Goal: Contribute content: Add original content to the website for others to see

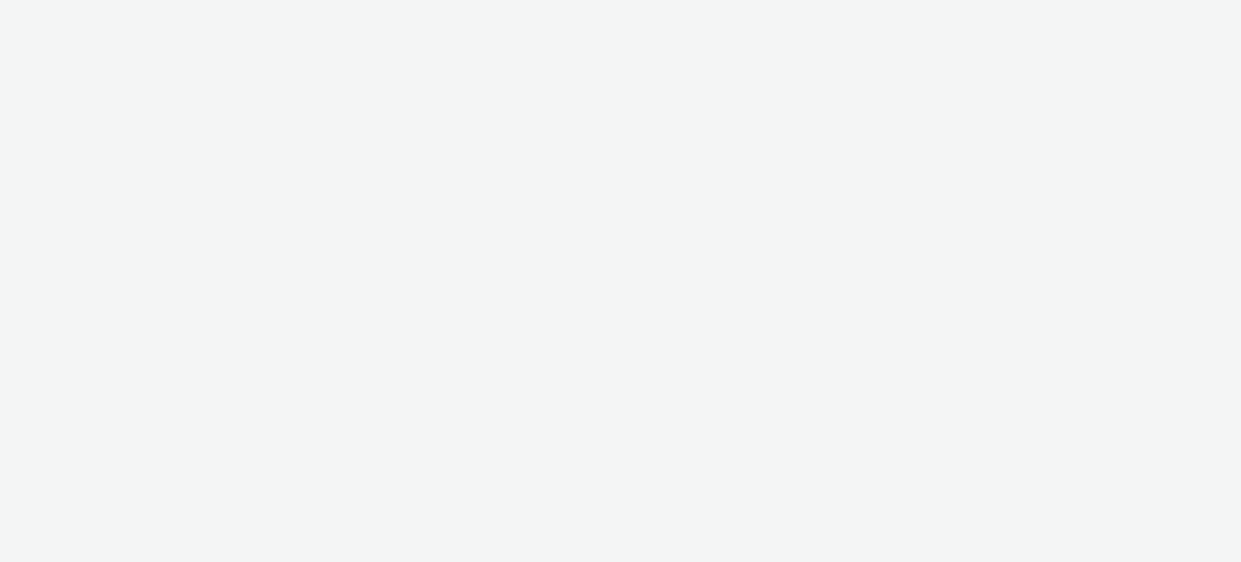
select select "47c37c18-910e-43a3-bb91-a2beb2847406"
select select "b1b940d3-d05b-48b5-821e-f328c33b988b"
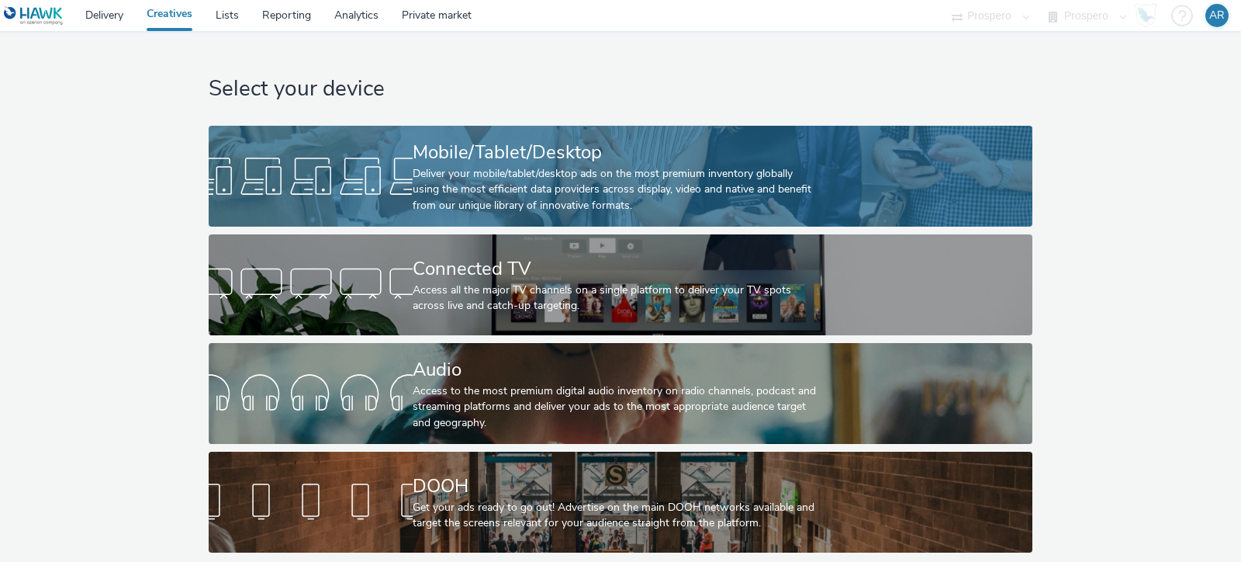
click at [500, 192] on div "Deliver your mobile/tablet/desktop ads on the most premium inventory globally u…" at bounding box center [617, 189] width 409 height 47
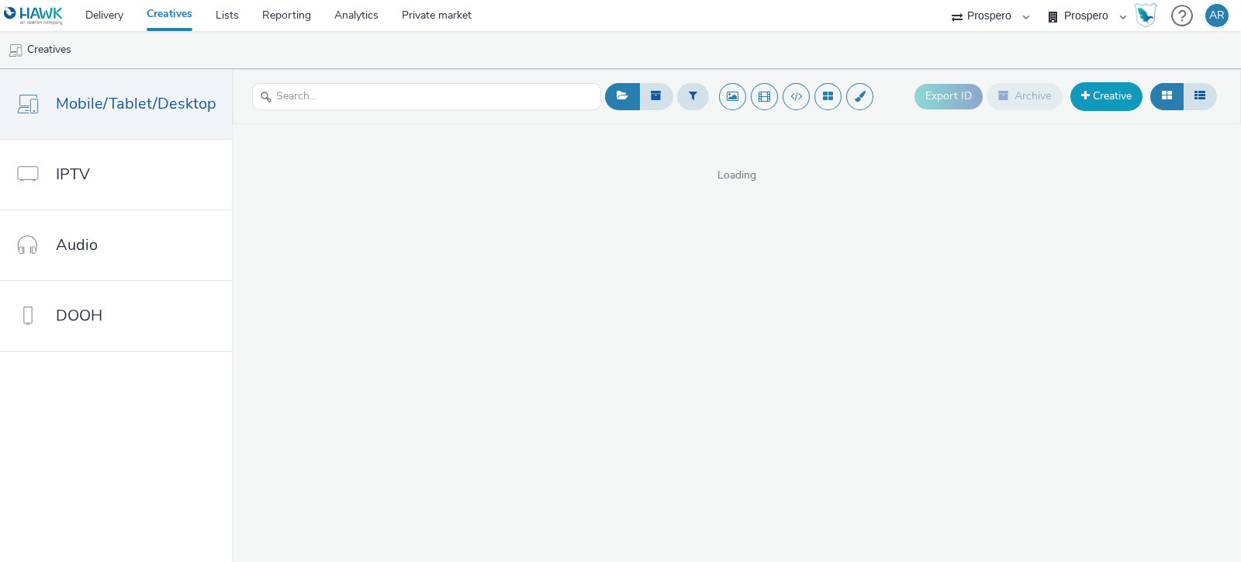
click at [1097, 92] on link "Creative" at bounding box center [1106, 96] width 72 height 28
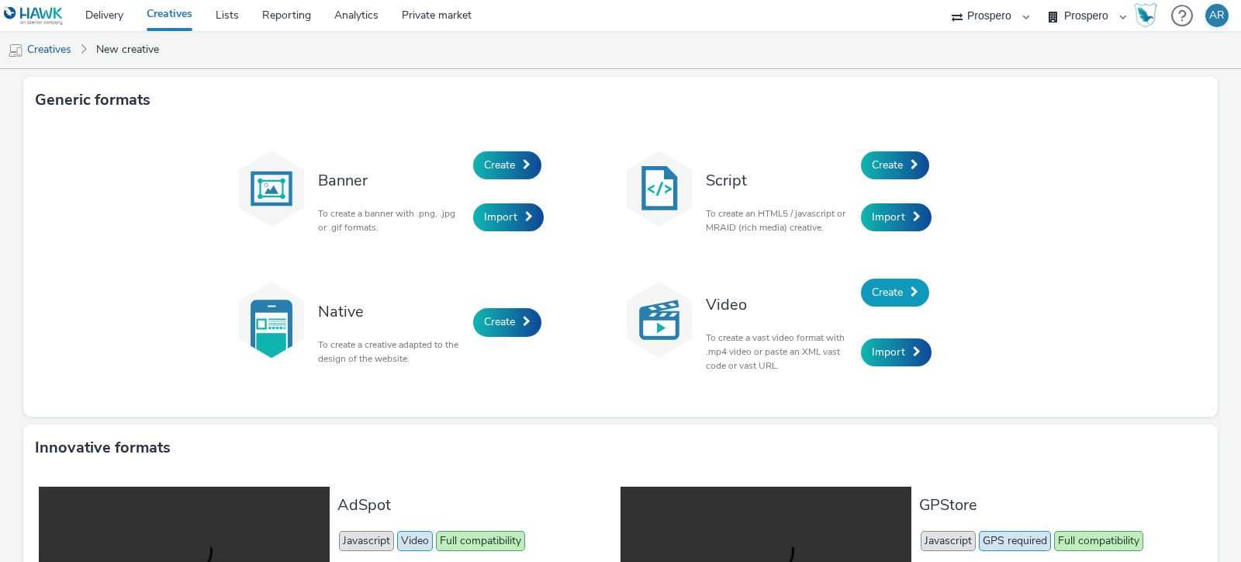
click at [897, 289] on link "Create" at bounding box center [895, 292] width 68 height 28
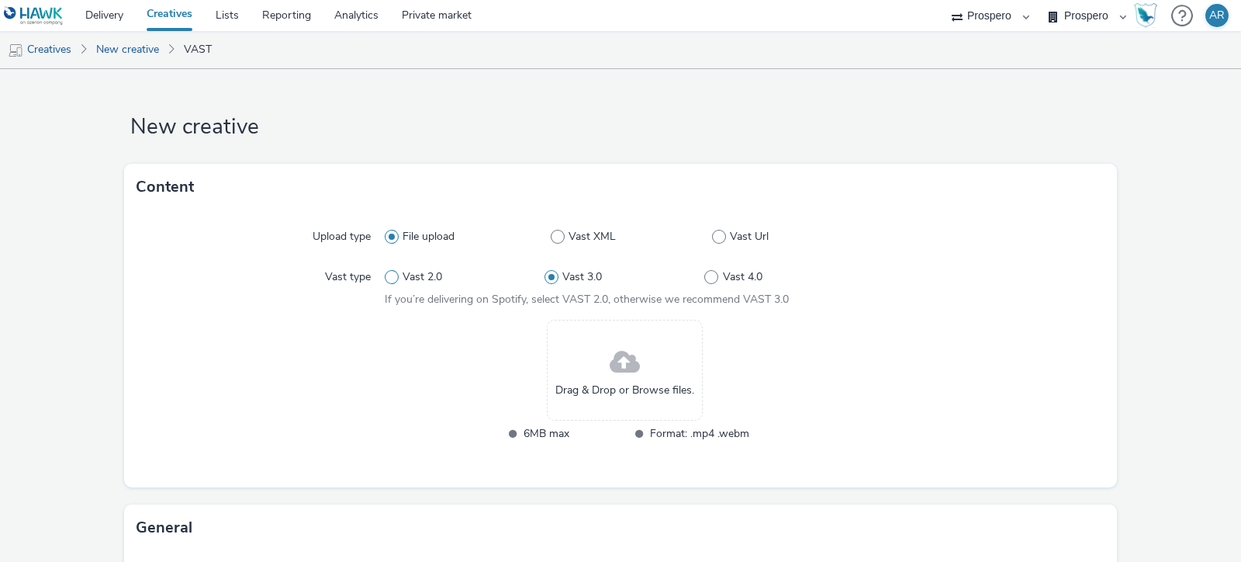
click at [385, 270] on span at bounding box center [392, 277] width 14 height 14
click at [385, 272] on input "Vast 2.0" at bounding box center [390, 277] width 10 height 10
radio input "true"
radio input "false"
click at [606, 336] on div "Drag & Drop or Browse files." at bounding box center [625, 370] width 156 height 101
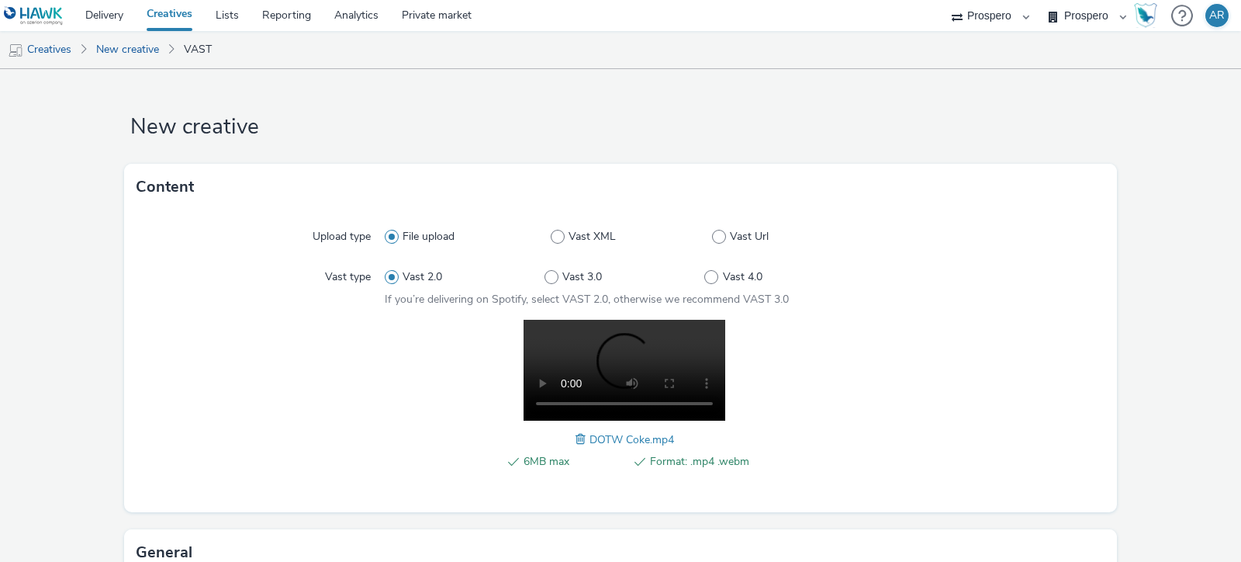
click at [575, 436] on span at bounding box center [582, 438] width 14 height 17
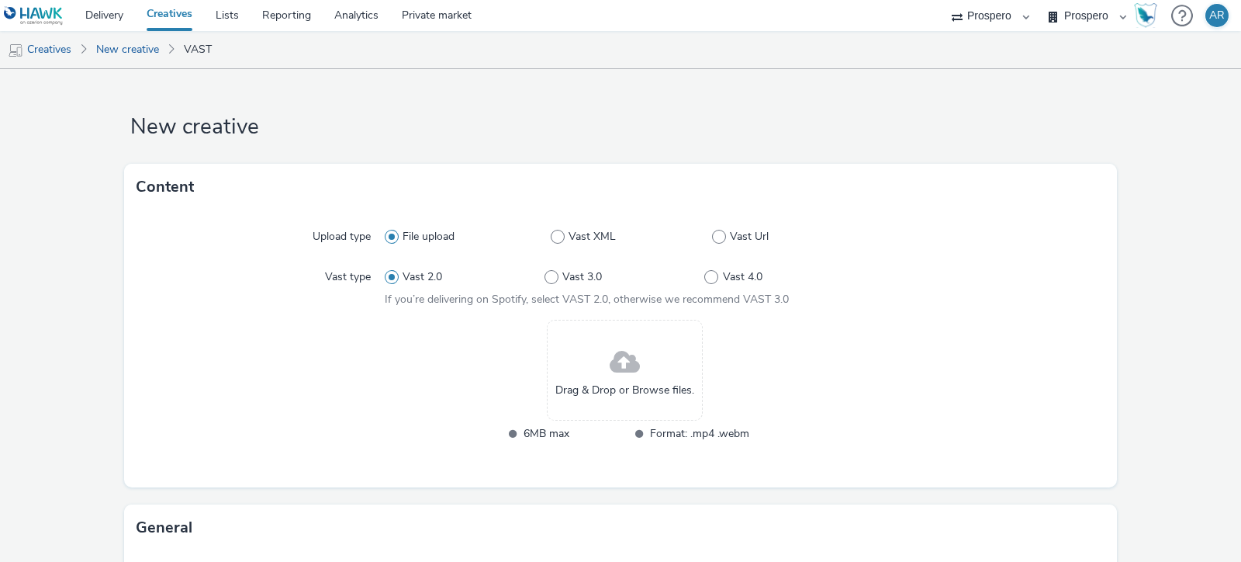
click at [616, 363] on span at bounding box center [625, 362] width 30 height 41
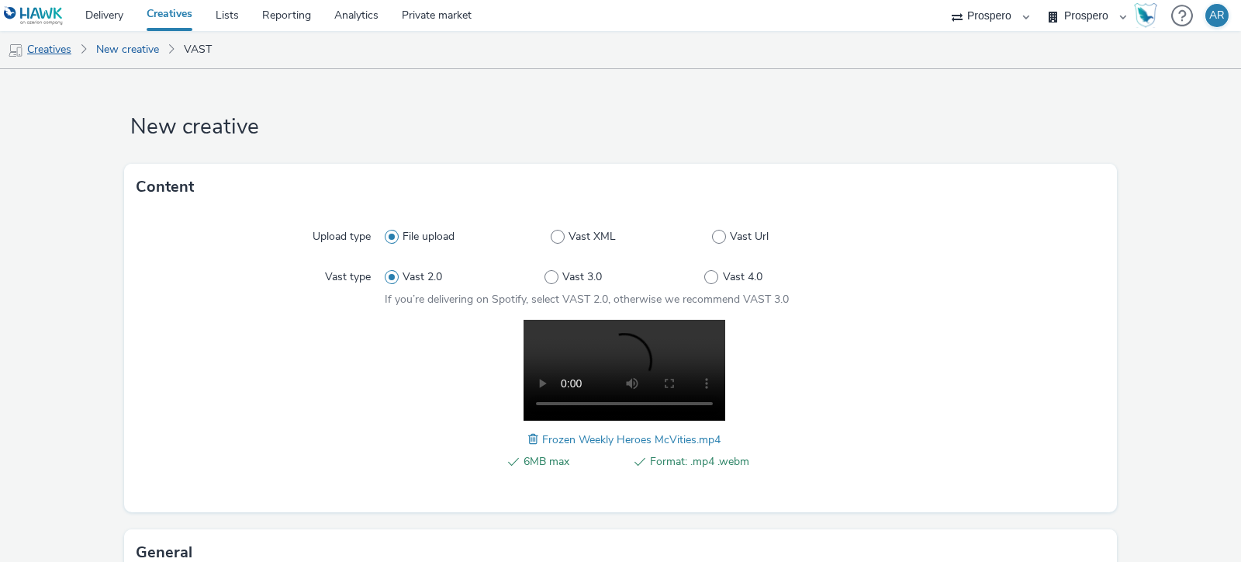
click at [59, 51] on link "Creatives" at bounding box center [39, 49] width 79 height 37
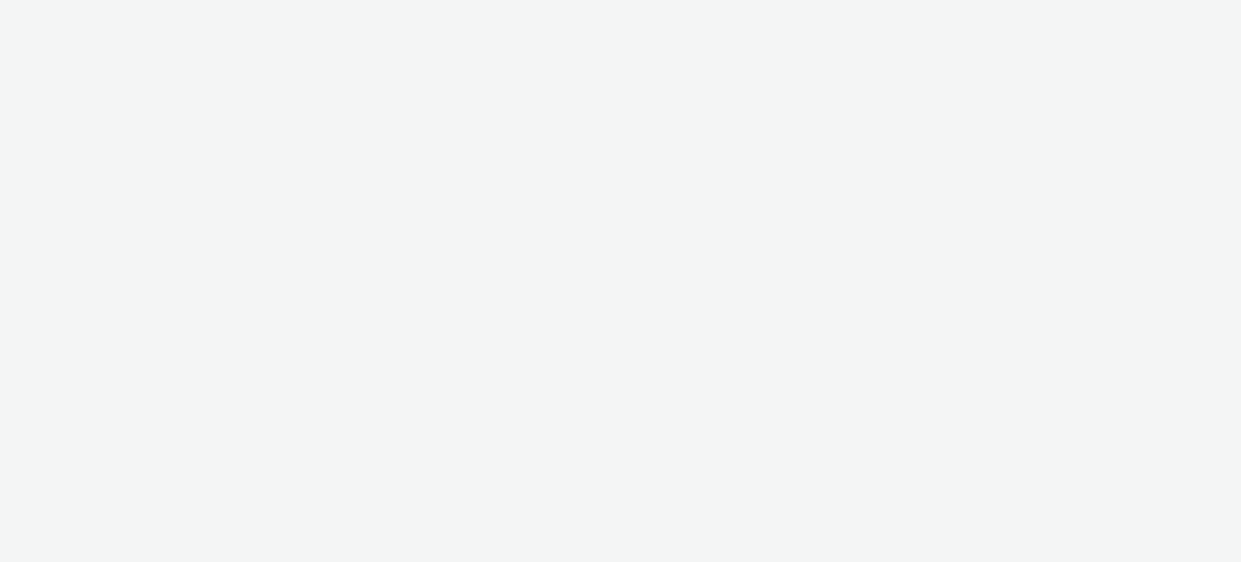
select select "47c37c18-910e-43a3-bb91-a2beb2847406"
select select "b1b940d3-d05b-48b5-821e-f328c33b988b"
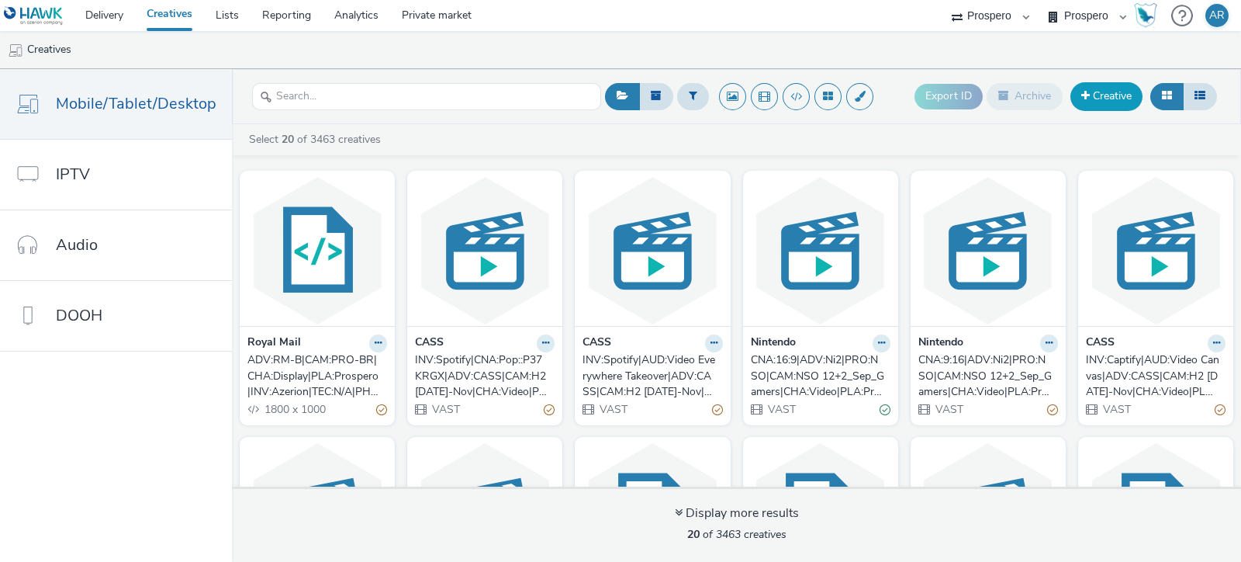
click at [1094, 89] on link "Creative" at bounding box center [1106, 96] width 72 height 28
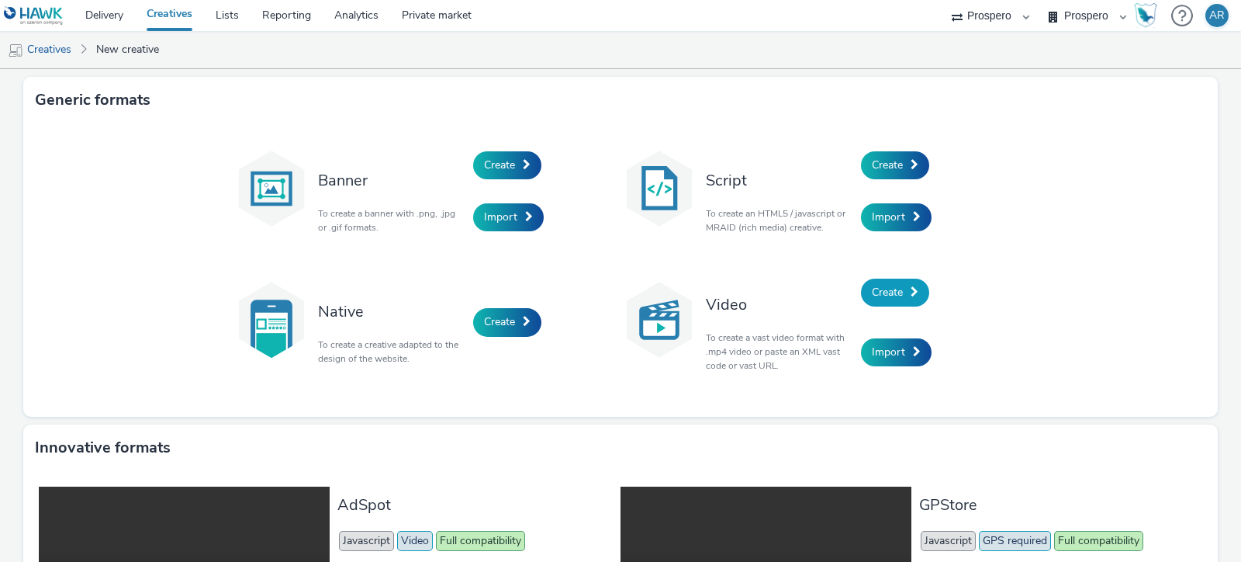
click at [886, 289] on span "Create" at bounding box center [887, 292] width 31 height 15
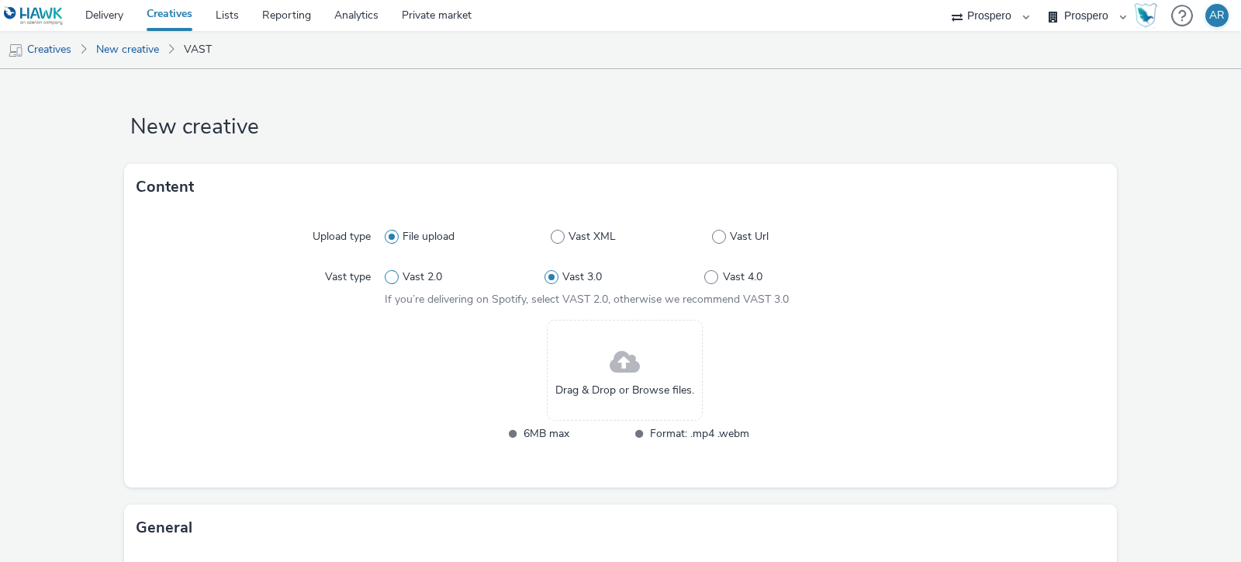
click at [416, 277] on span "Vast 2.0" at bounding box center [423, 277] width 40 height 16
click at [395, 277] on input "Vast 2.0" at bounding box center [390, 277] width 10 height 10
radio input "true"
radio input "false"
click at [662, 378] on div "Drag & Drop or Browse files." at bounding box center [625, 370] width 156 height 101
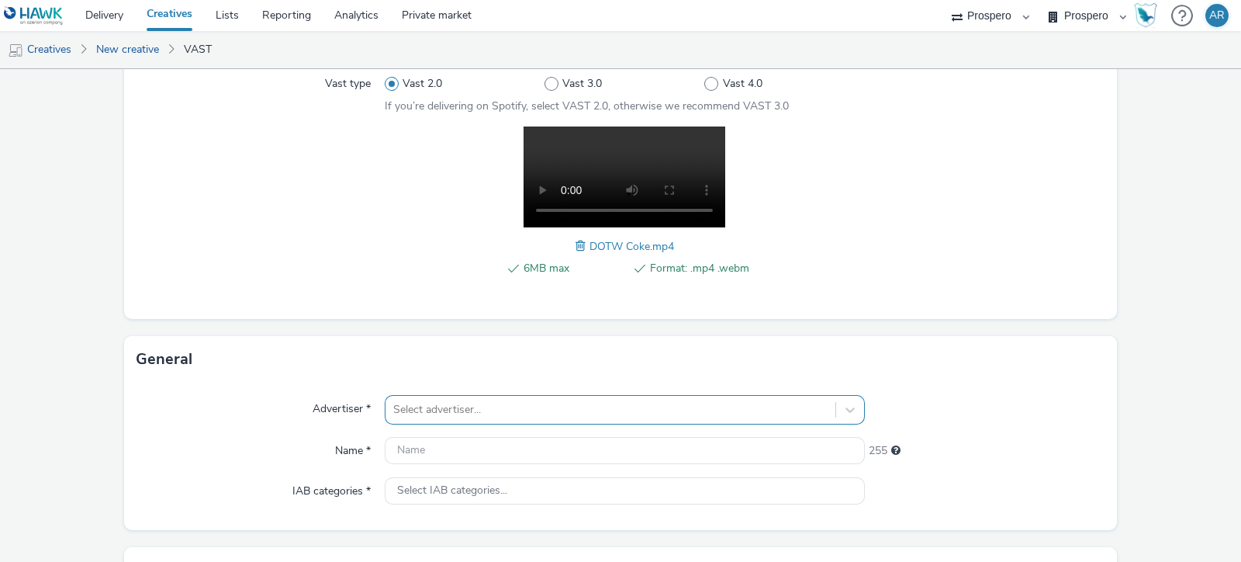
scroll to position [362, 0]
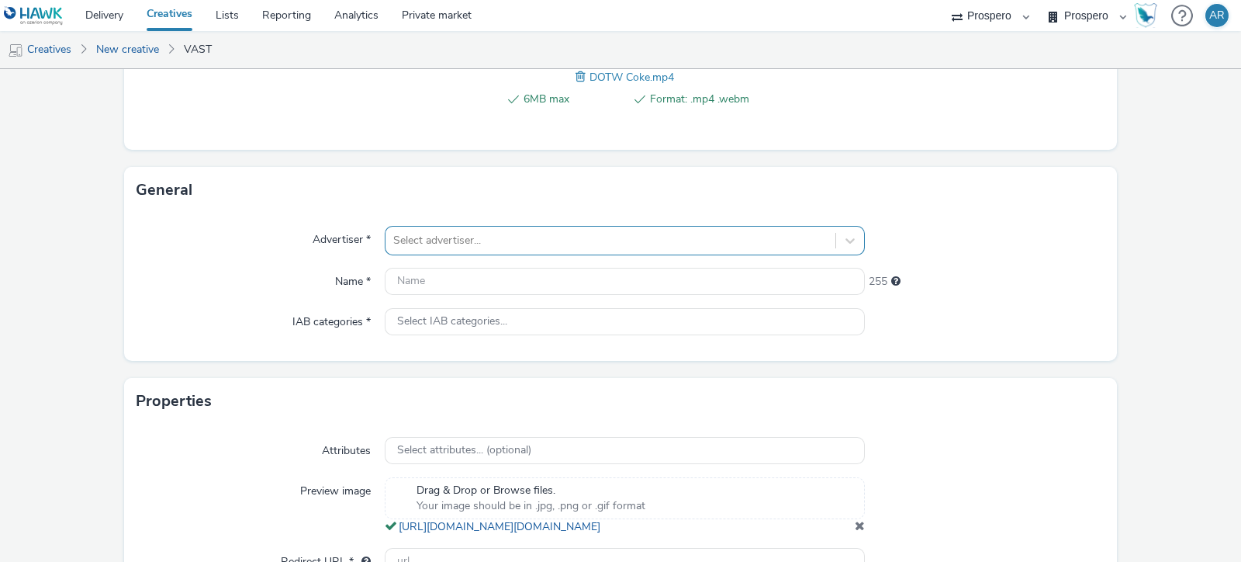
click at [451, 255] on div "Select advertiser..." at bounding box center [625, 240] width 480 height 29
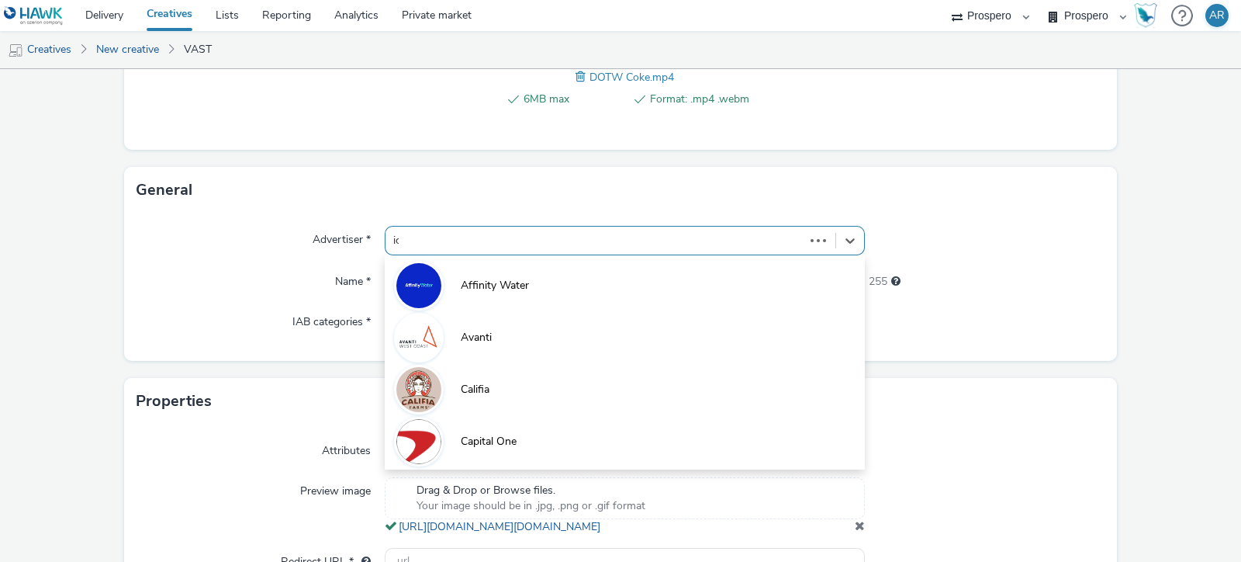
type input "ice"
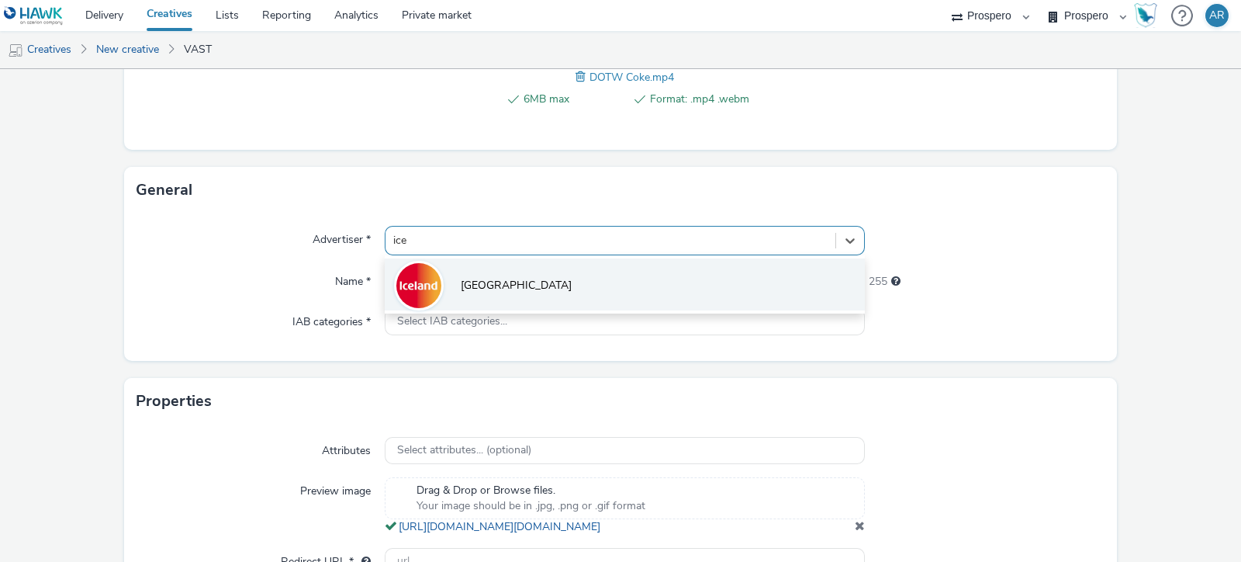
click at [504, 274] on li "[GEOGRAPHIC_DATA]" at bounding box center [625, 284] width 480 height 52
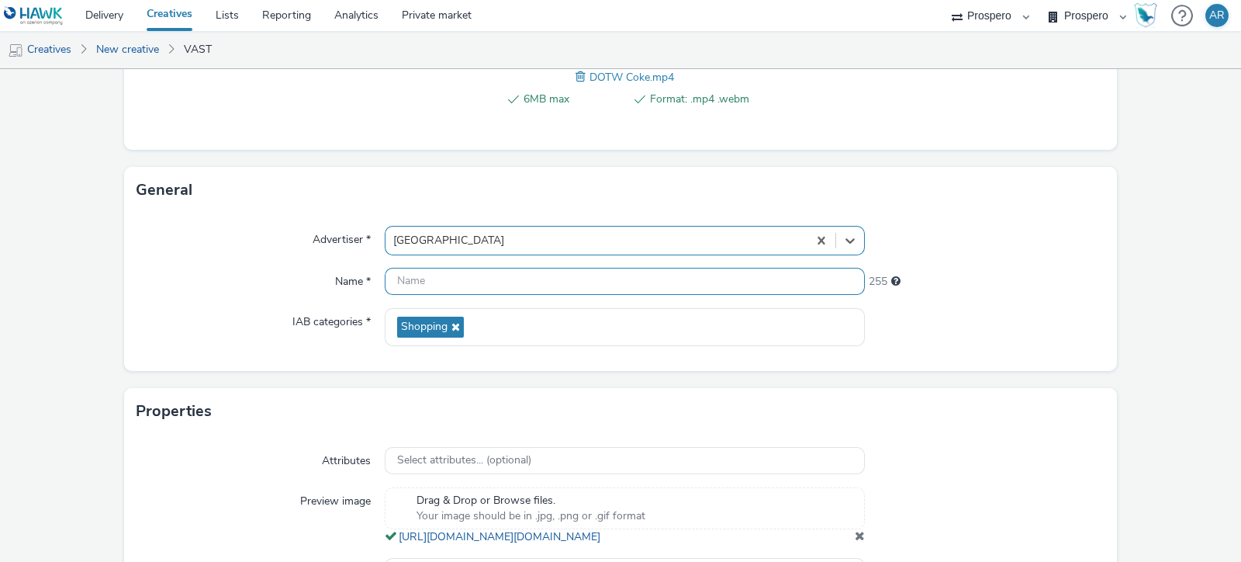
click at [449, 282] on input "text" at bounding box center [625, 281] width 480 height 27
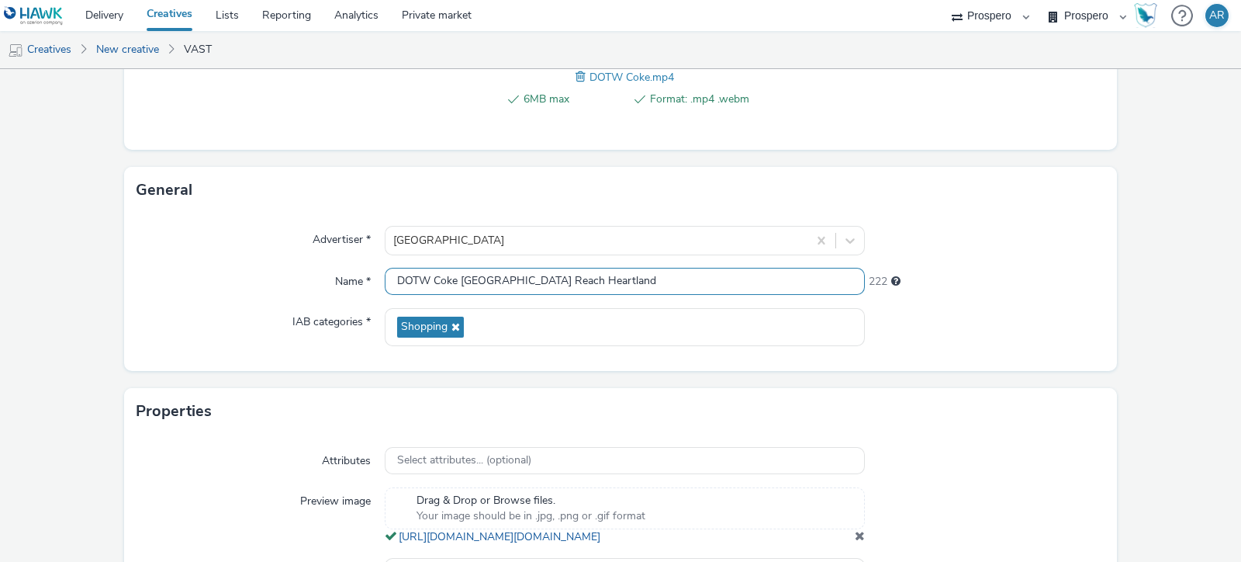
type input "DOTW Coke [GEOGRAPHIC_DATA] Reach Heartland"
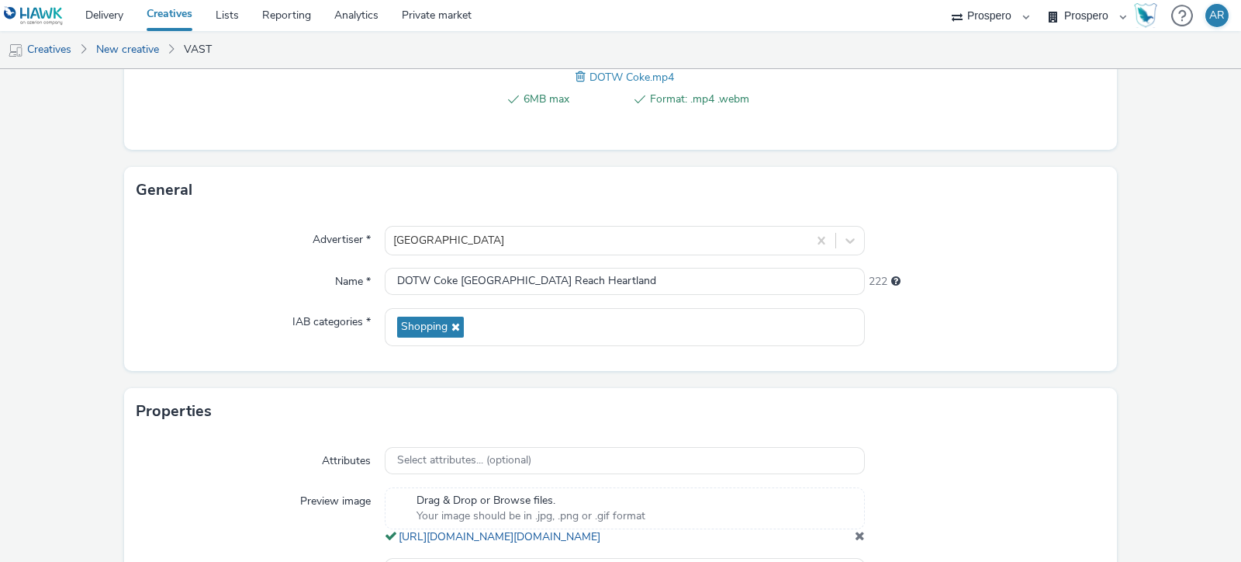
click at [1125, 365] on form "New creative Content Upload type File upload Vast XML Vast Url Vast type Vast 2…" at bounding box center [620, 187] width 1241 height 961
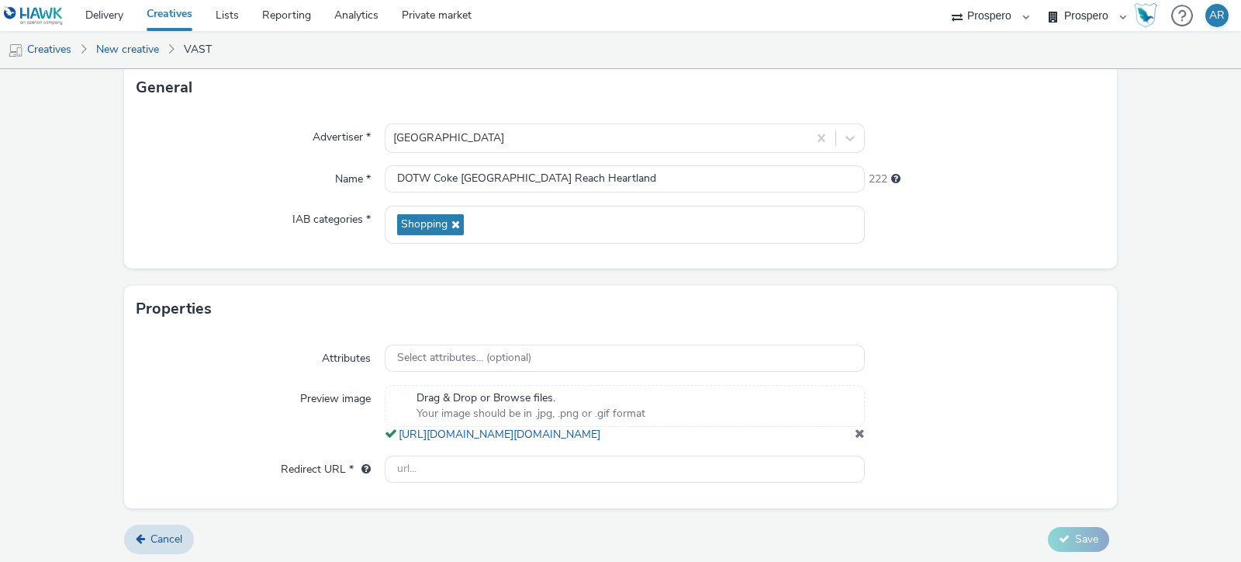
scroll to position [482, 0]
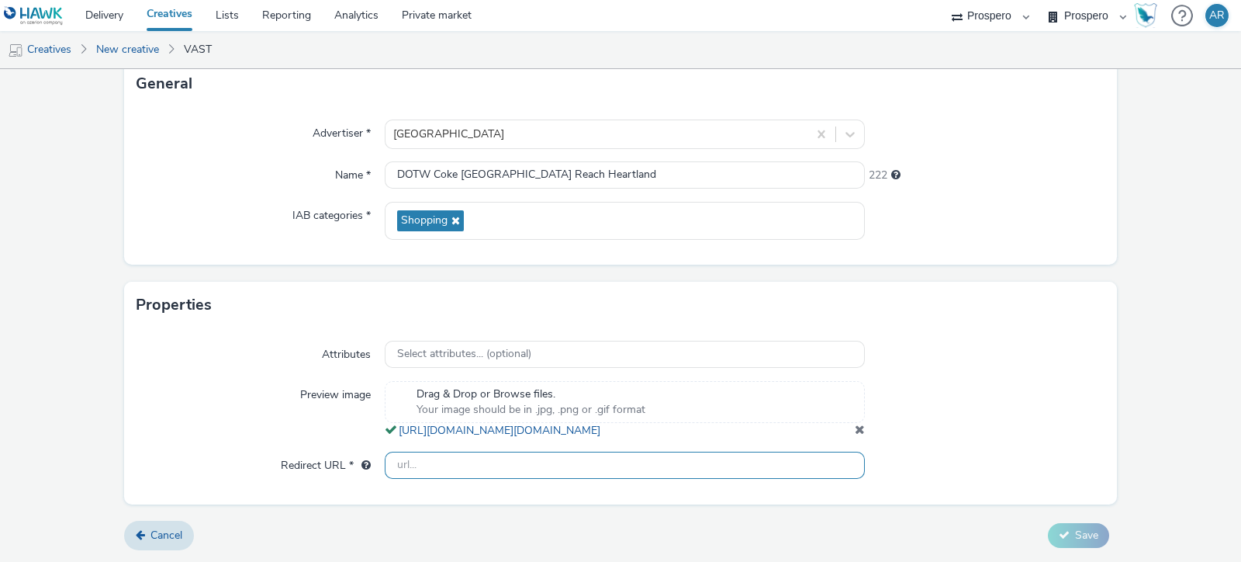
click at [489, 473] on input "text" at bounding box center [625, 464] width 480 height 27
type input "[URL][DOMAIN_NAME]"
click at [1128, 280] on form "New creative Content Upload type File upload Vast XML Vast Url Vast type Vast 2…" at bounding box center [620, 81] width 1241 height 961
click at [1068, 544] on button "Save" at bounding box center [1078, 535] width 61 height 25
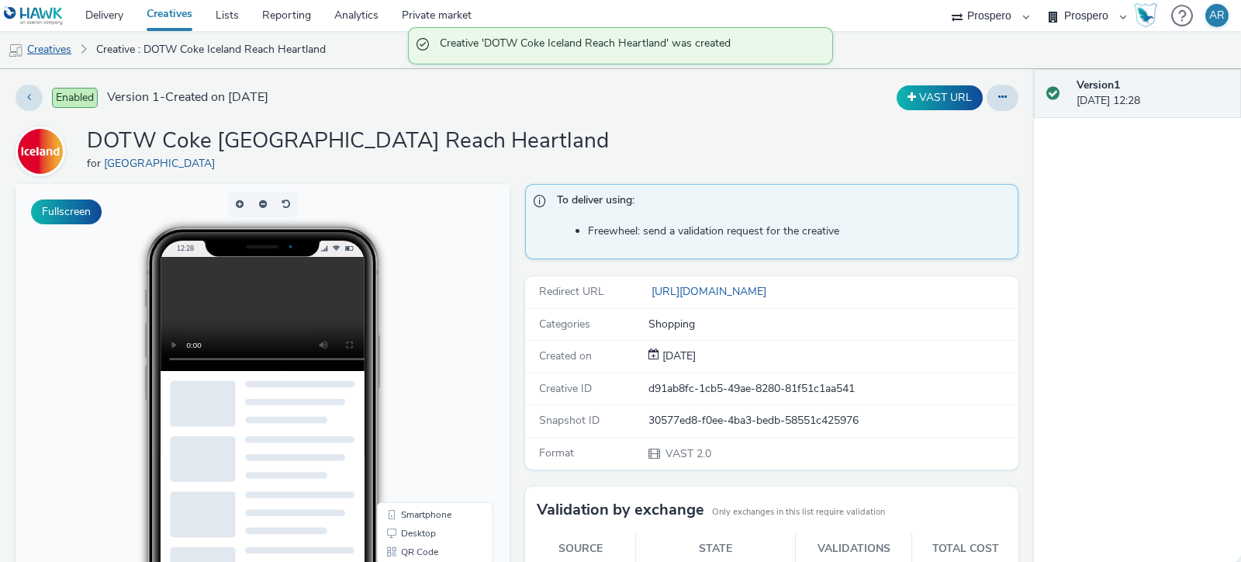
click at [46, 54] on link "Creatives" at bounding box center [39, 49] width 79 height 37
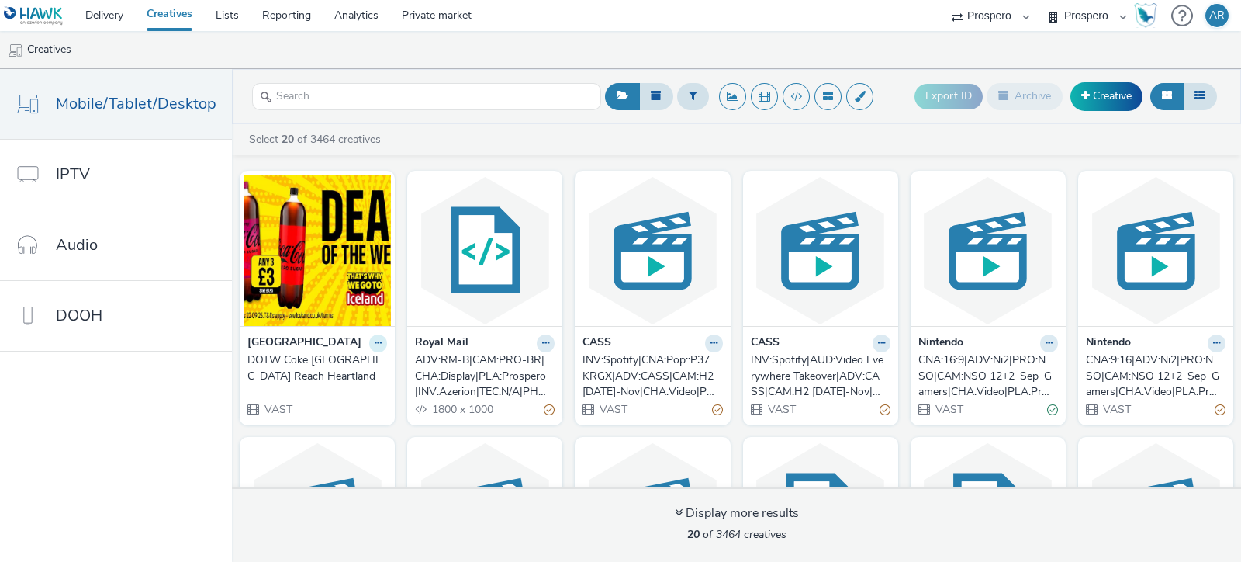
click at [382, 346] on icon at bounding box center [378, 342] width 7 height 9
click at [371, 400] on link "Duplicate" at bounding box center [329, 400] width 116 height 31
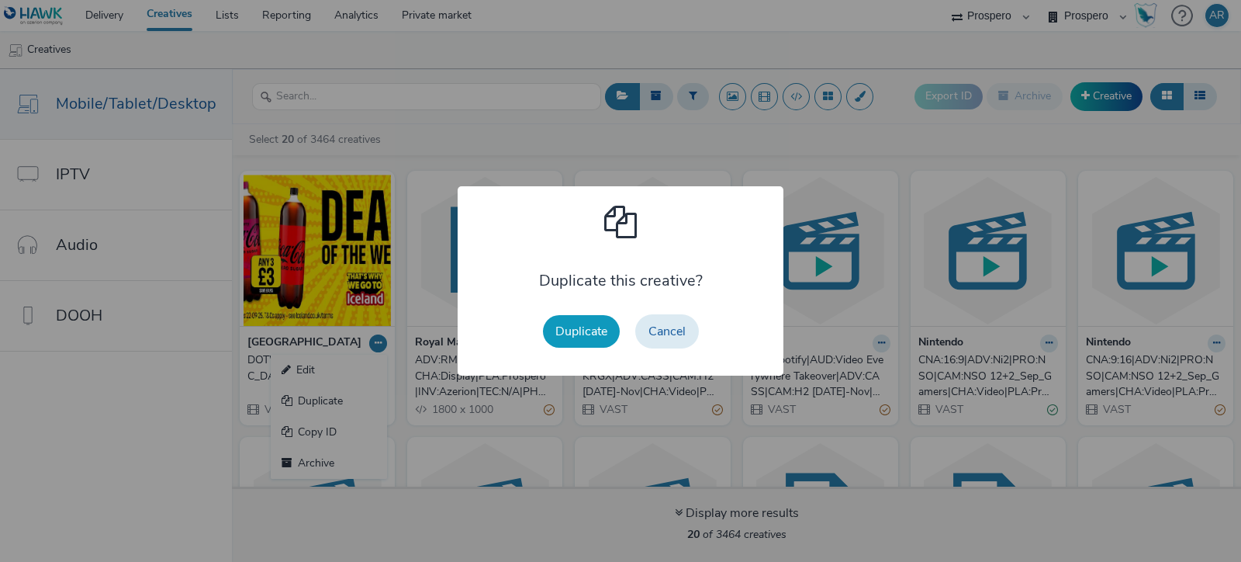
click at [578, 340] on button "Duplicate" at bounding box center [581, 331] width 77 height 33
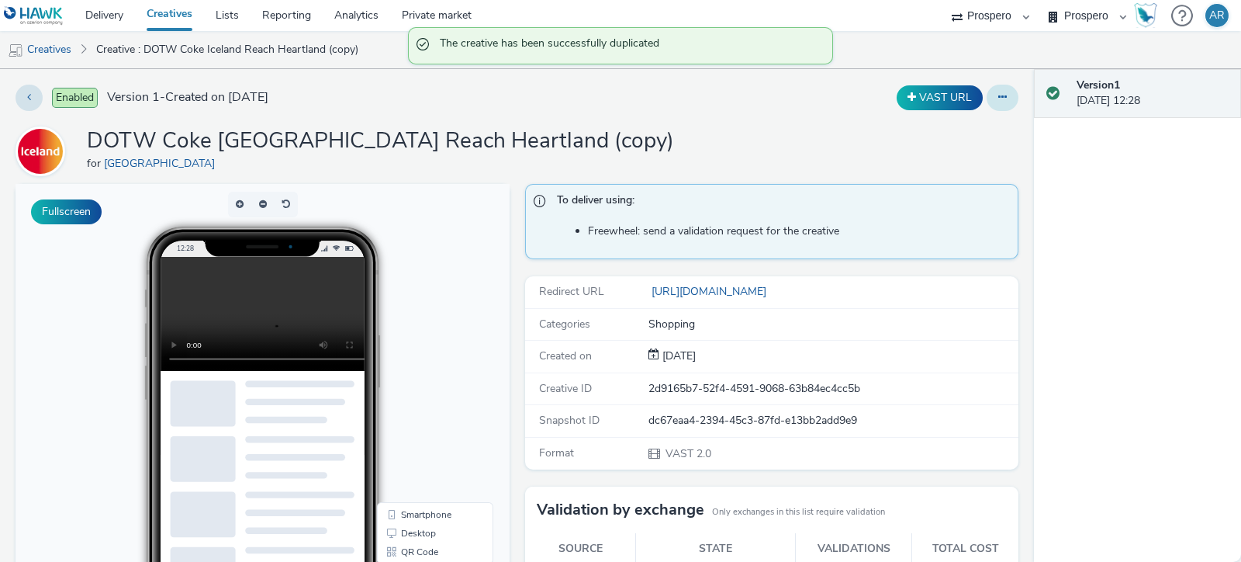
click at [998, 100] on icon at bounding box center [1002, 97] width 9 height 11
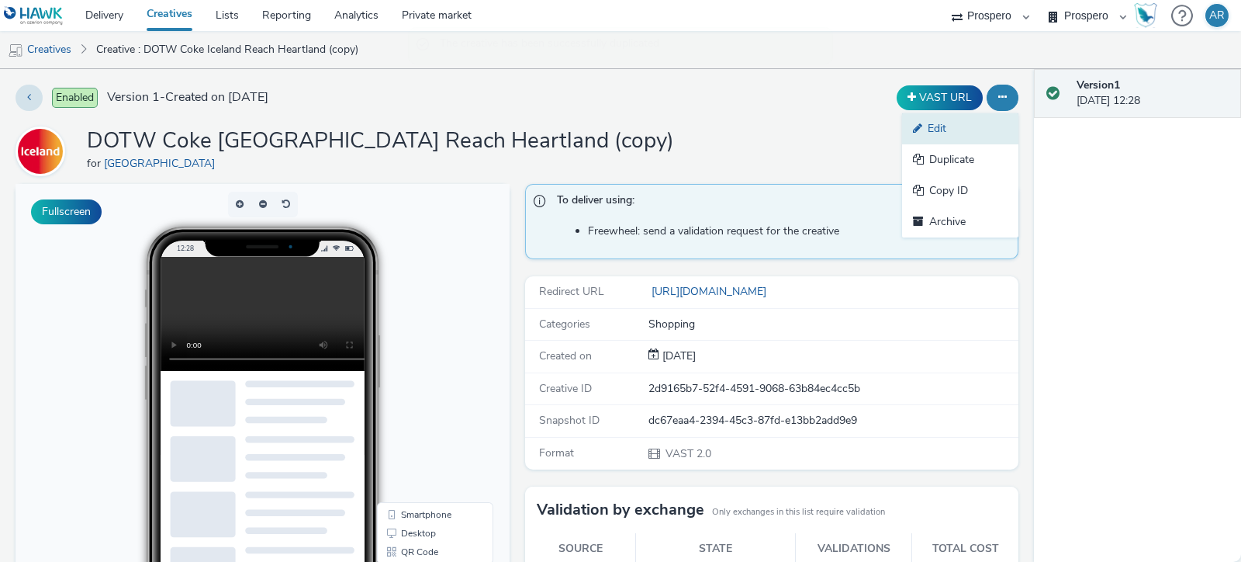
click at [969, 130] on link "Edit" at bounding box center [960, 128] width 116 height 31
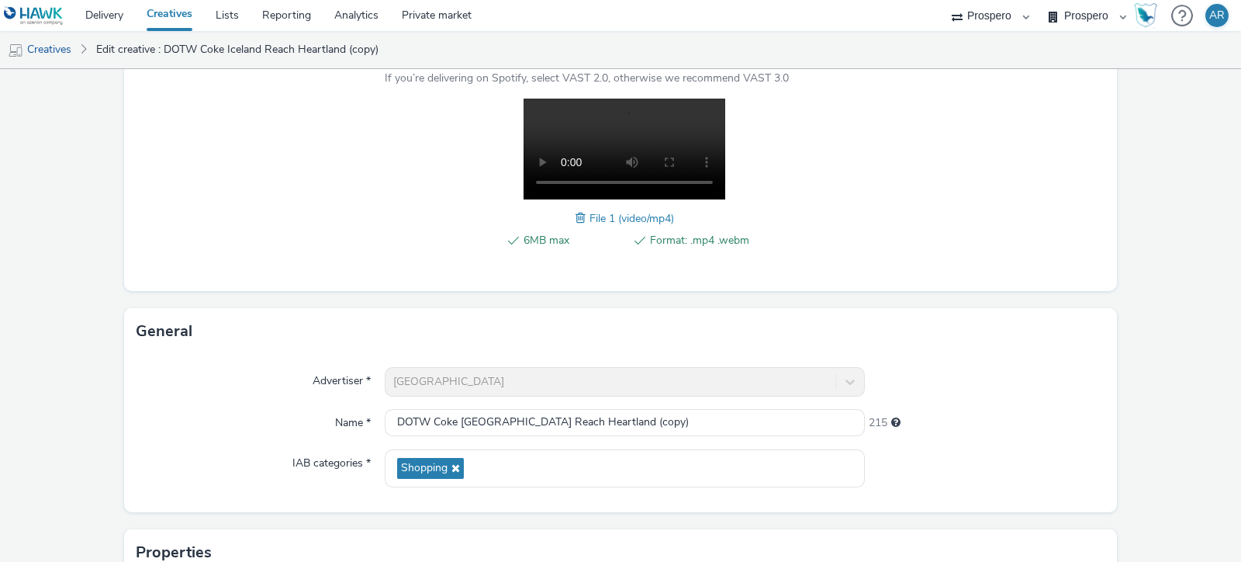
scroll to position [222, 0]
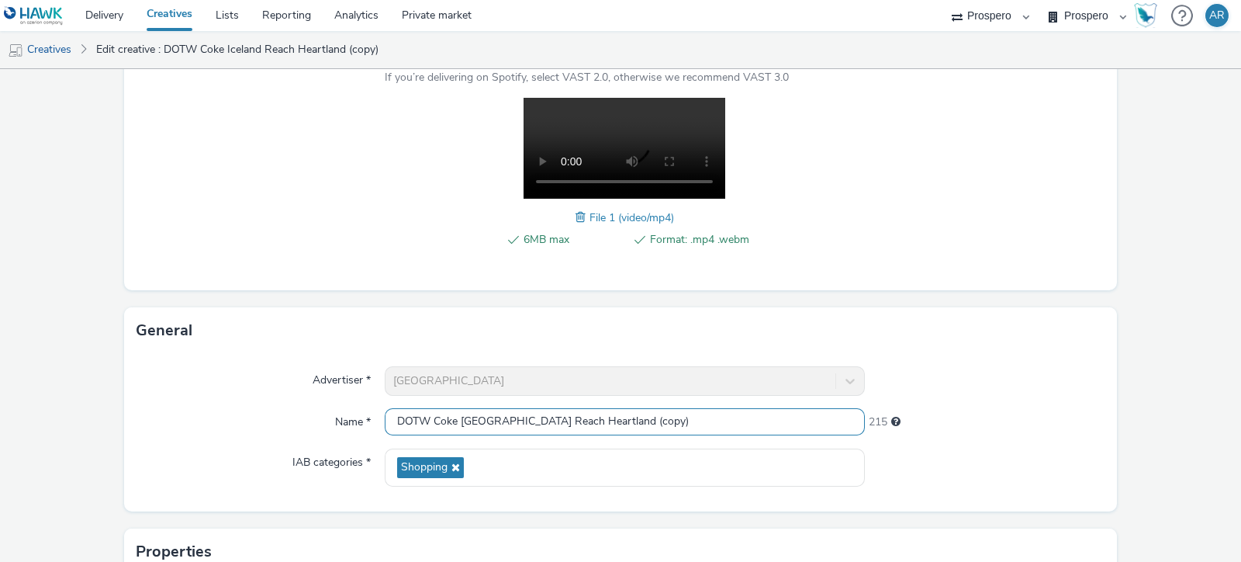
click at [617, 422] on input "DOTW Coke Iceland Reach Heartland (copy)" at bounding box center [625, 421] width 480 height 27
type input "DOTW Coke [GEOGRAPHIC_DATA] Reach [GEOGRAPHIC_DATA]"
click at [1159, 381] on form "Edit creative Content Upload type File upload Vast XML Vast Url Vast type Vast …" at bounding box center [620, 327] width 1241 height 961
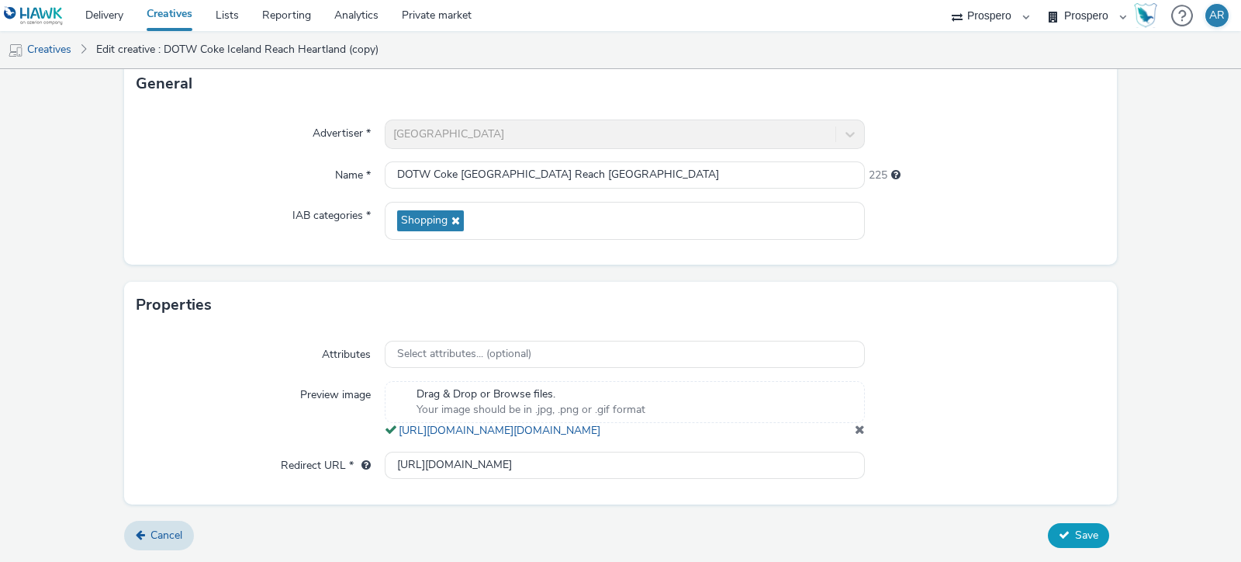
click at [1075, 540] on span "Save" at bounding box center [1086, 534] width 23 height 15
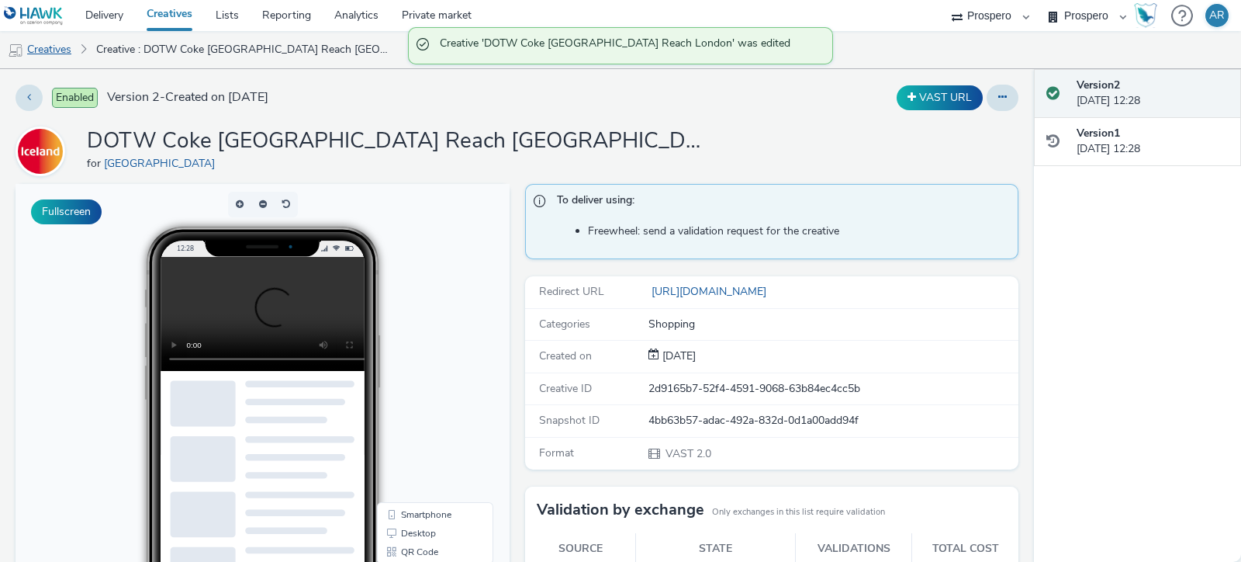
click at [58, 45] on link "Creatives" at bounding box center [39, 49] width 79 height 37
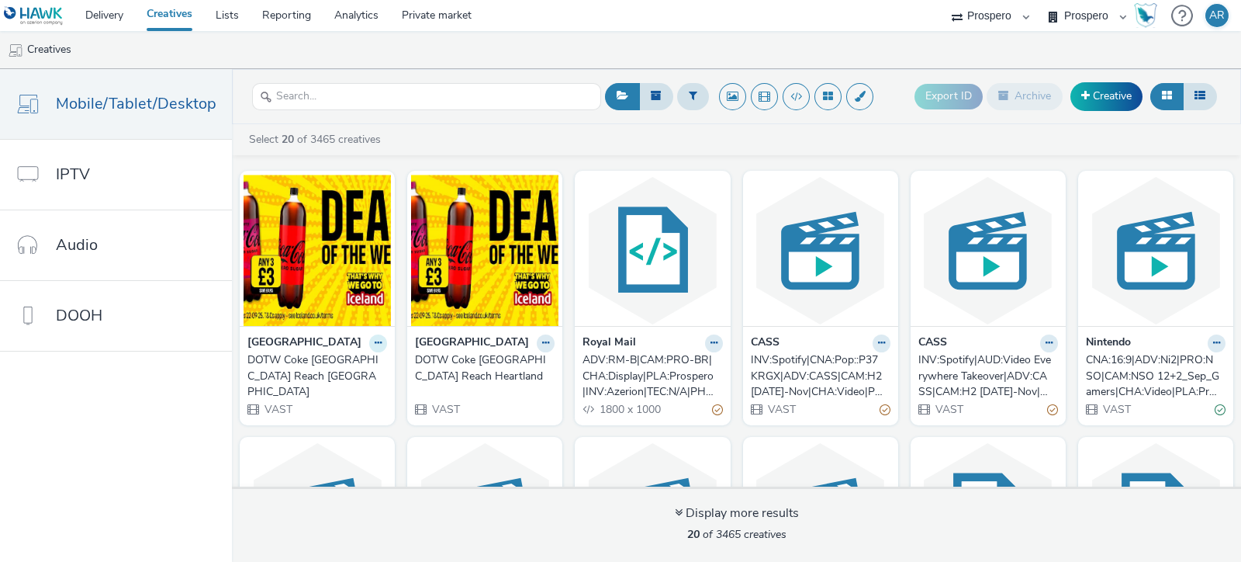
click at [387, 348] on button at bounding box center [378, 343] width 18 height 18
click at [365, 398] on link "Duplicate" at bounding box center [329, 400] width 116 height 31
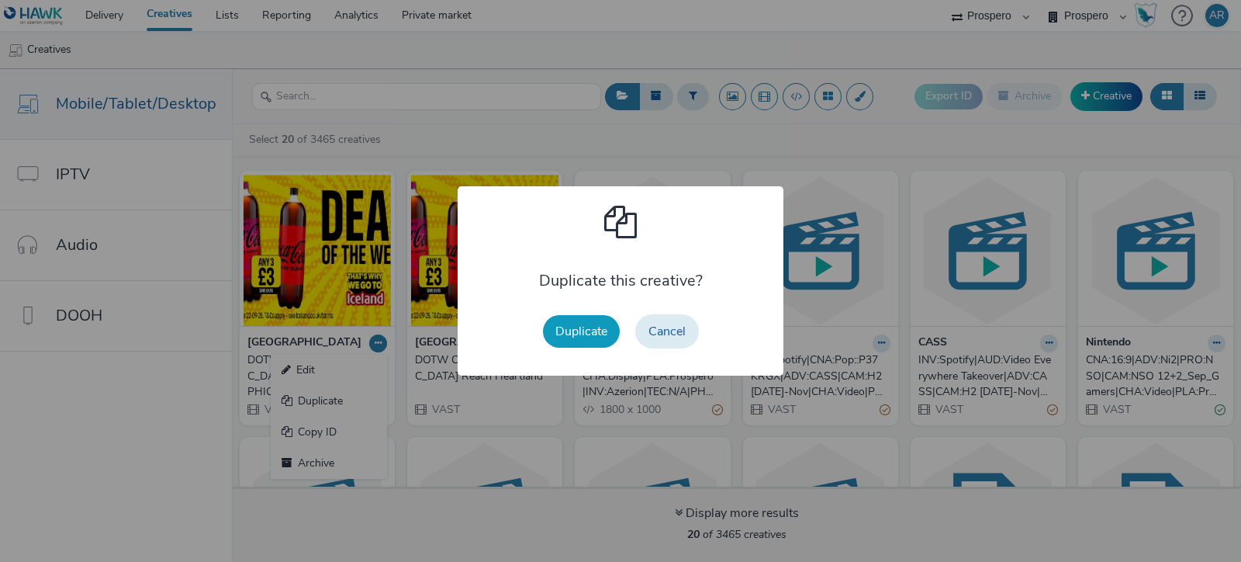
click at [572, 334] on button "Duplicate" at bounding box center [581, 331] width 77 height 33
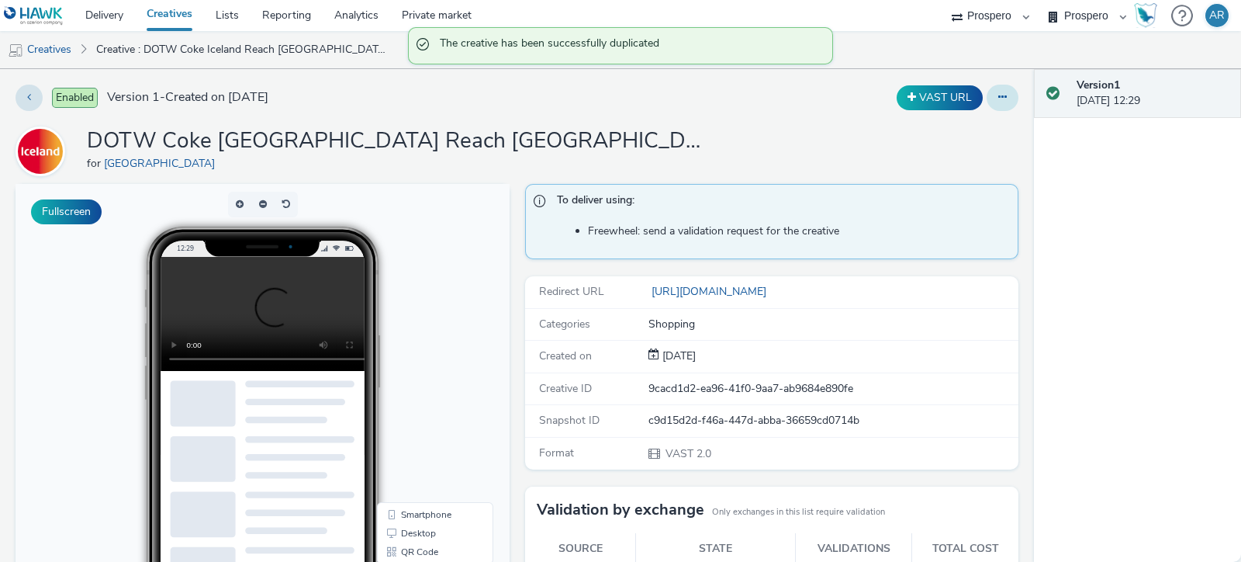
click at [997, 102] on button at bounding box center [1003, 98] width 32 height 26
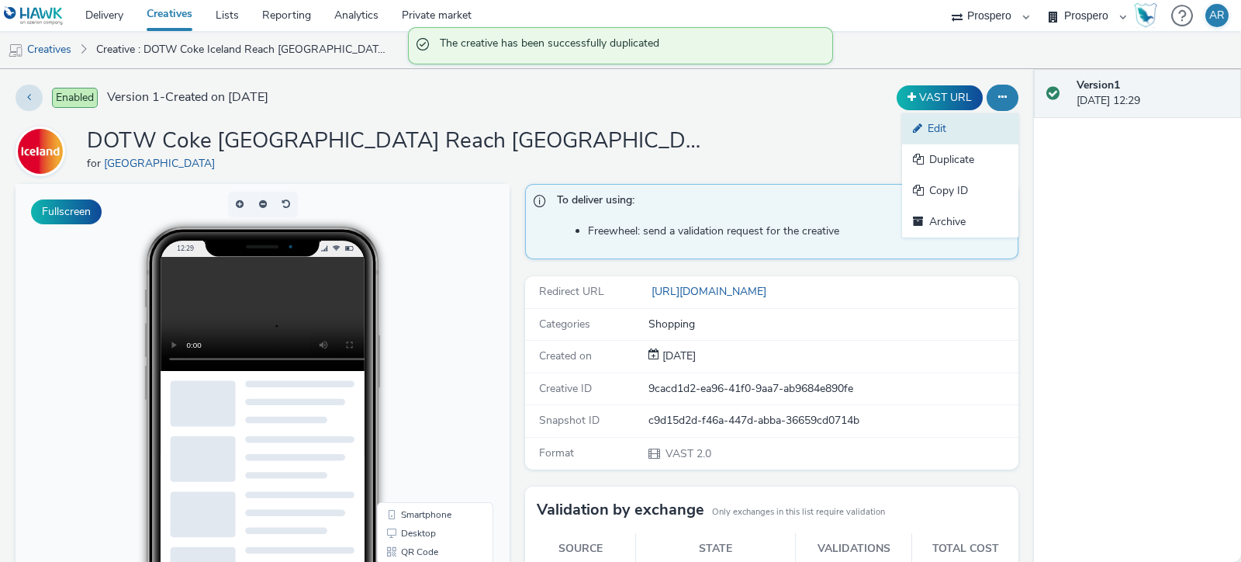
click at [950, 132] on link "Edit" at bounding box center [960, 128] width 116 height 31
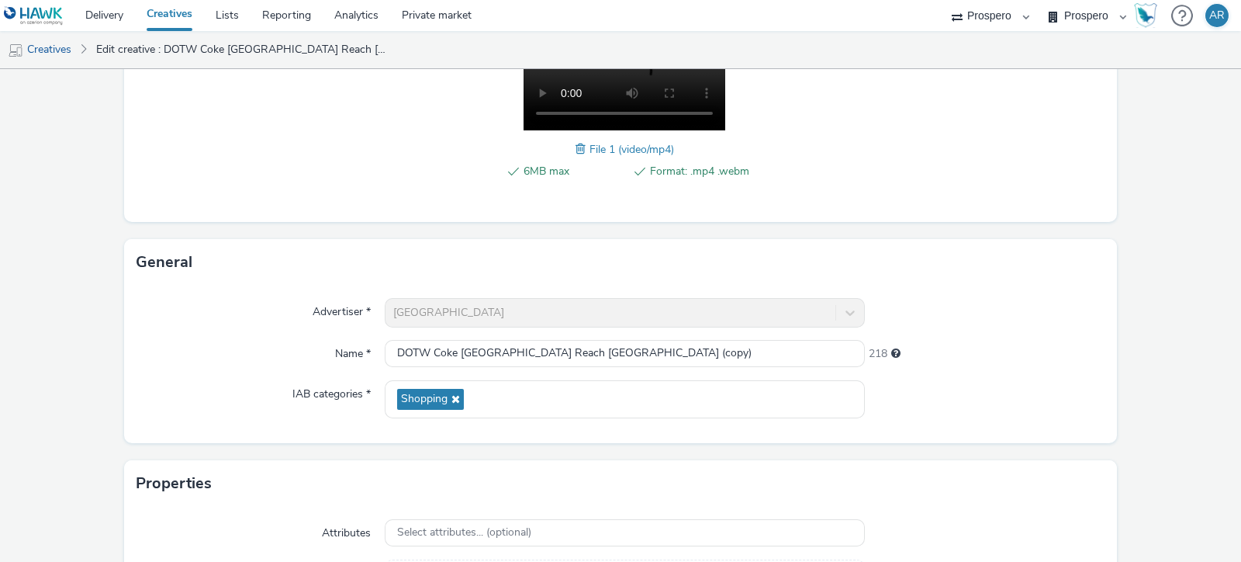
scroll to position [291, 0]
click at [653, 347] on input "DOTW Coke [GEOGRAPHIC_DATA] Reach [GEOGRAPHIC_DATA] (copy)" at bounding box center [625, 352] width 480 height 27
type input "DOTW Coke Iceland Reach Conquest"
click at [1152, 316] on form "Edit creative Content Upload type File upload Vast XML Vast Url Vast type Vast …" at bounding box center [620, 258] width 1241 height 961
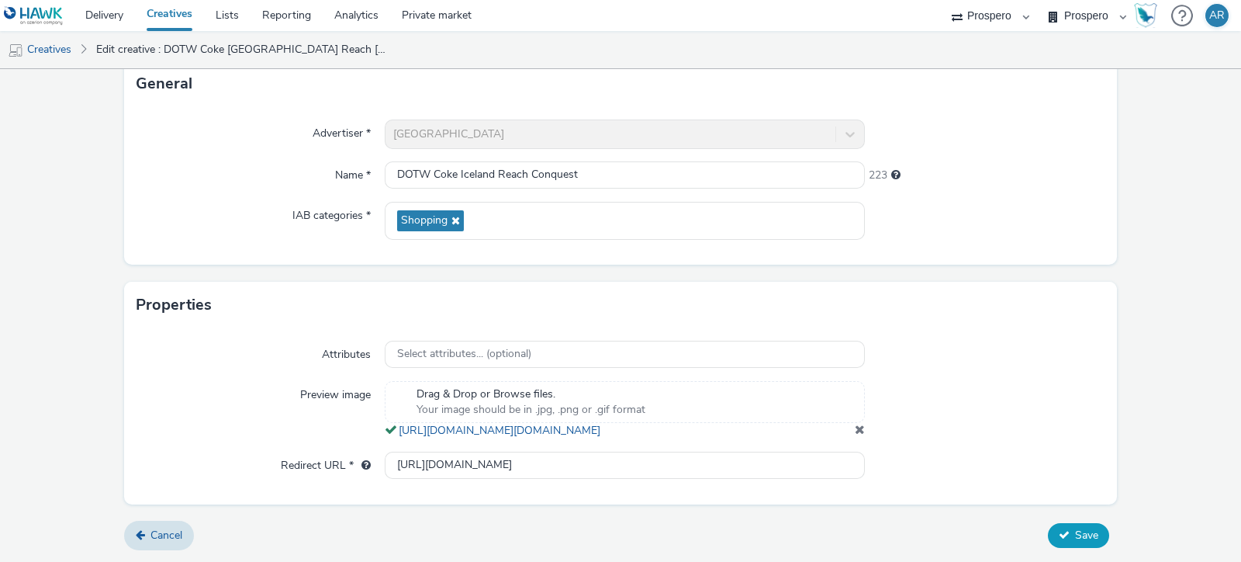
click at [1075, 533] on span "Save" at bounding box center [1086, 534] width 23 height 15
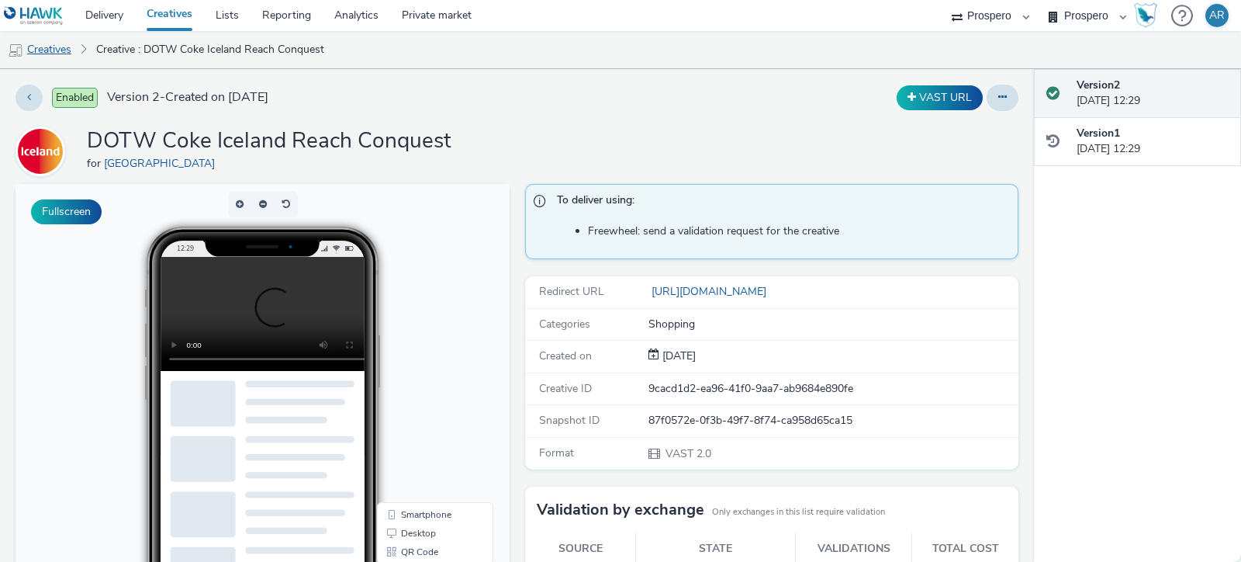
click at [50, 48] on link "Creatives" at bounding box center [39, 49] width 79 height 37
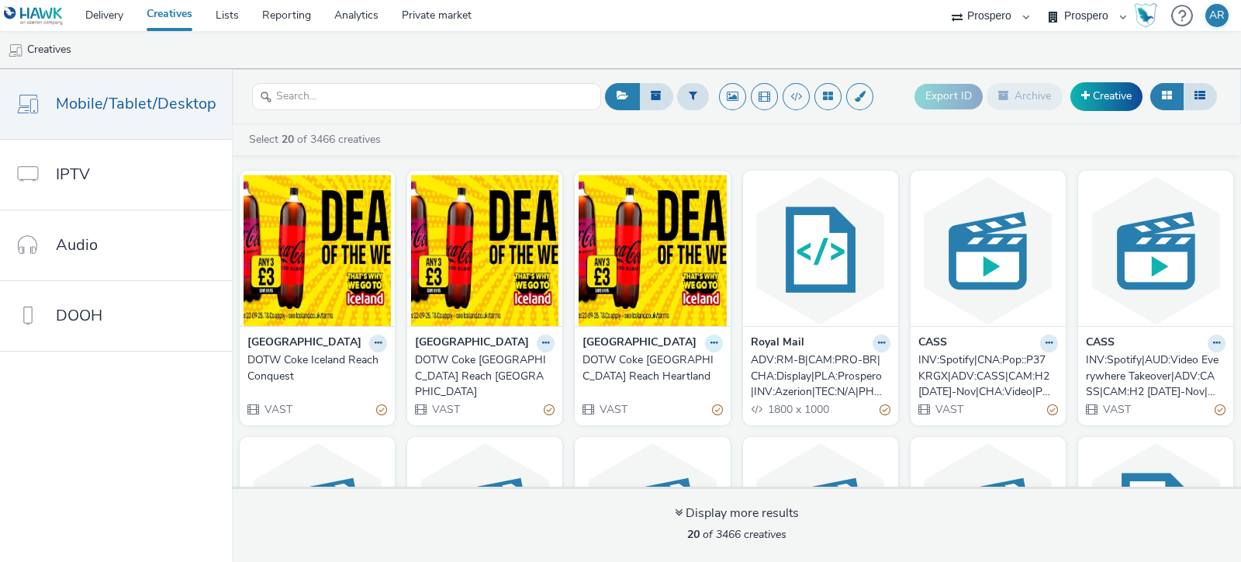
click at [717, 340] on icon at bounding box center [713, 342] width 7 height 9
click at [723, 401] on link "Duplicate" at bounding box center [664, 400] width 116 height 31
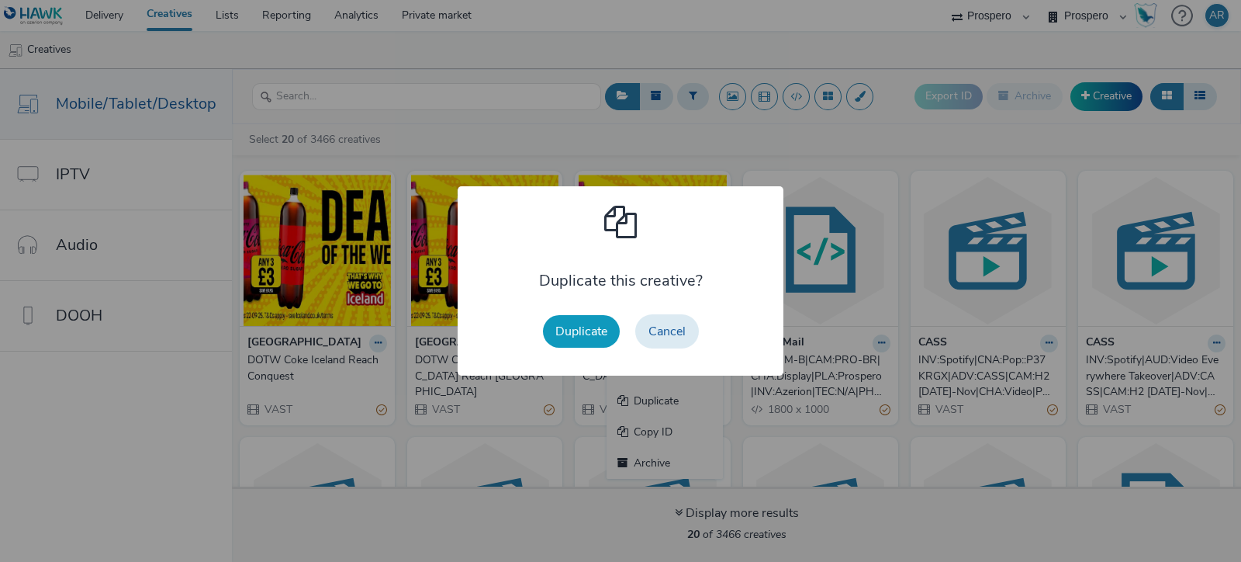
click at [584, 339] on button "Duplicate" at bounding box center [581, 331] width 77 height 33
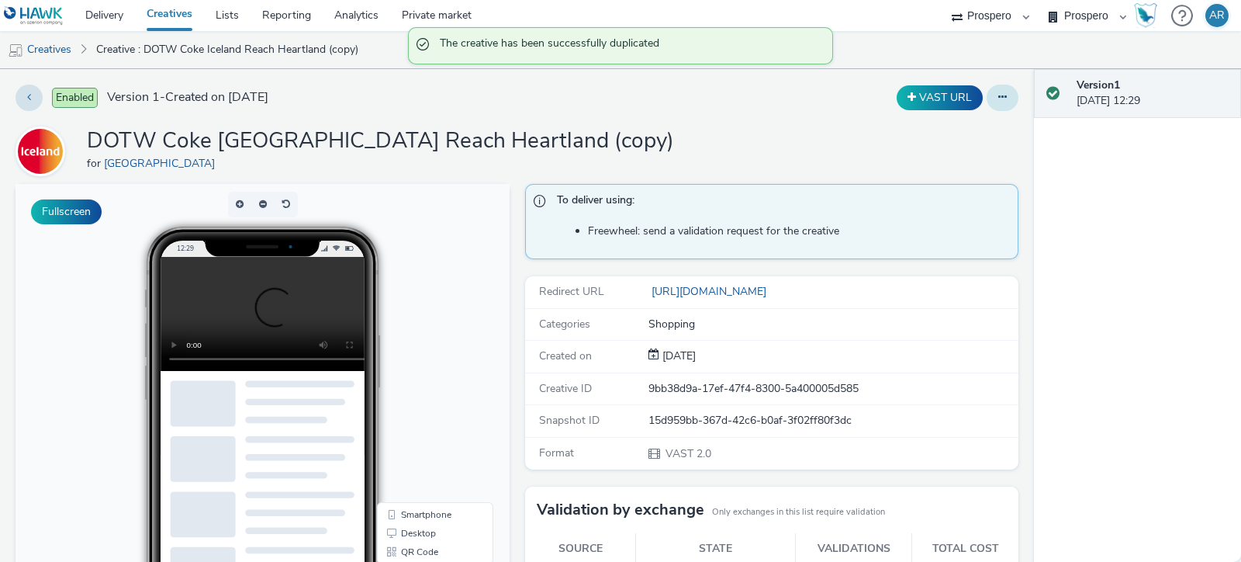
click at [996, 95] on button at bounding box center [1003, 98] width 32 height 26
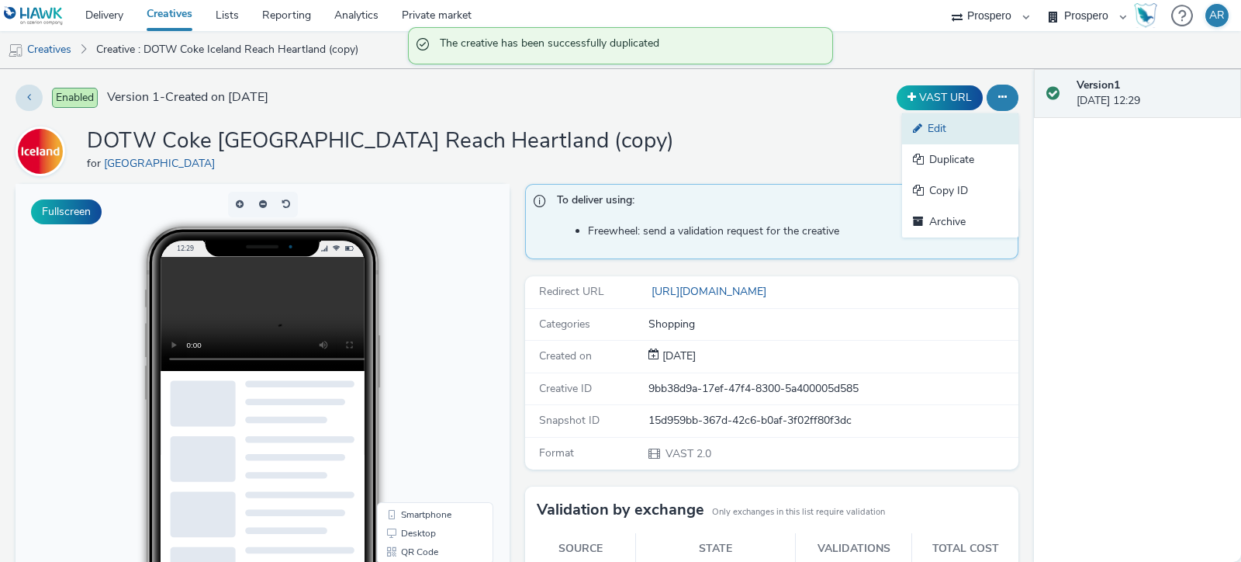
click at [961, 124] on link "Edit" at bounding box center [960, 128] width 116 height 31
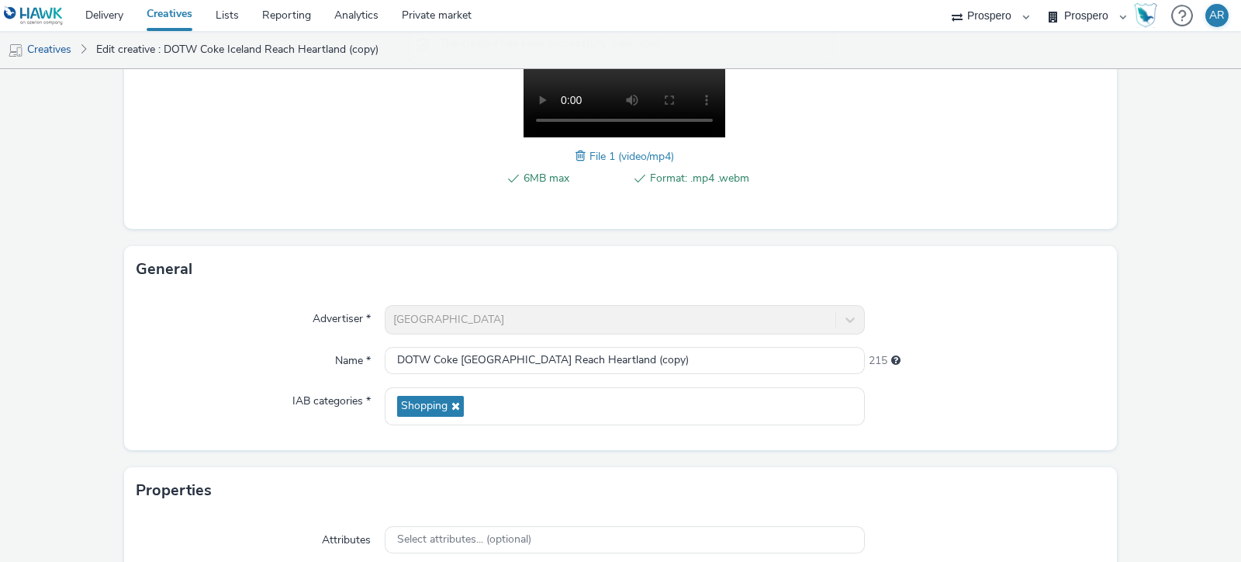
scroll to position [285, 0]
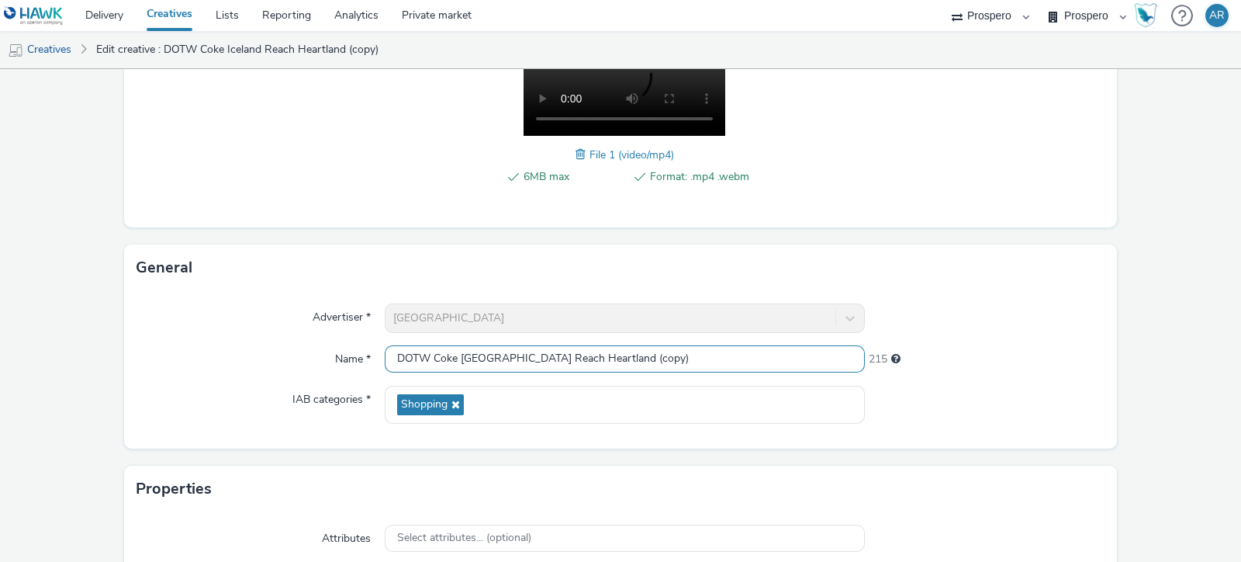
click at [608, 358] on input "DOTW Coke Iceland Reach Heartland (copy)" at bounding box center [625, 358] width 480 height 27
type input "DOTW Coke Iceland News Heartland"
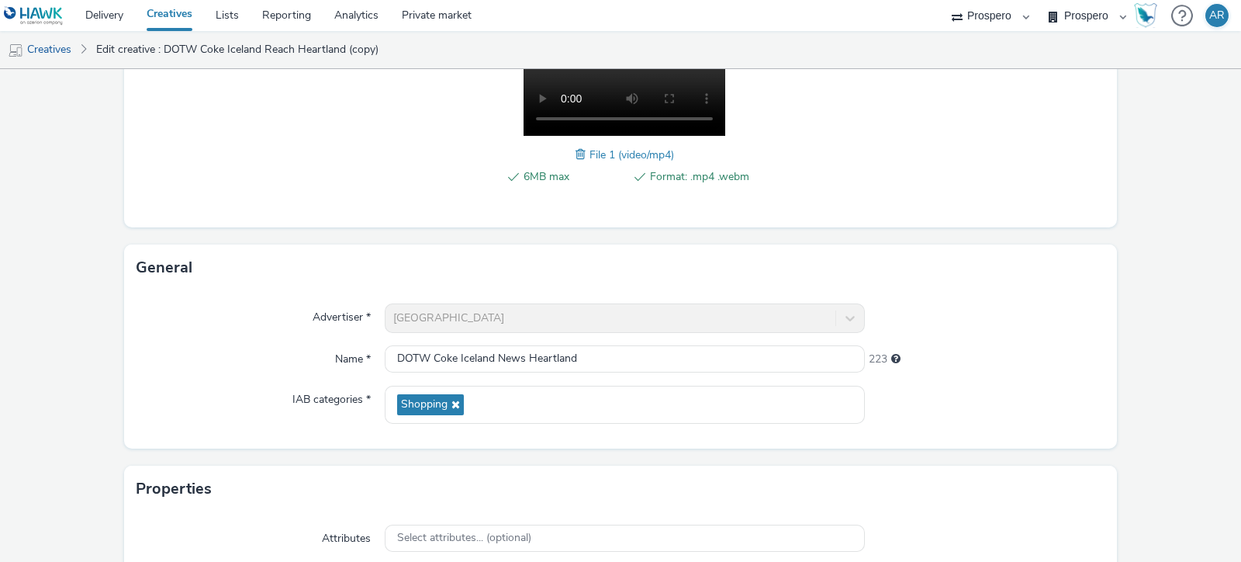
click at [1101, 327] on div "Advertiser * Iceland Name * DOTW Coke Iceland News Heartland 223 IAB categories…" at bounding box center [620, 369] width 993 height 157
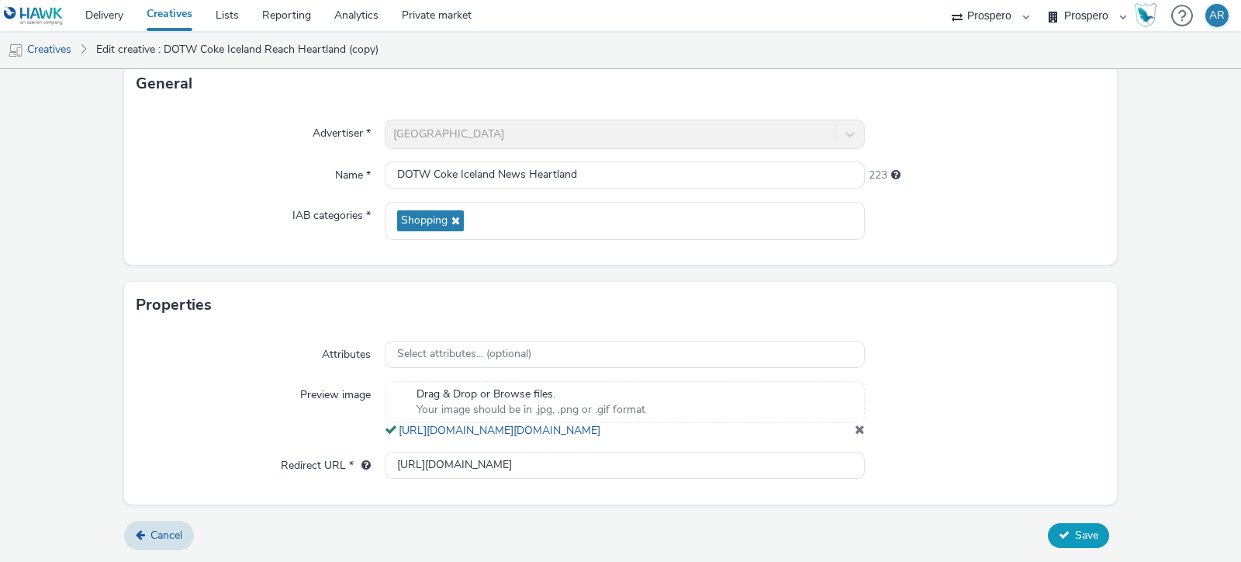
click at [1075, 541] on span "Save" at bounding box center [1086, 534] width 23 height 15
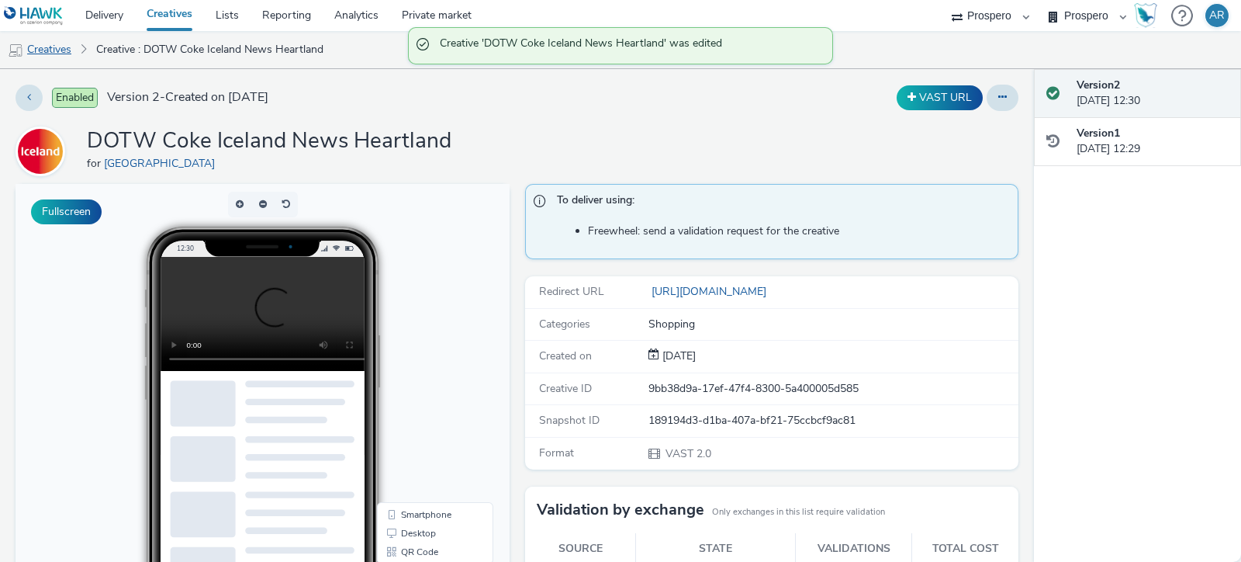
click at [69, 48] on link "Creatives" at bounding box center [39, 49] width 79 height 37
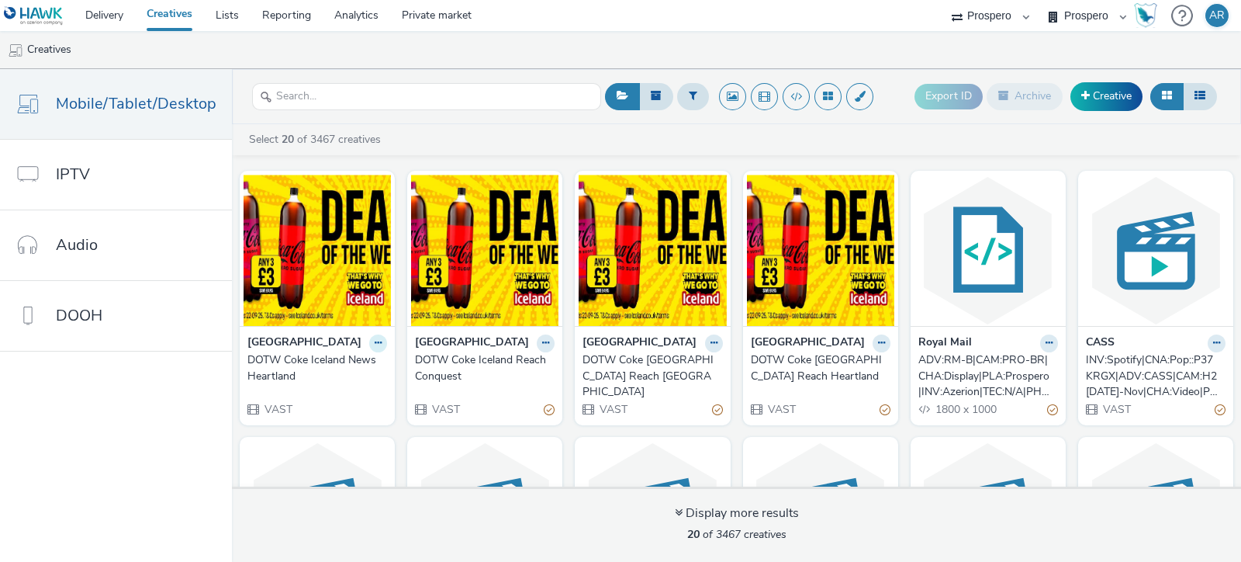
click at [387, 340] on button at bounding box center [378, 343] width 18 height 18
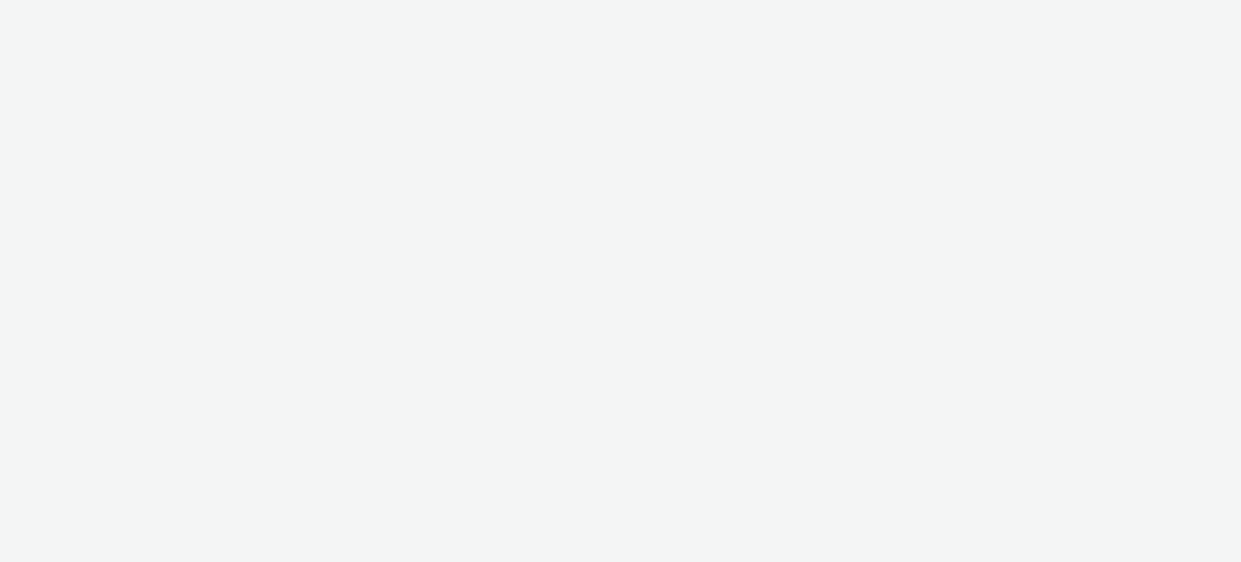
select select "47c37c18-910e-43a3-bb91-a2beb2847406"
select select "b1b940d3-d05b-48b5-821e-f328c33b988b"
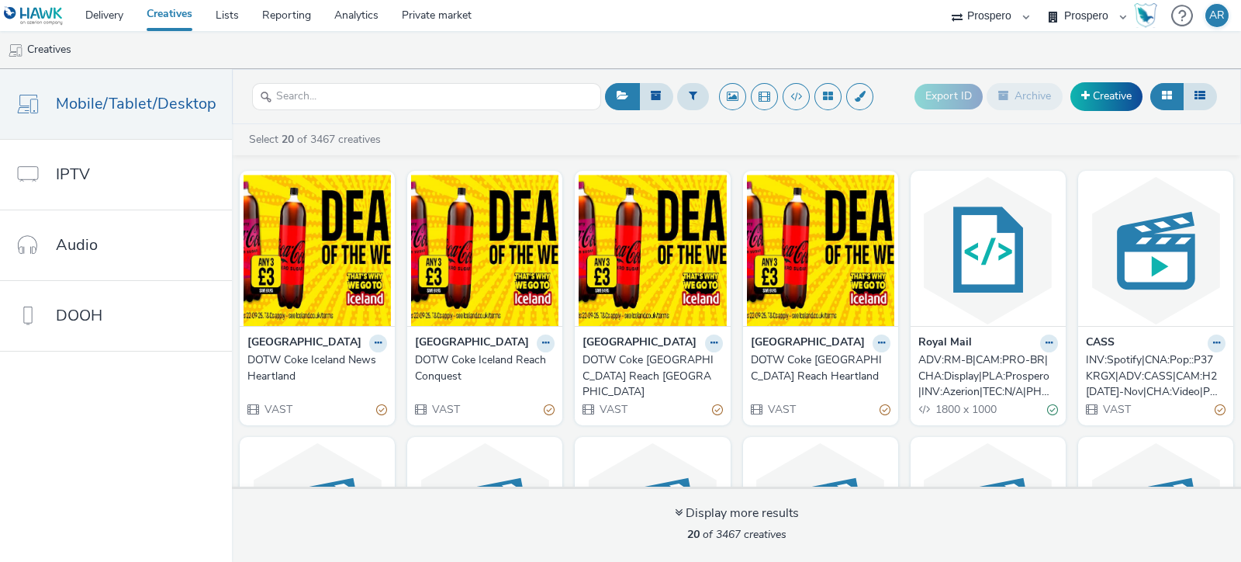
click at [555, 350] on div at bounding box center [546, 343] width 18 height 18
click at [549, 343] on icon at bounding box center [545, 342] width 7 height 9
click at [555, 403] on link "Duplicate" at bounding box center [496, 400] width 116 height 31
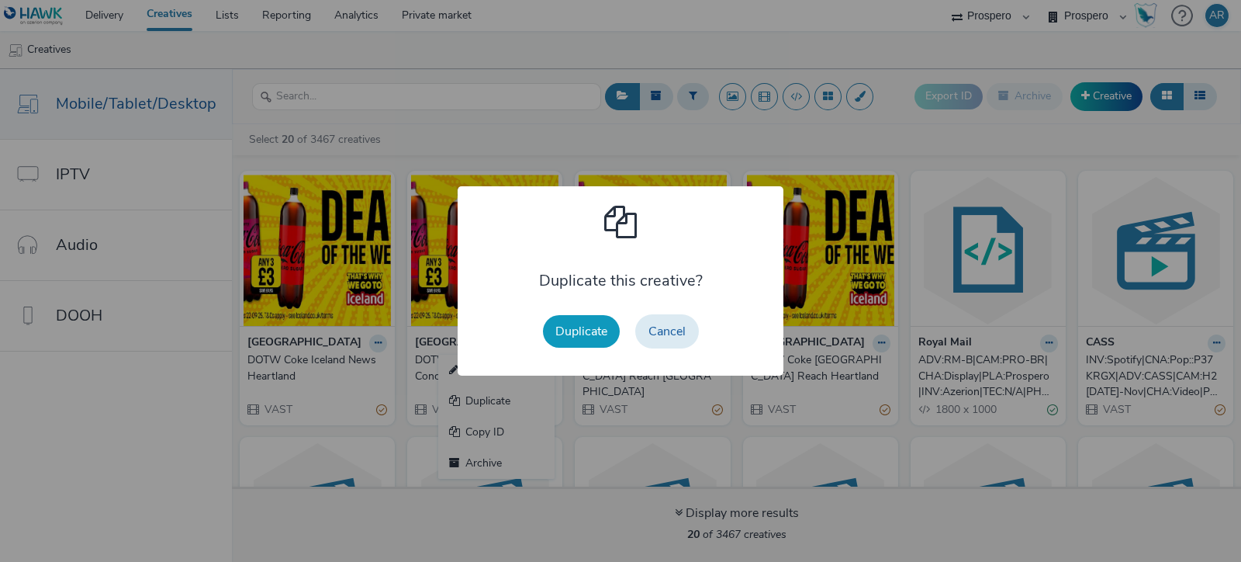
click at [569, 335] on button "Duplicate" at bounding box center [581, 331] width 77 height 33
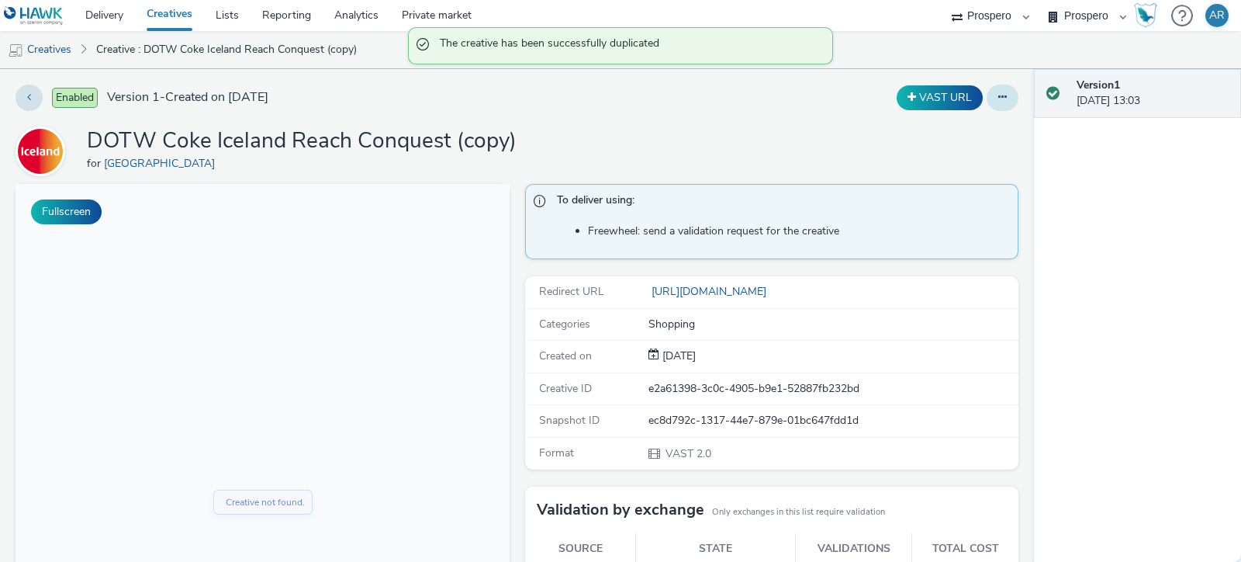
click at [998, 95] on icon at bounding box center [1002, 97] width 9 height 11
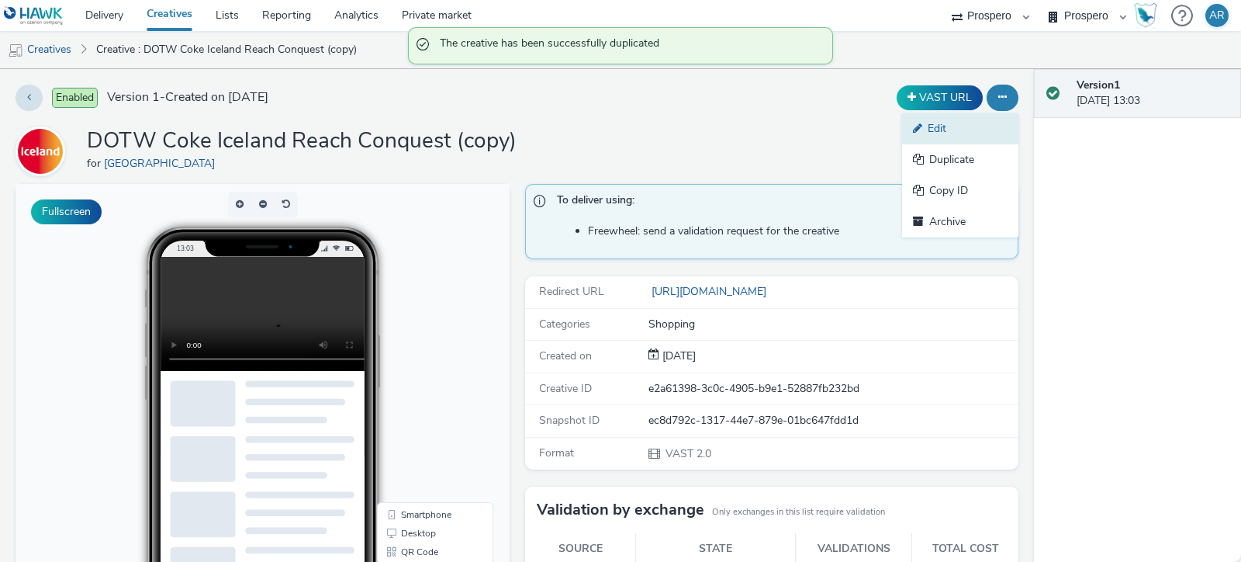
click at [938, 126] on link "Edit" at bounding box center [960, 128] width 116 height 31
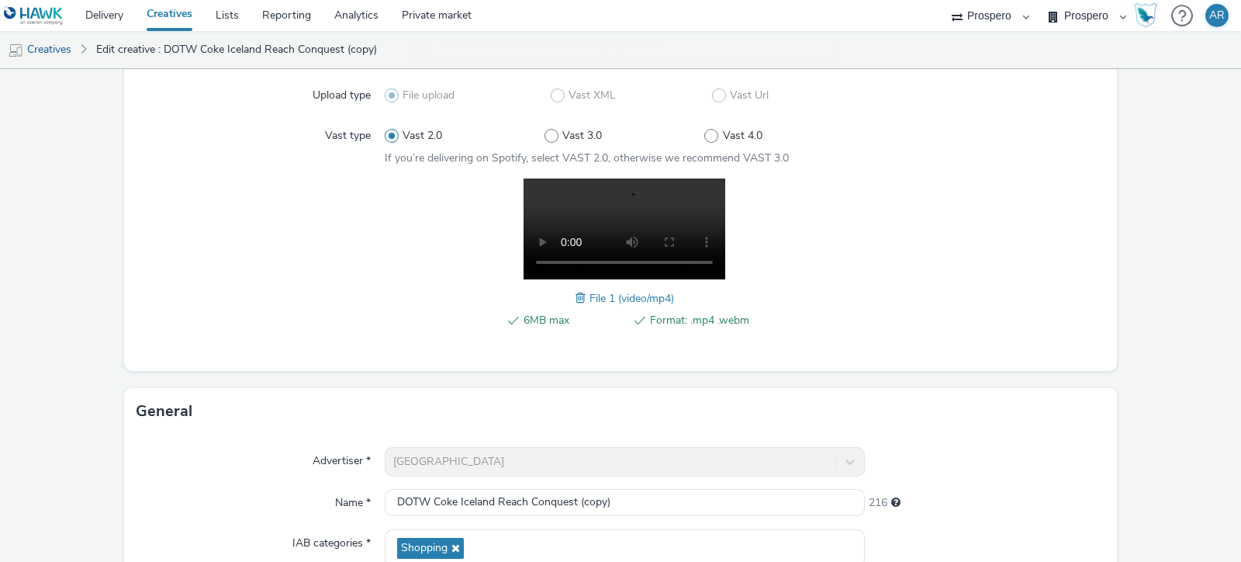
scroll to position [193, 0]
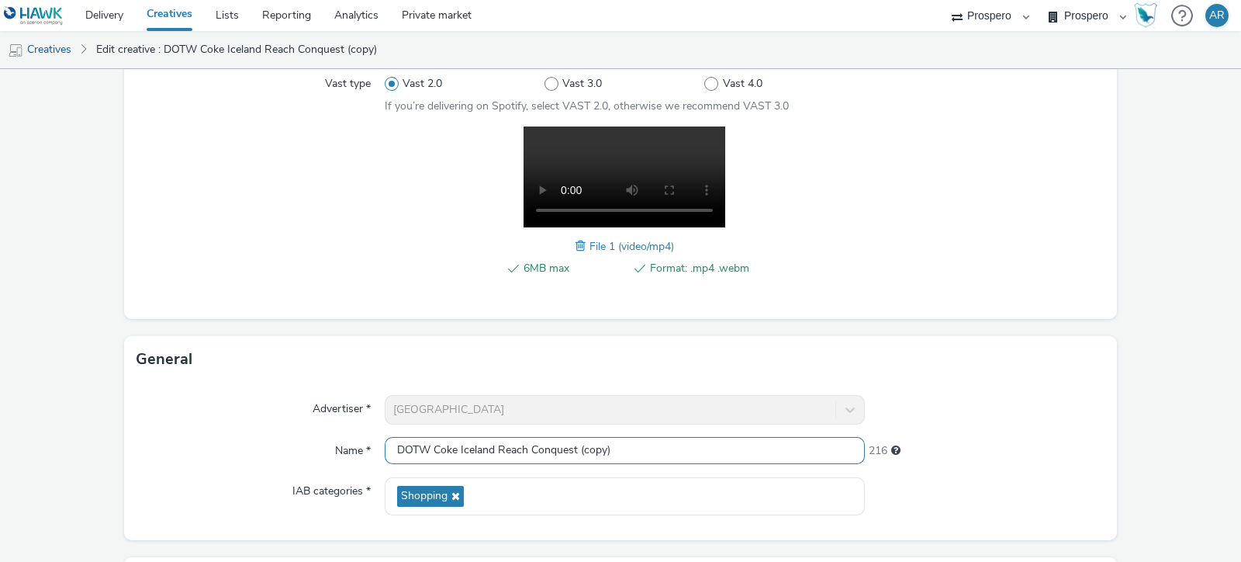
click at [641, 446] on input "DOTW Coke Iceland Reach Conquest (copy)" at bounding box center [625, 450] width 480 height 27
type input "DOTW Coke Iceland News Conquest"
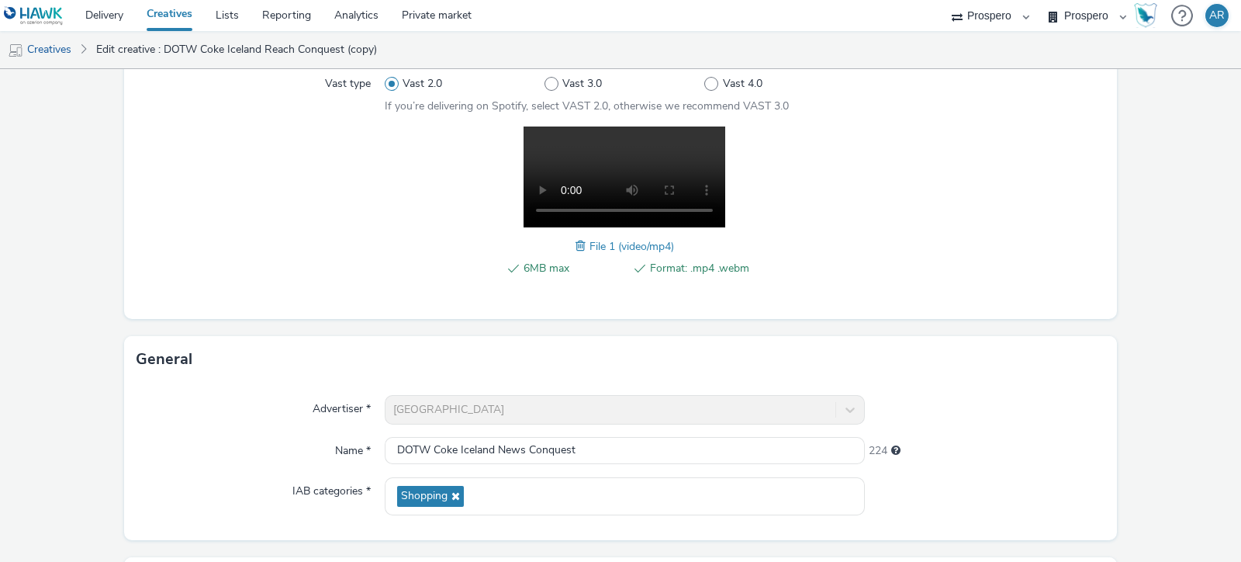
click at [1096, 398] on div "Advertiser * [GEOGRAPHIC_DATA] Name * DOTW Coke Iceland News Conquest 224 IAB c…" at bounding box center [620, 460] width 993 height 157
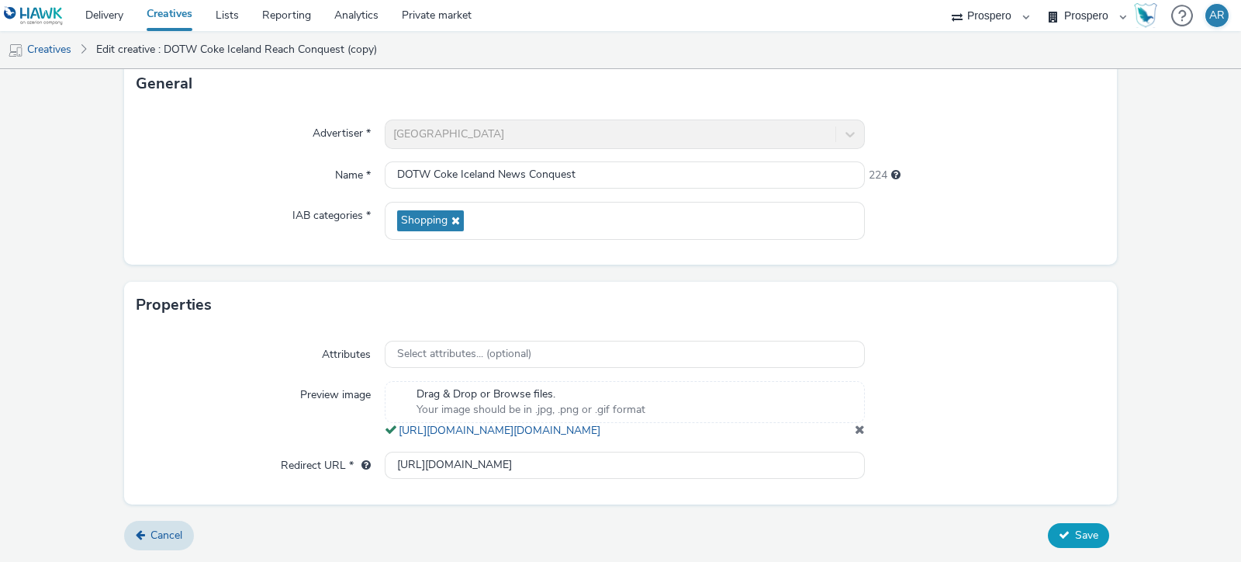
click at [1082, 533] on span "Save" at bounding box center [1086, 534] width 23 height 15
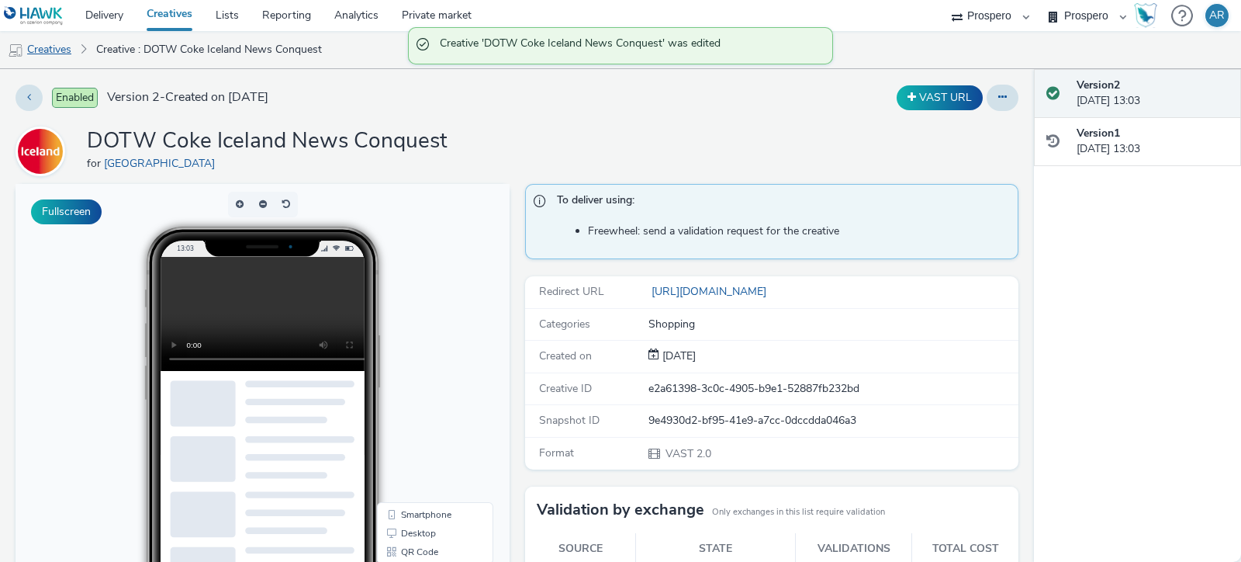
click at [54, 40] on link "Creatives" at bounding box center [39, 49] width 79 height 37
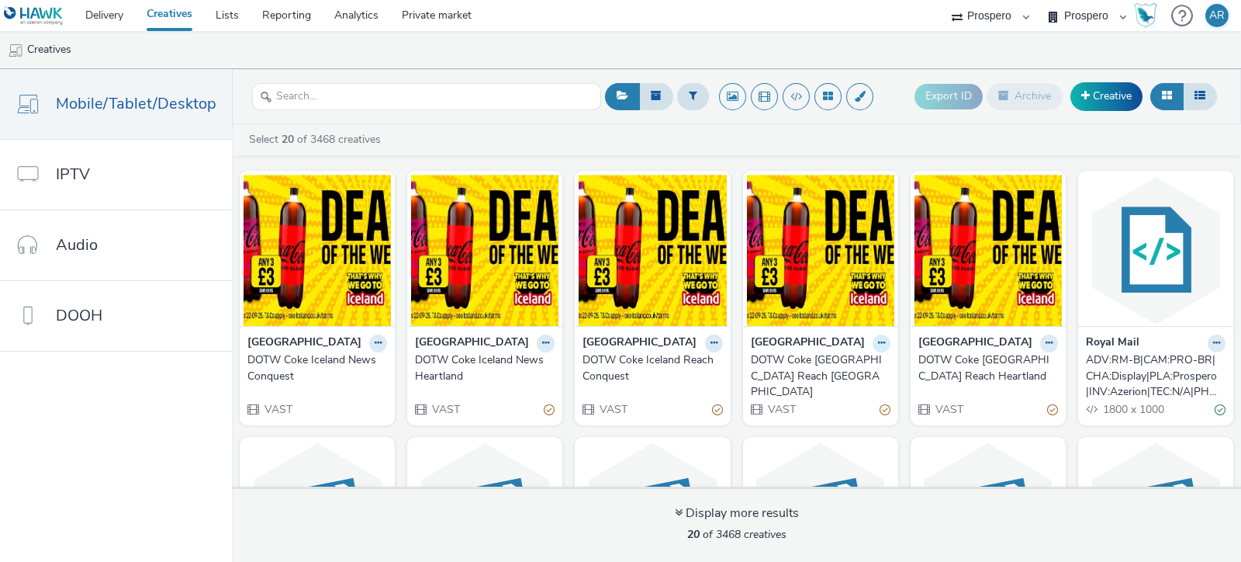
click at [885, 343] on icon at bounding box center [881, 342] width 7 height 9
click at [890, 402] on link "Duplicate" at bounding box center [832, 400] width 116 height 31
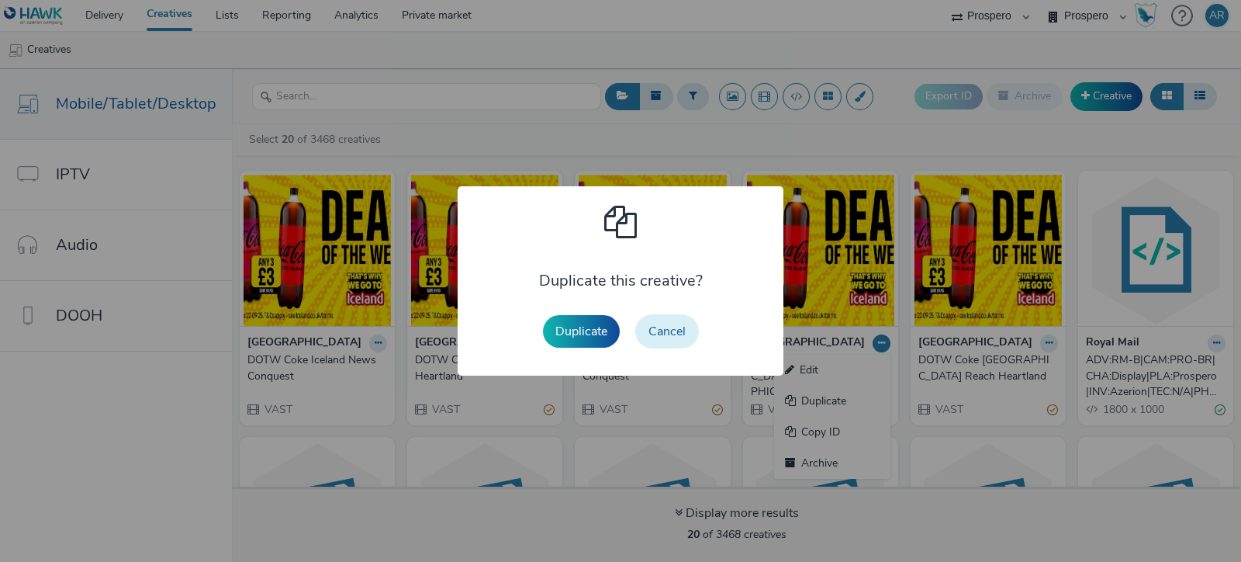
click at [679, 330] on button "Cancel" at bounding box center [667, 331] width 64 height 34
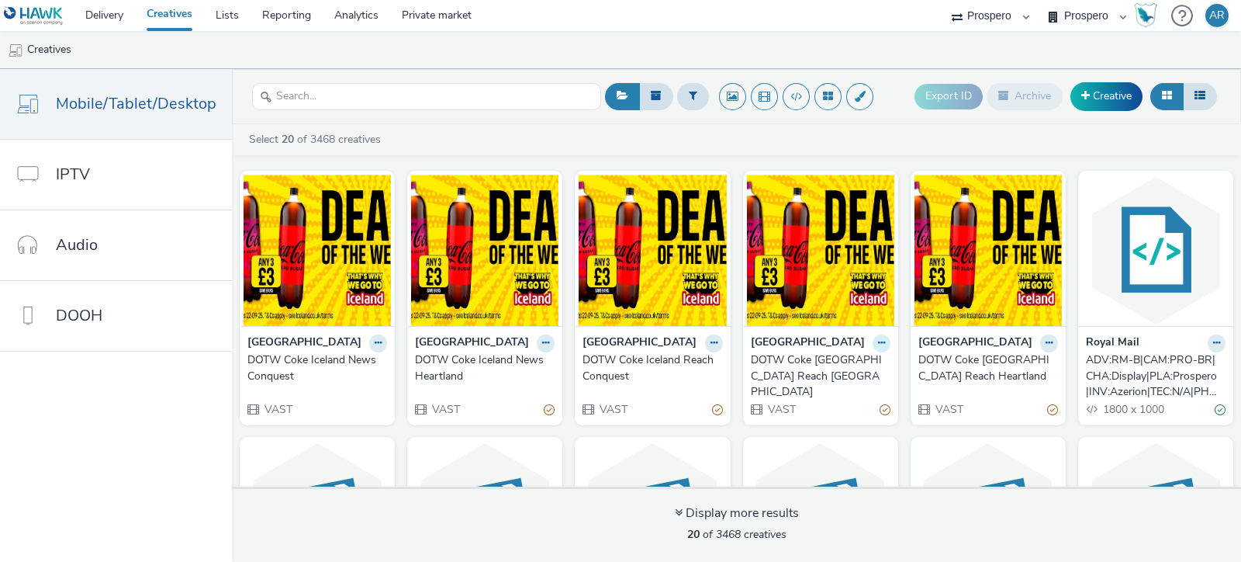
click at [890, 341] on button at bounding box center [882, 343] width 18 height 18
click at [890, 397] on link "Duplicate" at bounding box center [832, 400] width 116 height 31
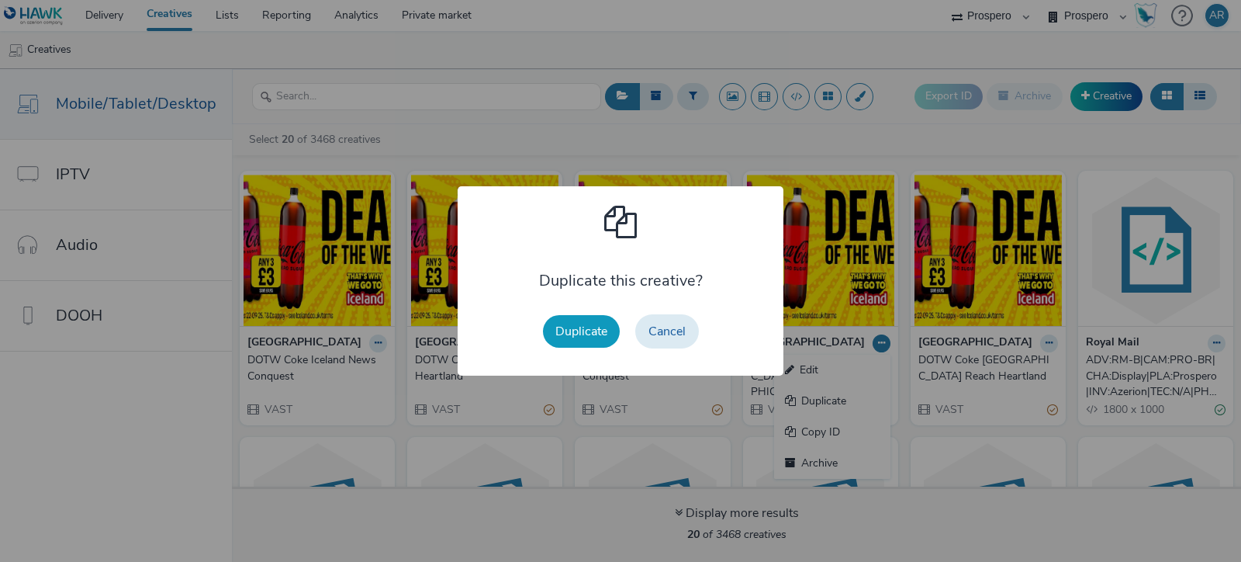
click at [576, 323] on button "Duplicate" at bounding box center [581, 331] width 77 height 33
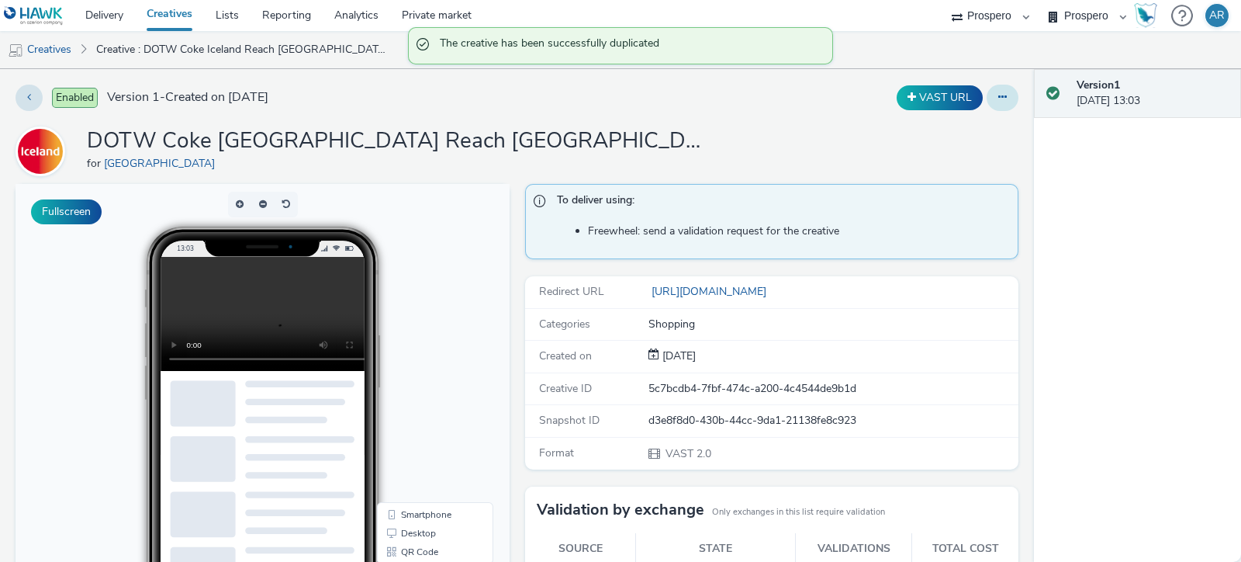
click at [993, 102] on button at bounding box center [1003, 98] width 32 height 26
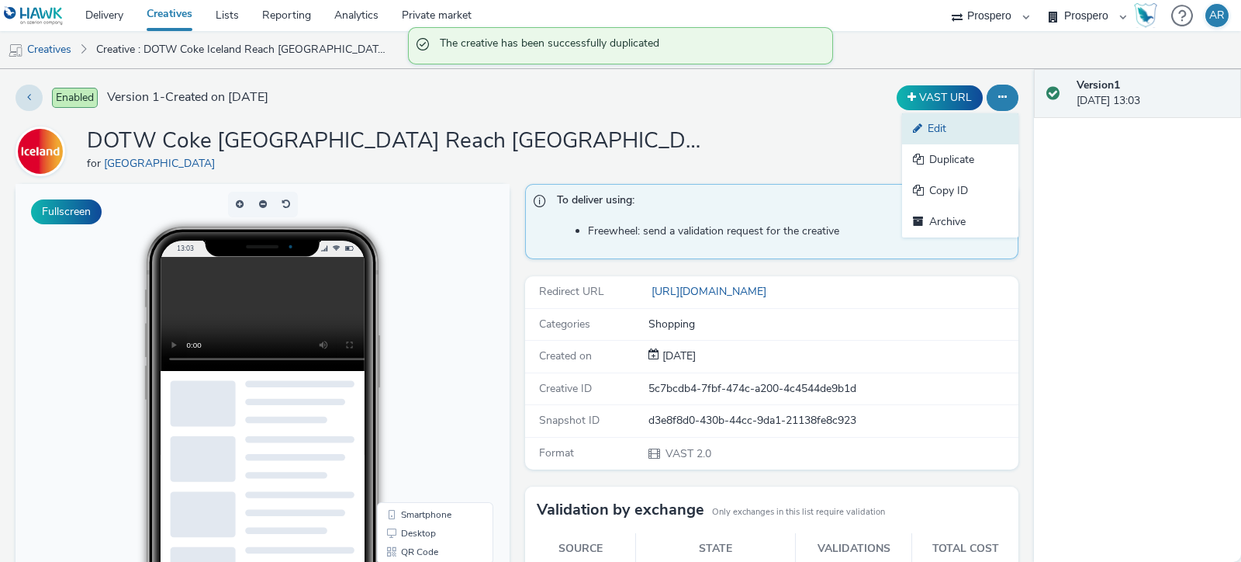
click at [940, 133] on link "Edit" at bounding box center [960, 128] width 116 height 31
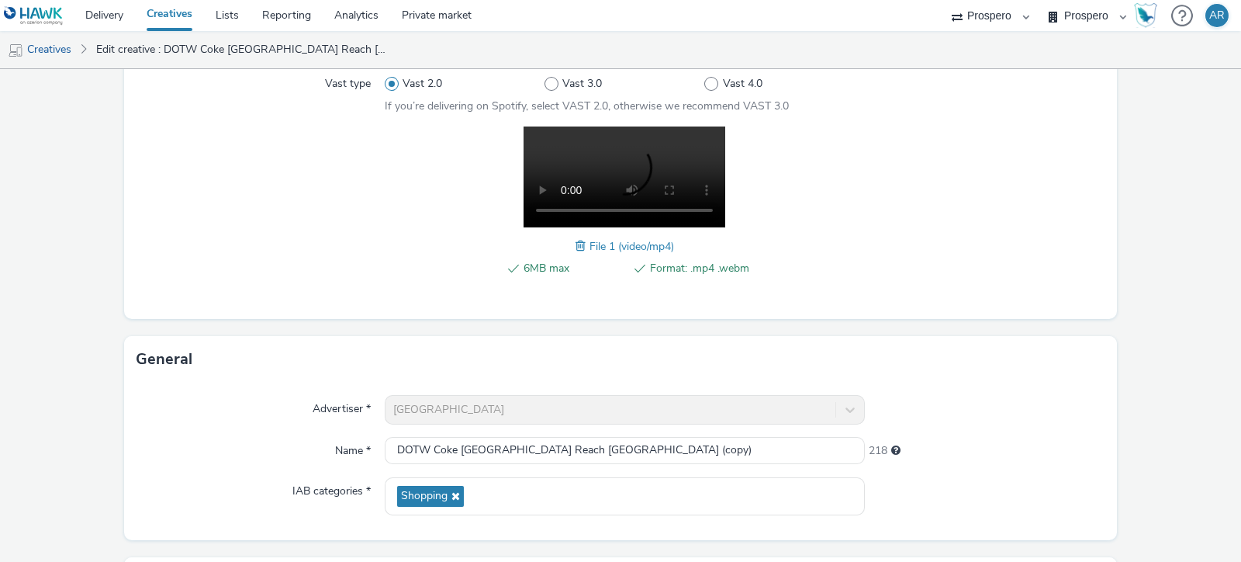
scroll to position [193, 0]
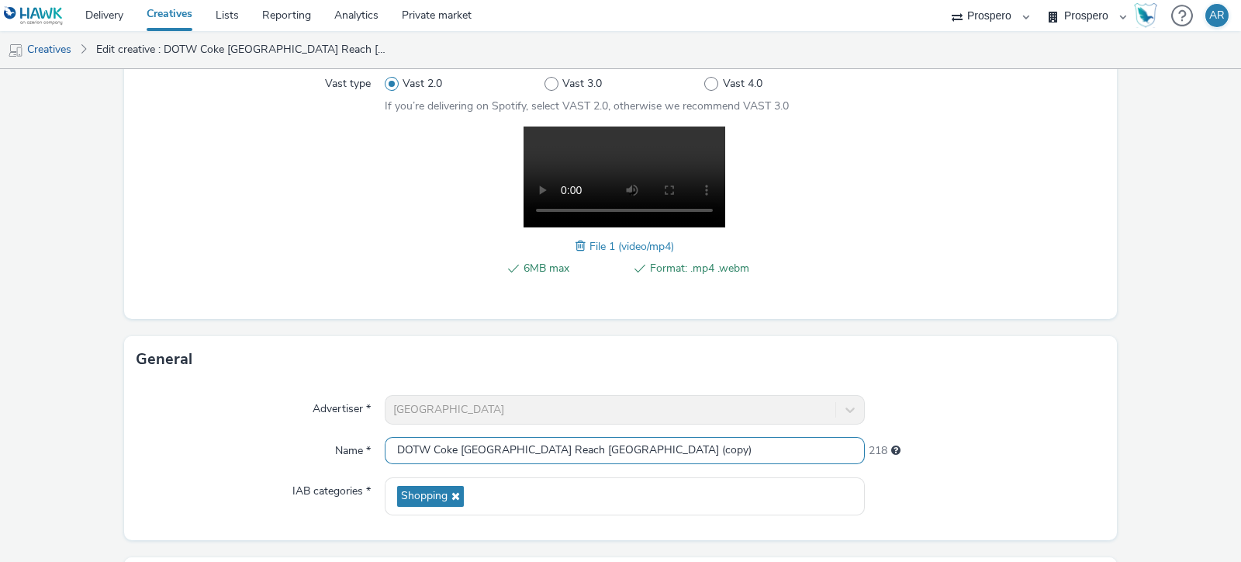
click at [685, 451] on input "DOTW Coke [GEOGRAPHIC_DATA] Reach [GEOGRAPHIC_DATA] (copy)" at bounding box center [625, 450] width 480 height 27
type input "DOTW Coke Iceland News [GEOGRAPHIC_DATA]"
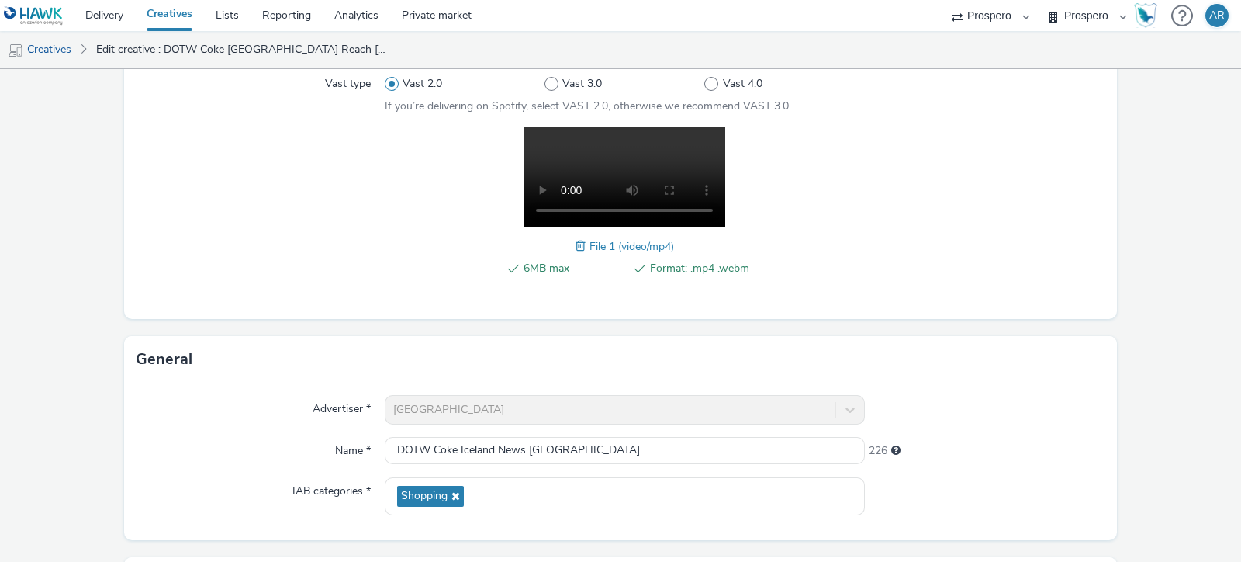
click at [1138, 338] on form "Edit creative Content Upload type File upload Vast XML Vast Url Vast type Vast …" at bounding box center [620, 356] width 1241 height 961
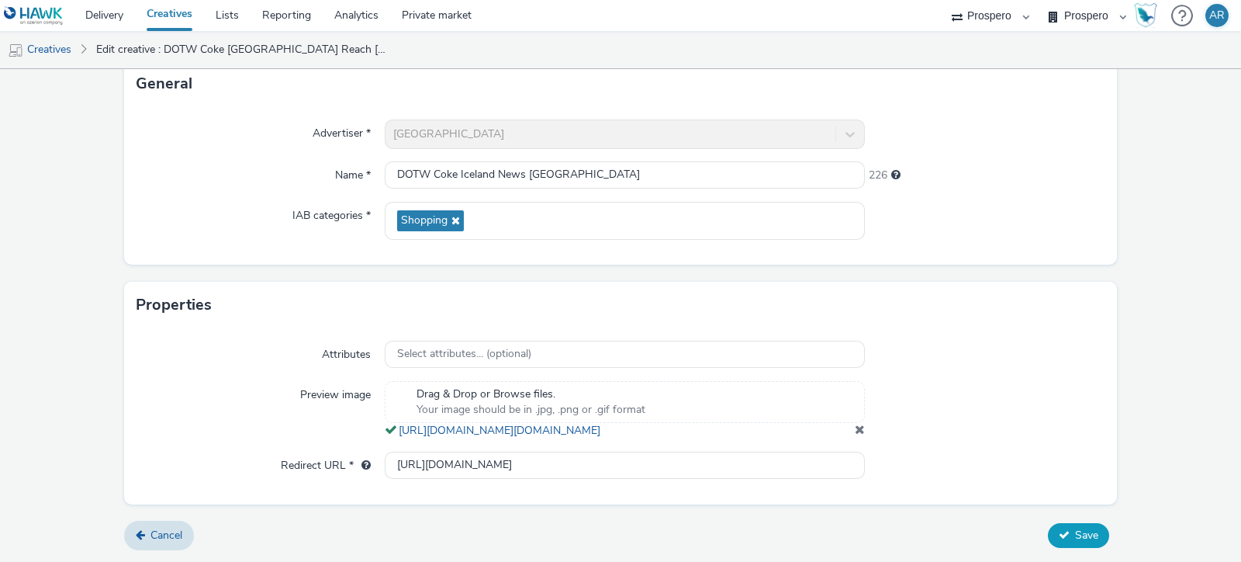
click at [1075, 536] on span "Save" at bounding box center [1086, 534] width 23 height 15
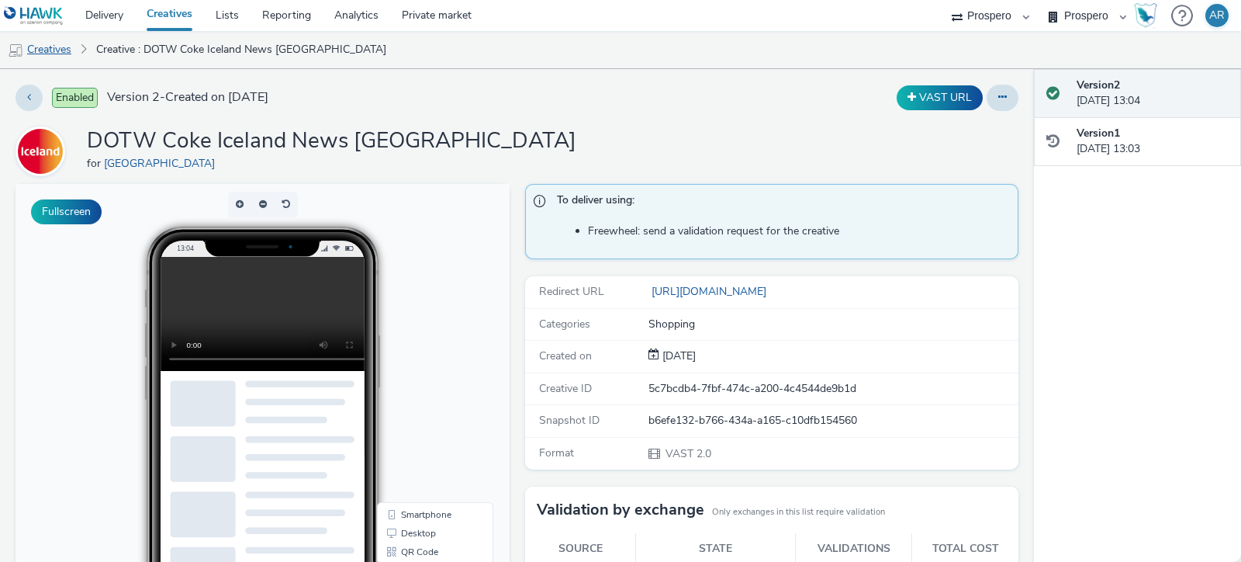
click at [51, 44] on link "Creatives" at bounding box center [39, 49] width 79 height 37
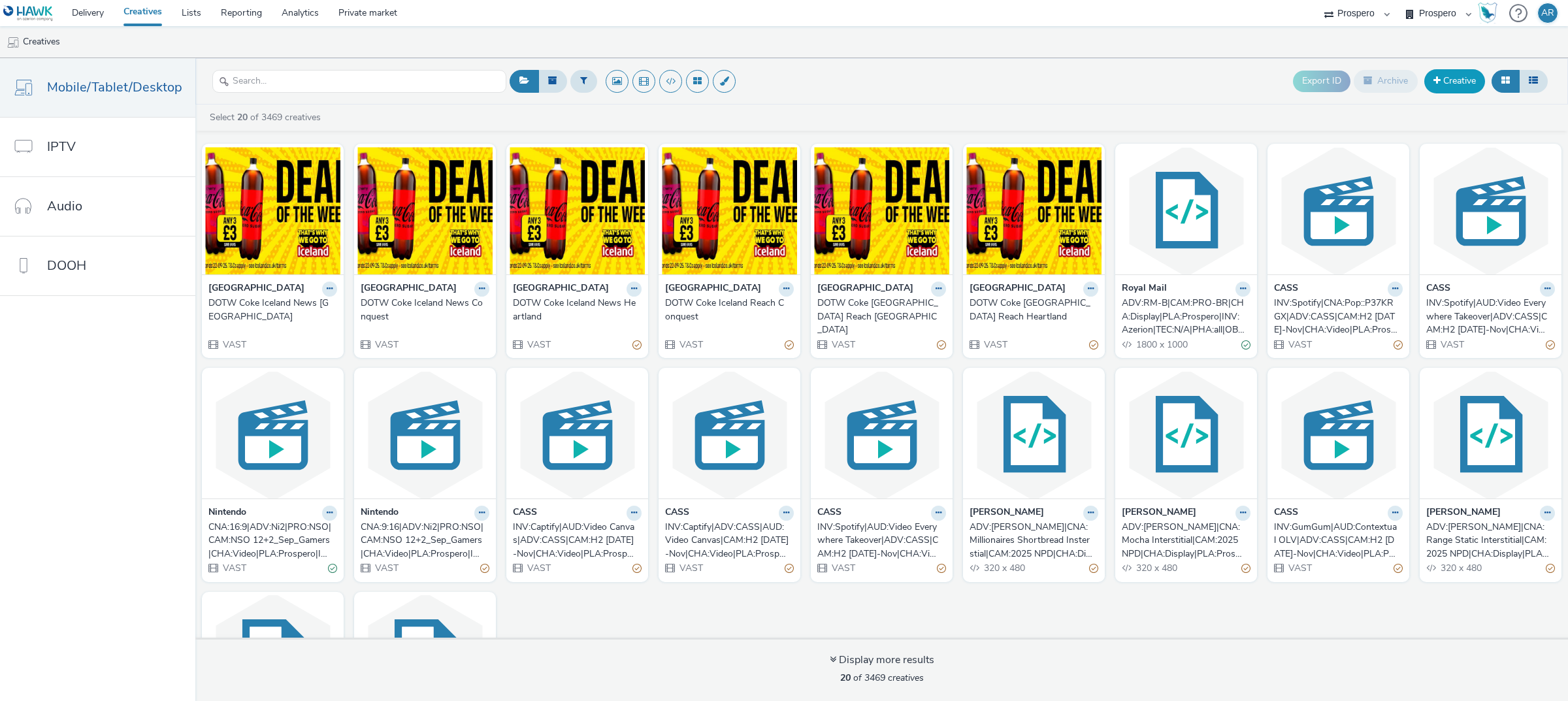
click at [1045, 78] on link "Creative" at bounding box center [1455, 81] width 61 height 24
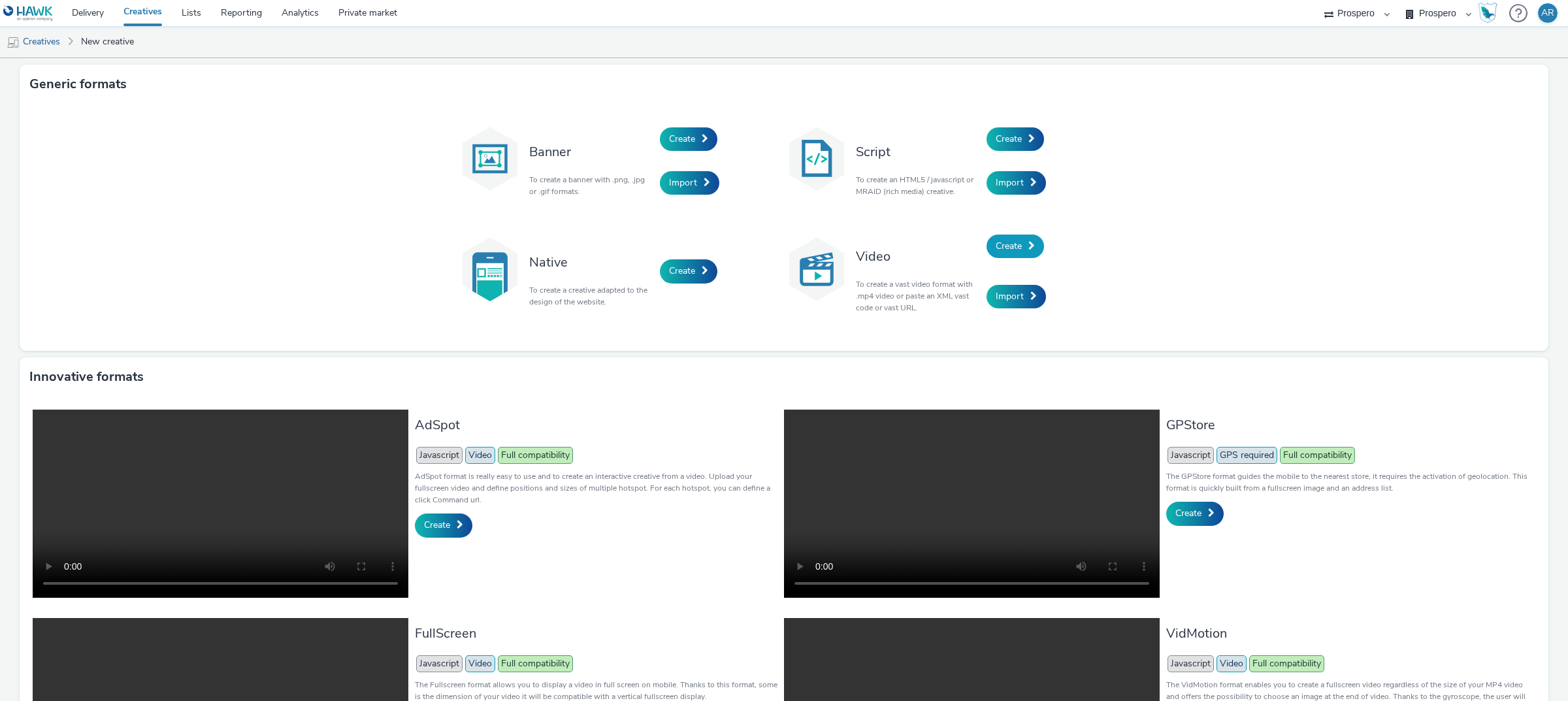
click at [993, 257] on link "Create" at bounding box center [1015, 246] width 57 height 24
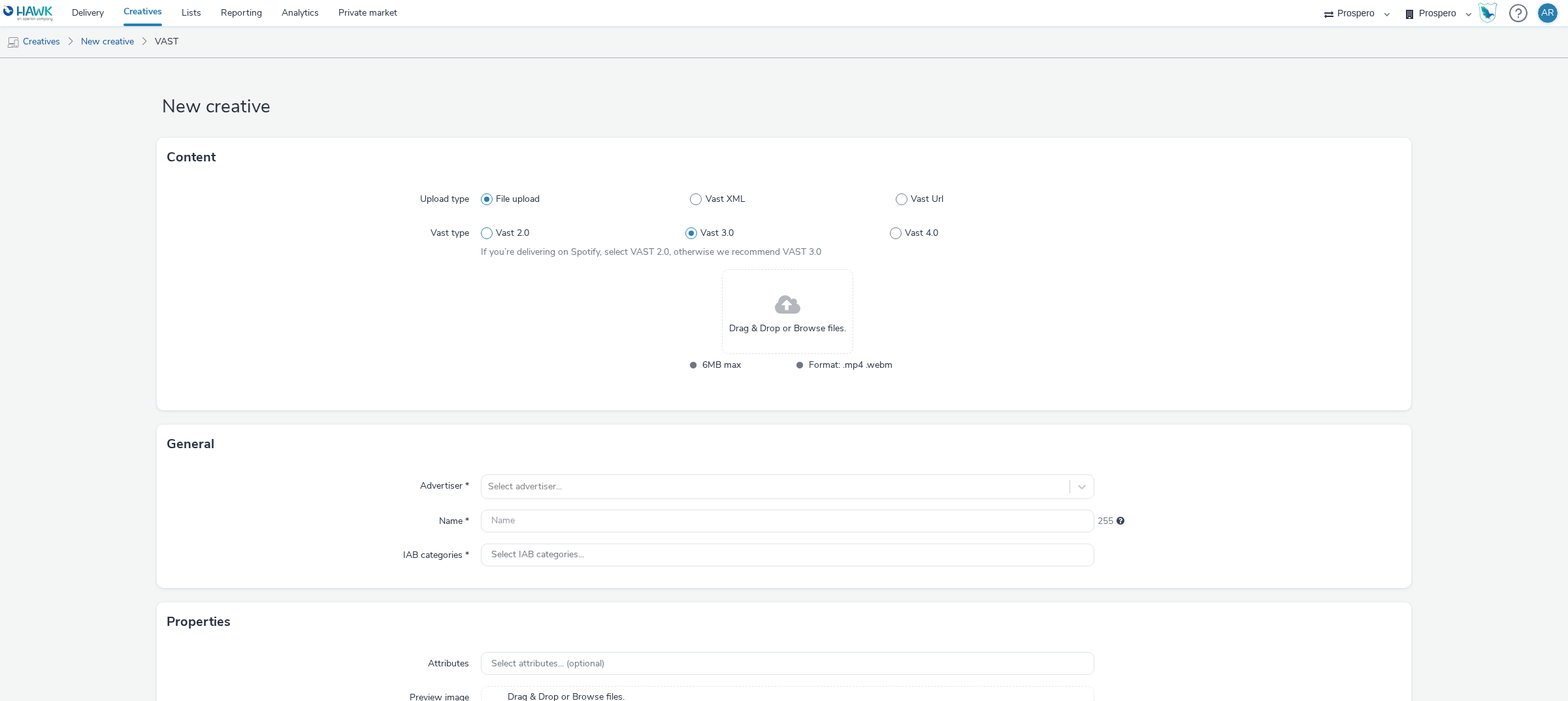
click at [500, 233] on span "Vast 2.0" at bounding box center [513, 233] width 34 height 13
click at [490, 233] on input "Vast 2.0" at bounding box center [485, 233] width 8 height 8
radio input "true"
radio input "false"
click at [805, 299] on div "Drag & Drop or Browse files." at bounding box center [788, 312] width 131 height 85
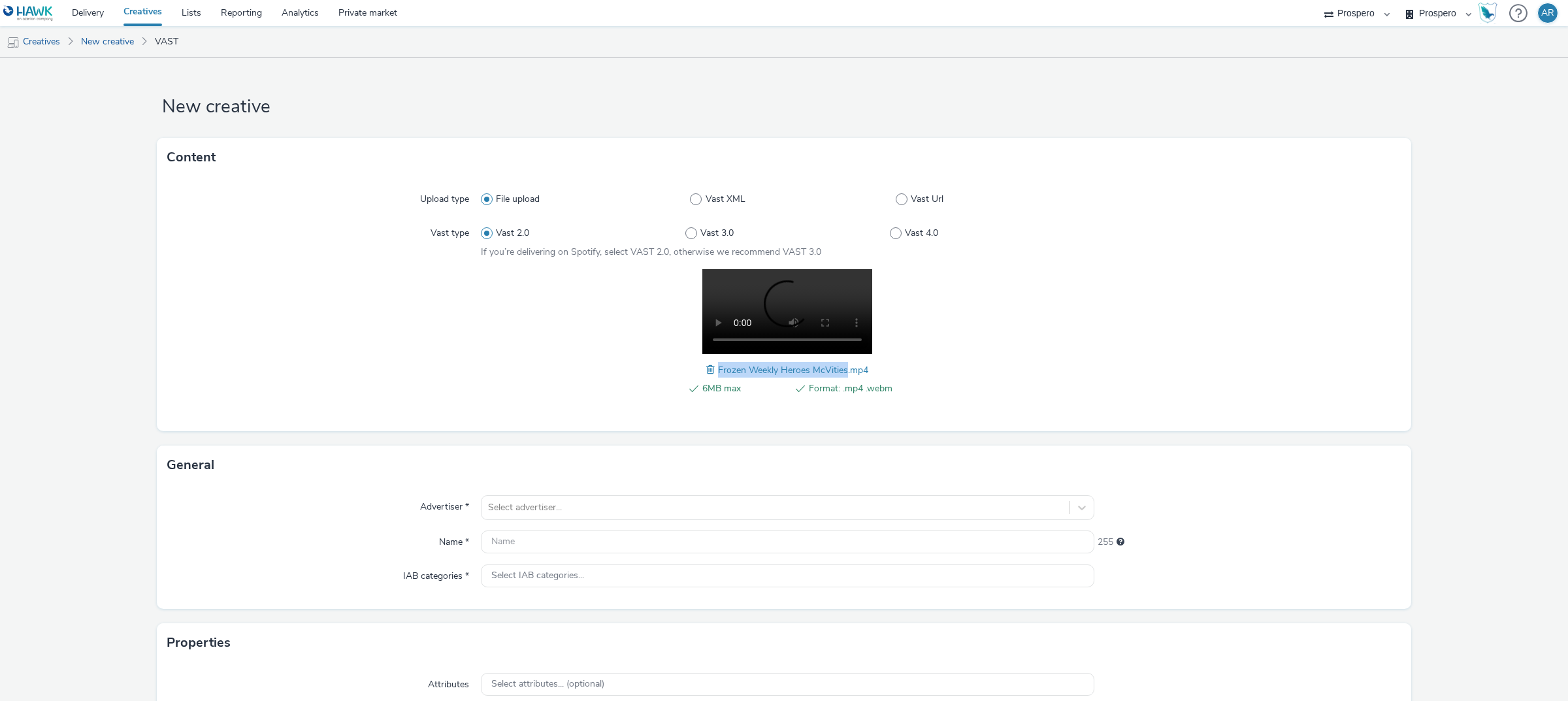
drag, startPoint x: 713, startPoint y: 367, endPoint x: 840, endPoint y: 369, distance: 127.0
click at [840, 369] on span "Frozen Weekly Heroes McVities.mp4" at bounding box center [793, 370] width 150 height 13
copy span "Frozen Weekly Heroes McVities"
click at [538, 473] on input "text" at bounding box center [788, 542] width 613 height 23
paste input "Frozen Weekly Heroes McVities"
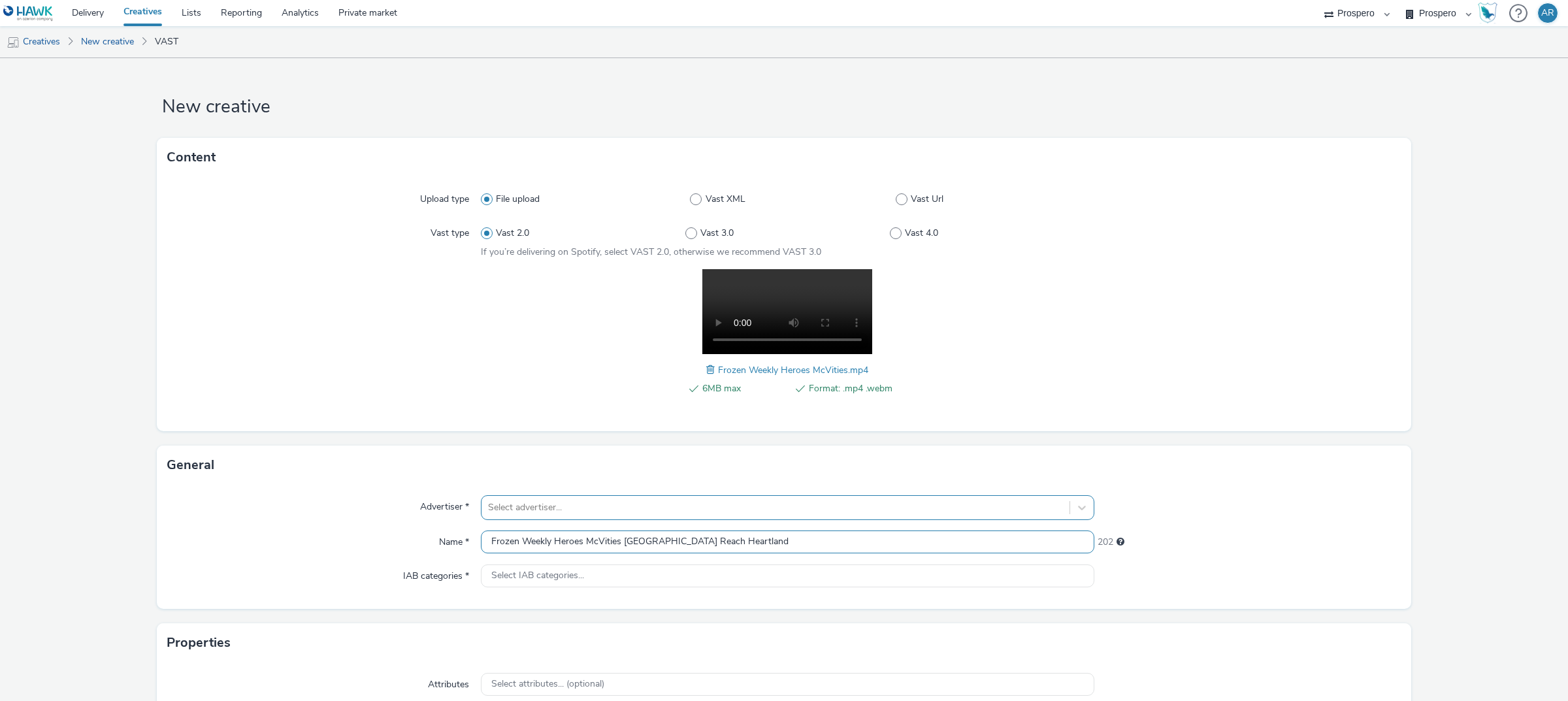
type input "Frozen Weekly Heroes McVities [GEOGRAPHIC_DATA] Reach Heartland"
click at [514, 473] on div "Select advertiser..." at bounding box center [788, 507] width 613 height 24
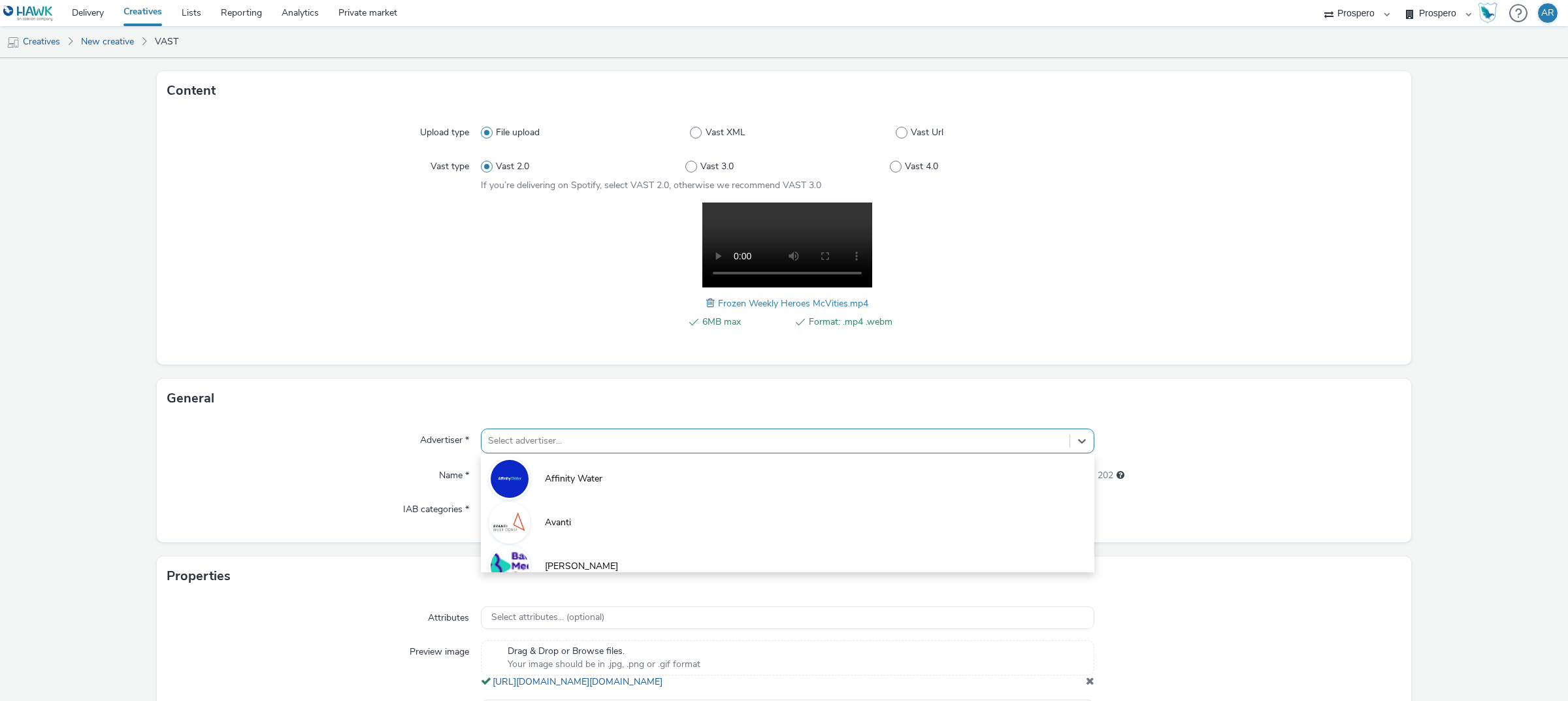
scroll to position [77, 0]
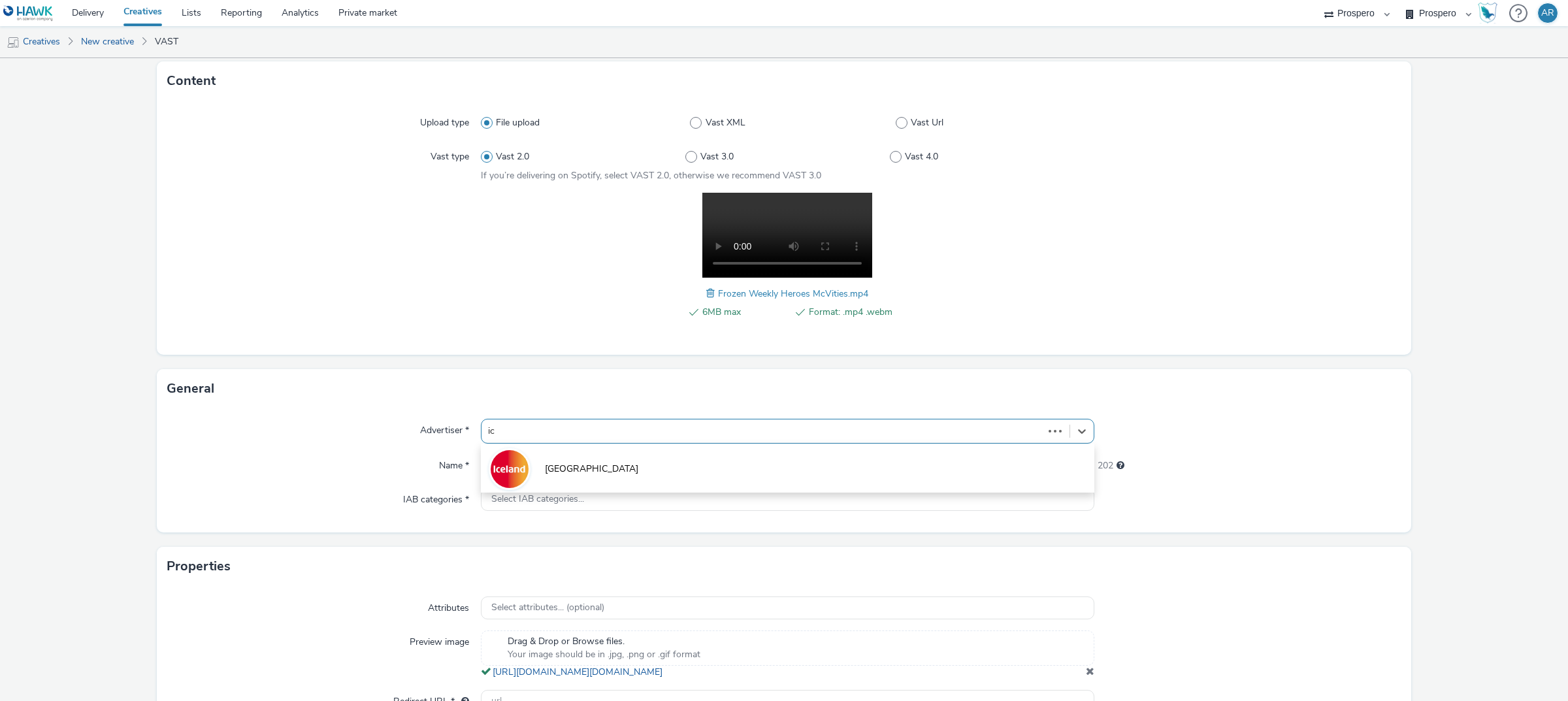
type input "ice"
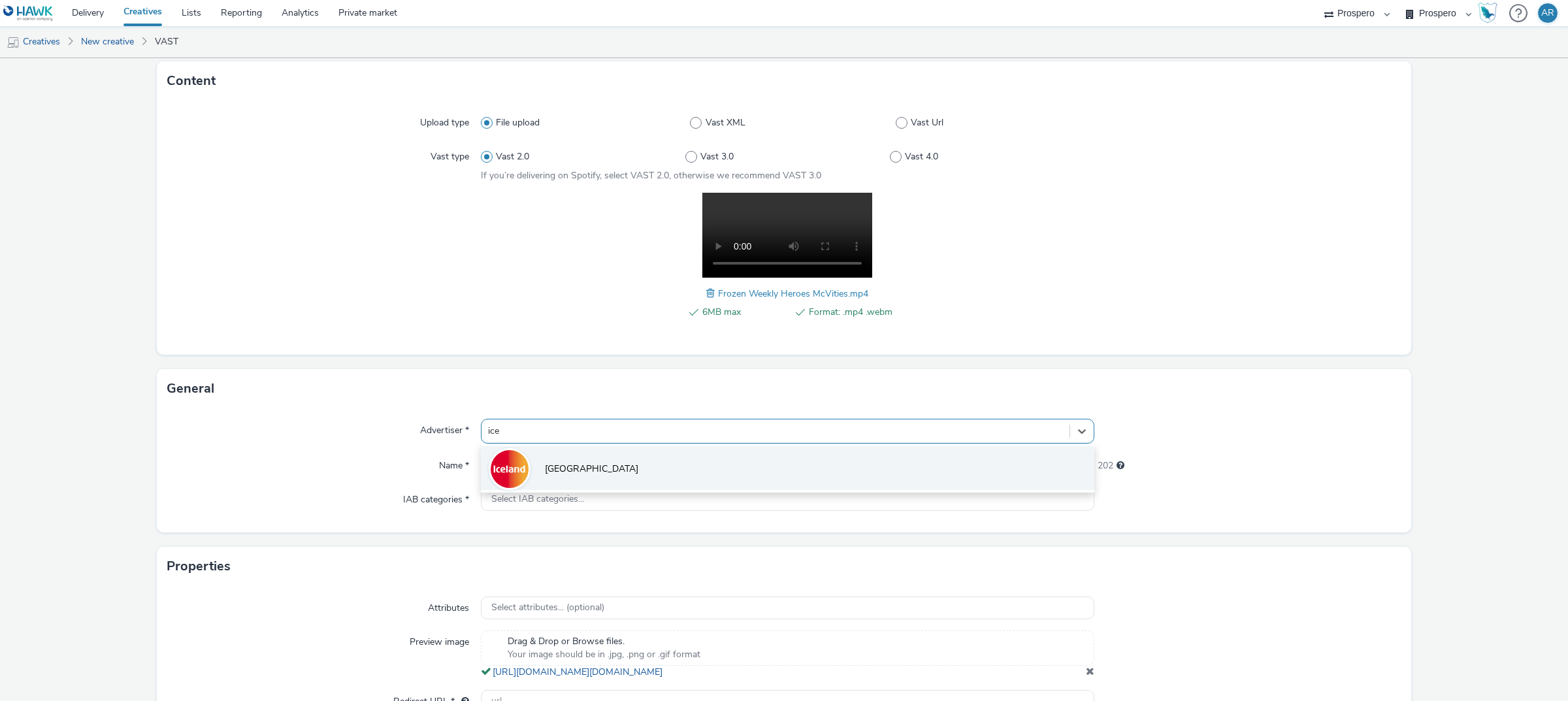
click at [559, 469] on span "[GEOGRAPHIC_DATA]" at bounding box center [591, 469] width 94 height 13
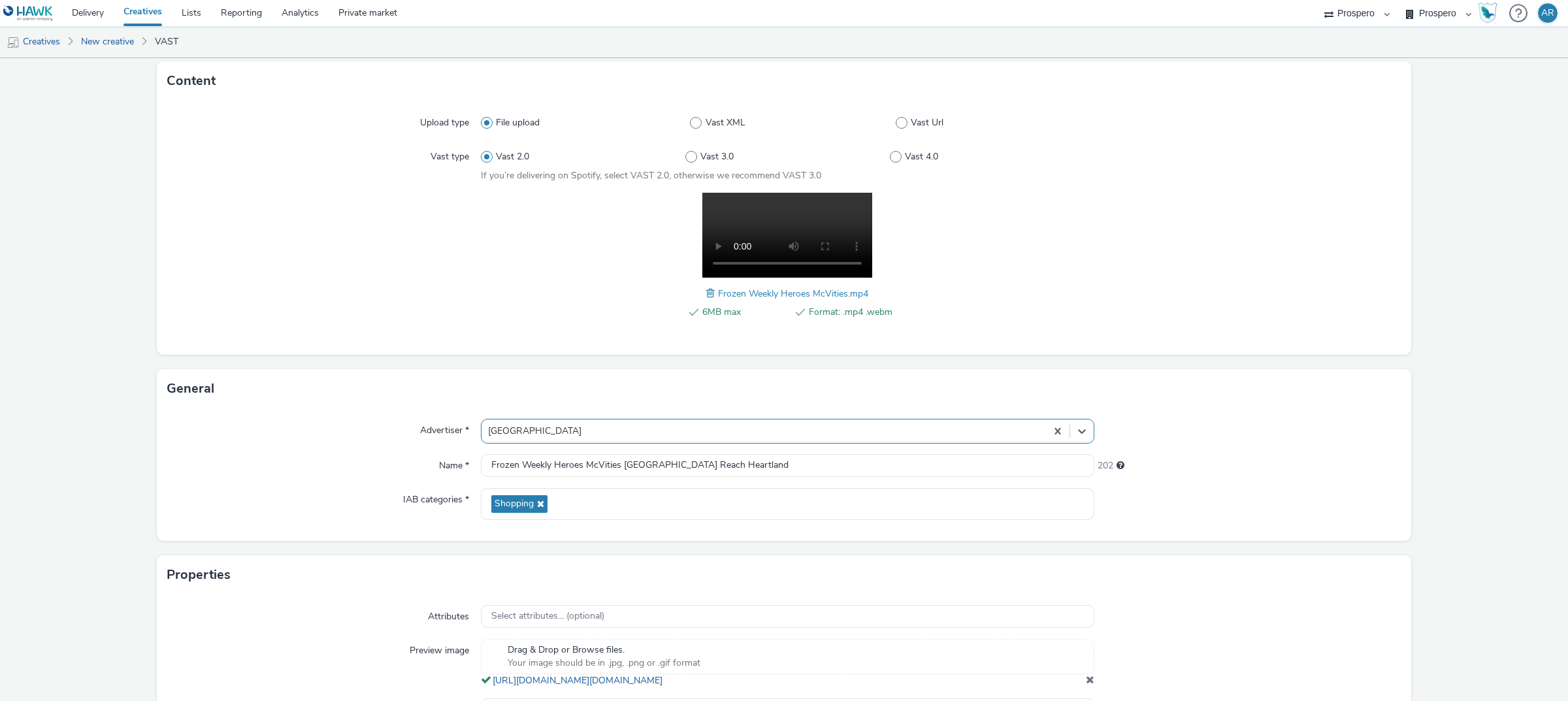
click at [322, 473] on form "New creative Content Upload type File upload Vast XML Vast Url Vast type Vast 2…" at bounding box center [784, 386] width 1568 height 810
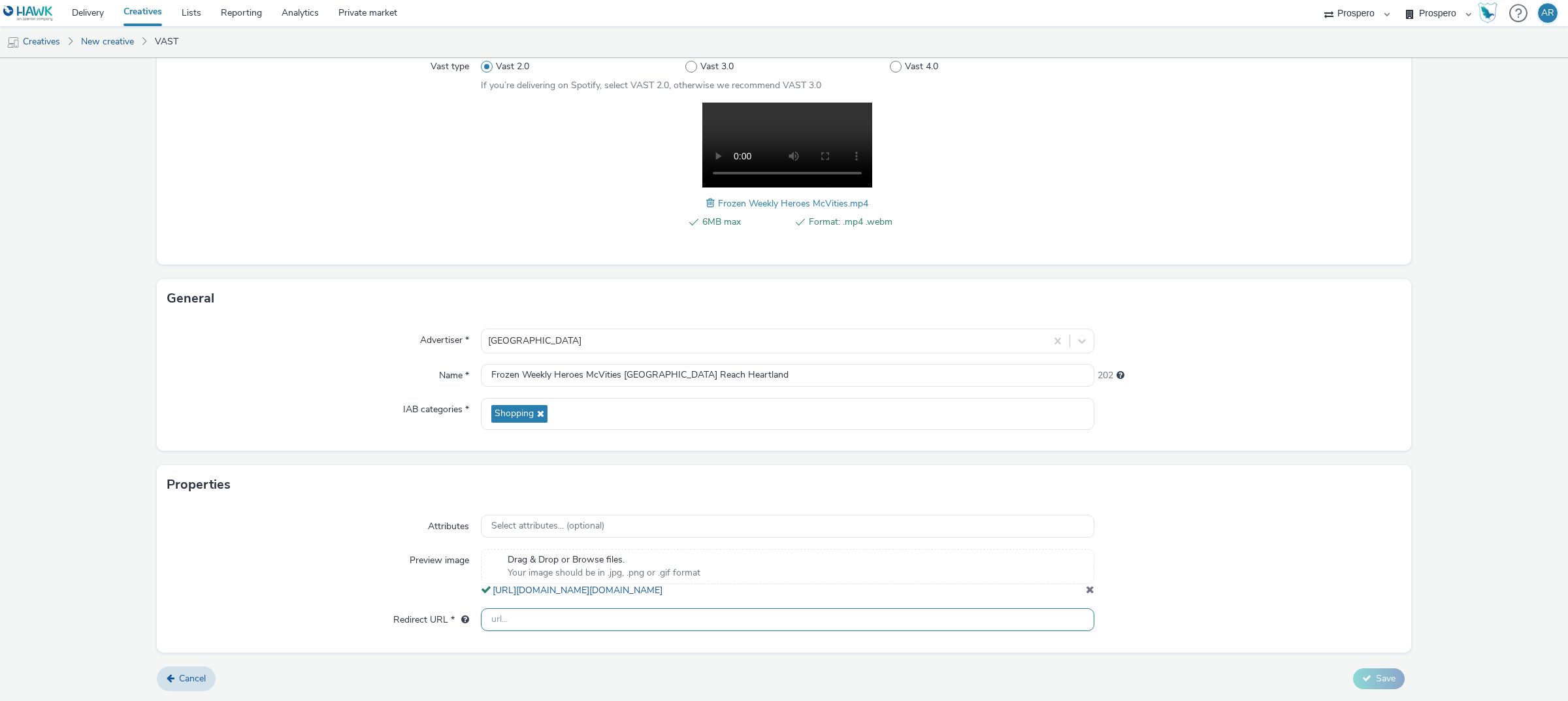
click at [521, 473] on input "text" at bounding box center [788, 619] width 613 height 23
type input "[URL][DOMAIN_NAME]"
click at [1045, 473] on span "Save" at bounding box center [1385, 678] width 19 height 13
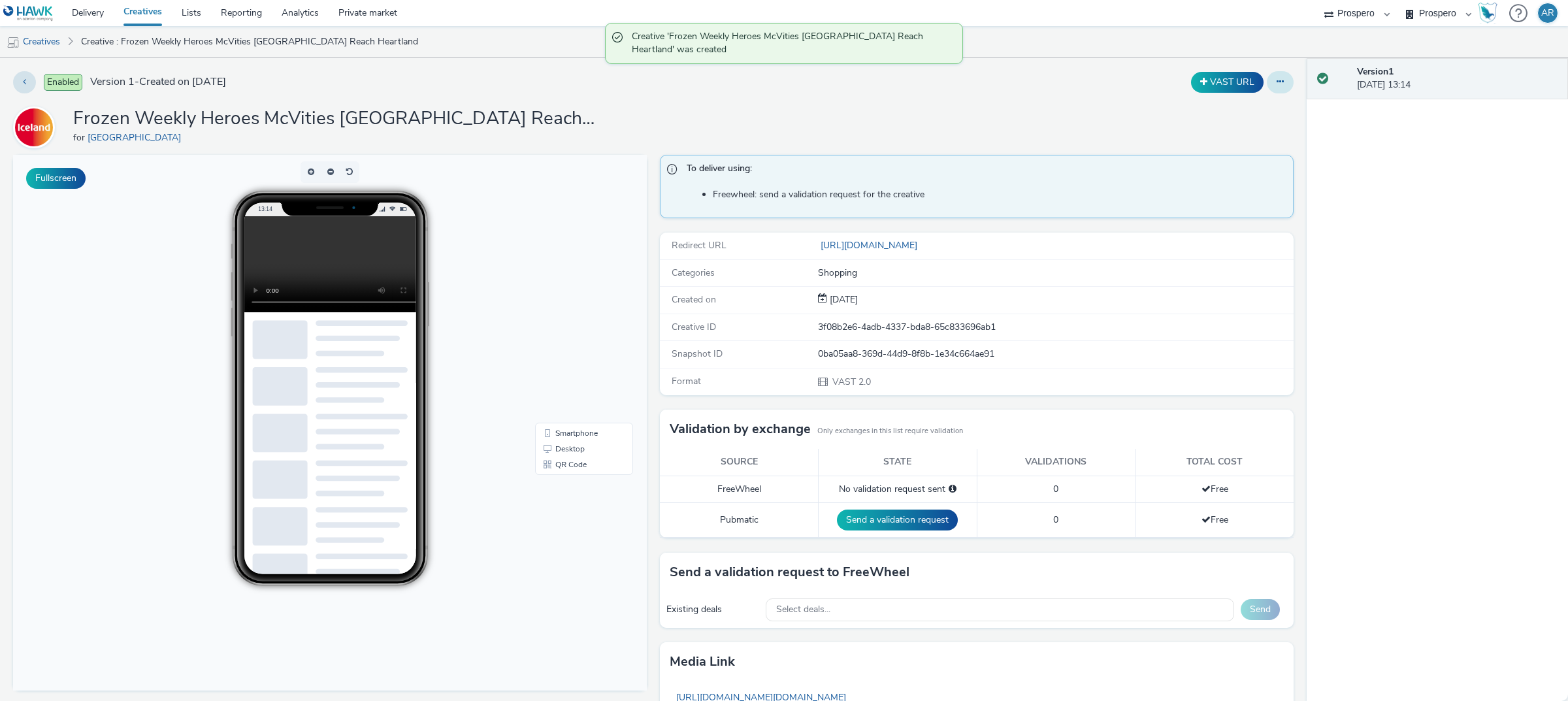
click at [1045, 79] on icon at bounding box center [1280, 82] width 8 height 9
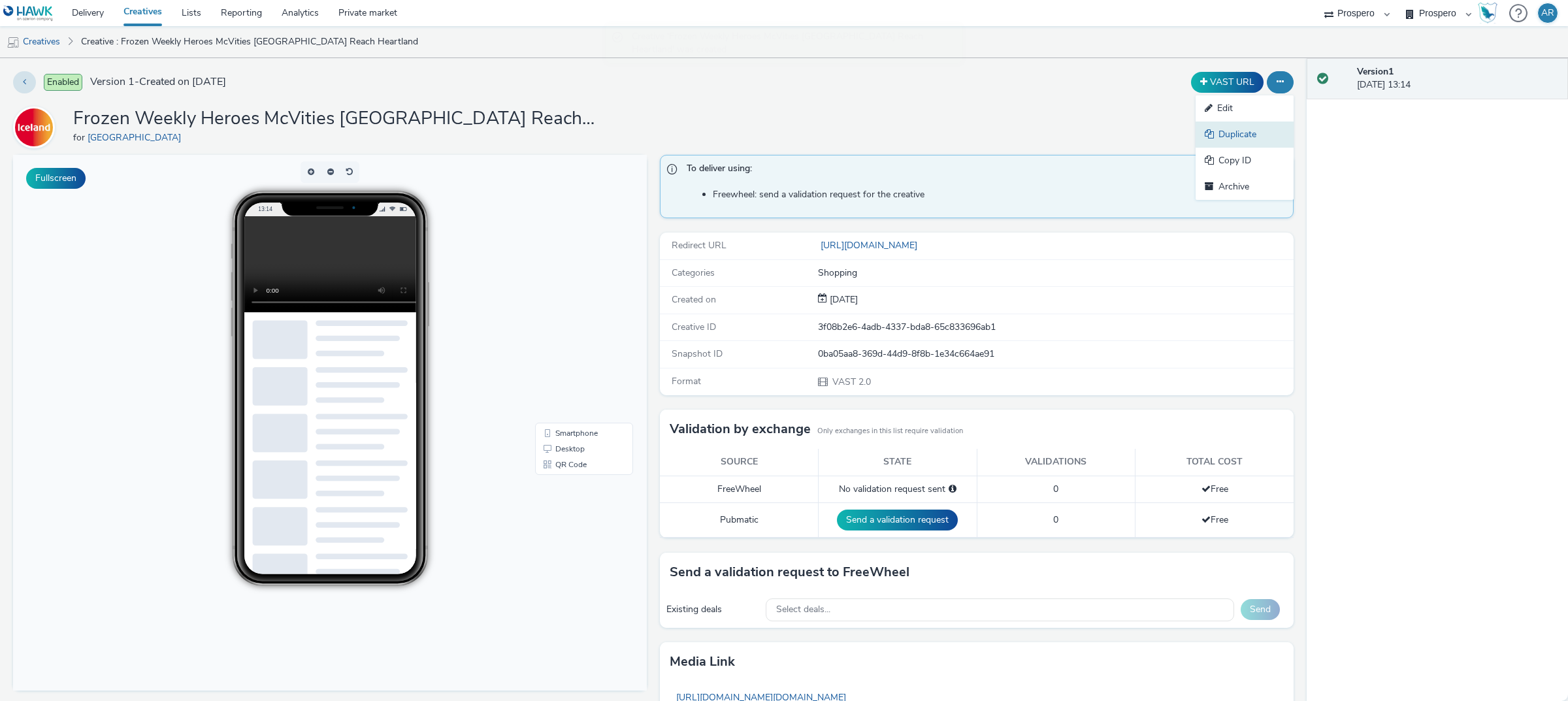
click at [1045, 132] on link "Duplicate" at bounding box center [1244, 134] width 98 height 26
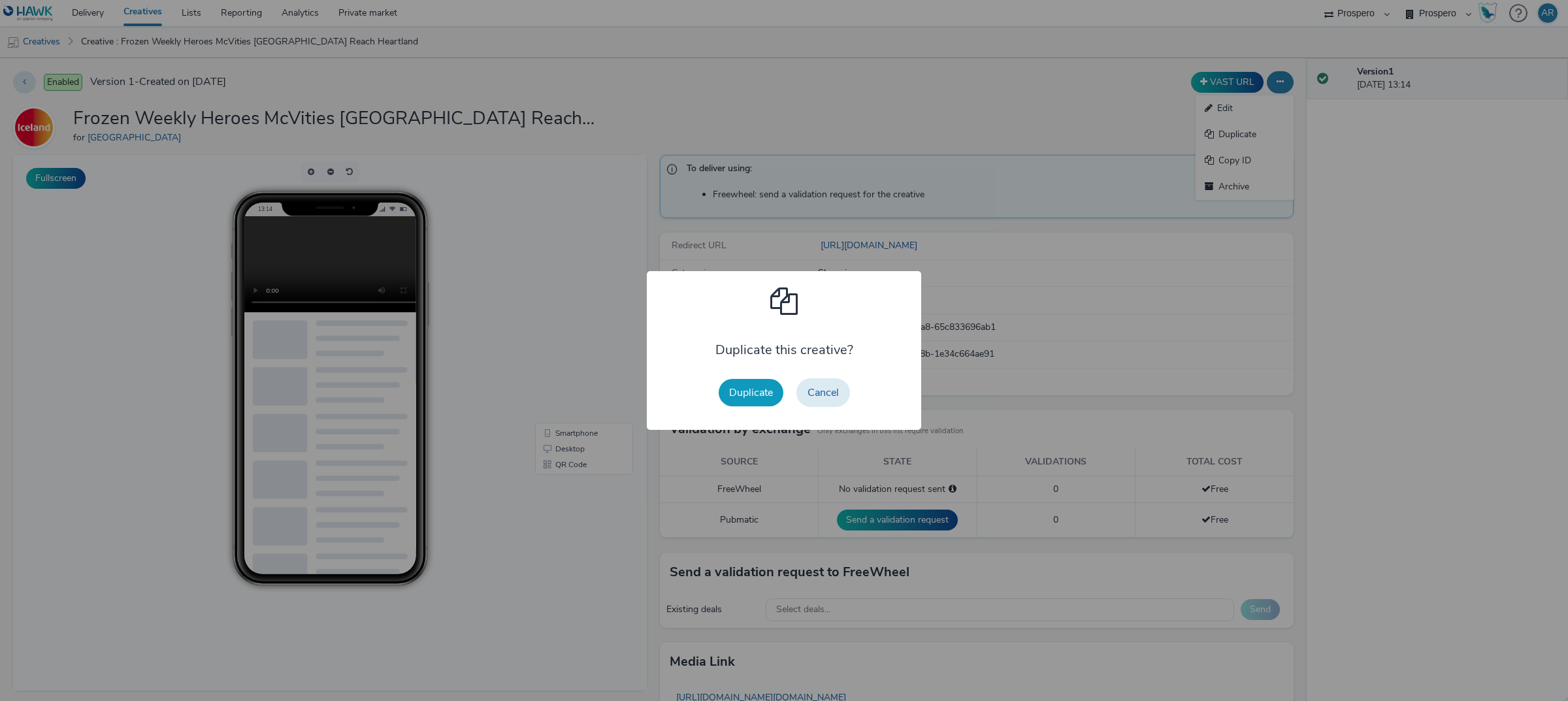
click at [767, 393] on button "Duplicate" at bounding box center [751, 393] width 65 height 28
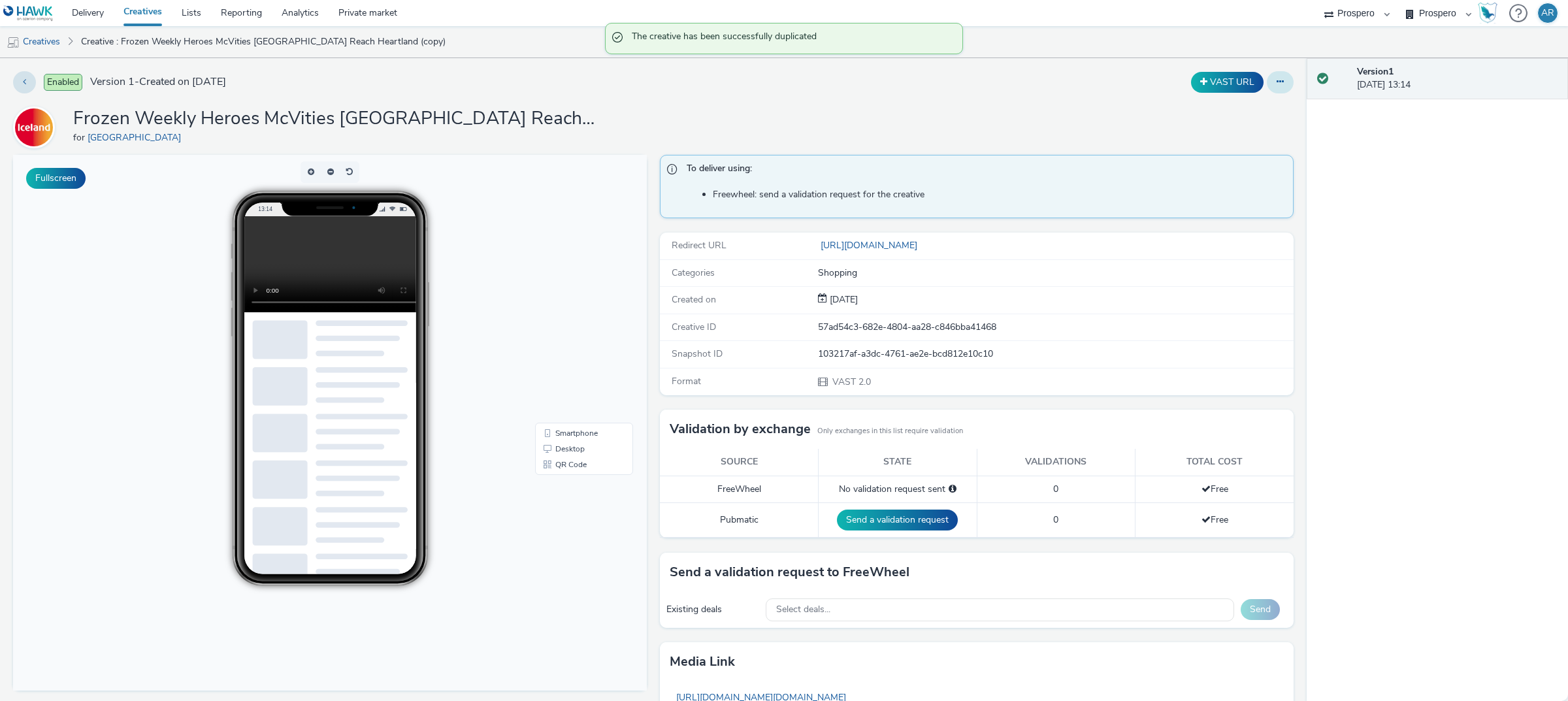
click at [1045, 76] on button at bounding box center [1281, 83] width 27 height 22
click at [1045, 103] on link "Edit" at bounding box center [1244, 108] width 98 height 26
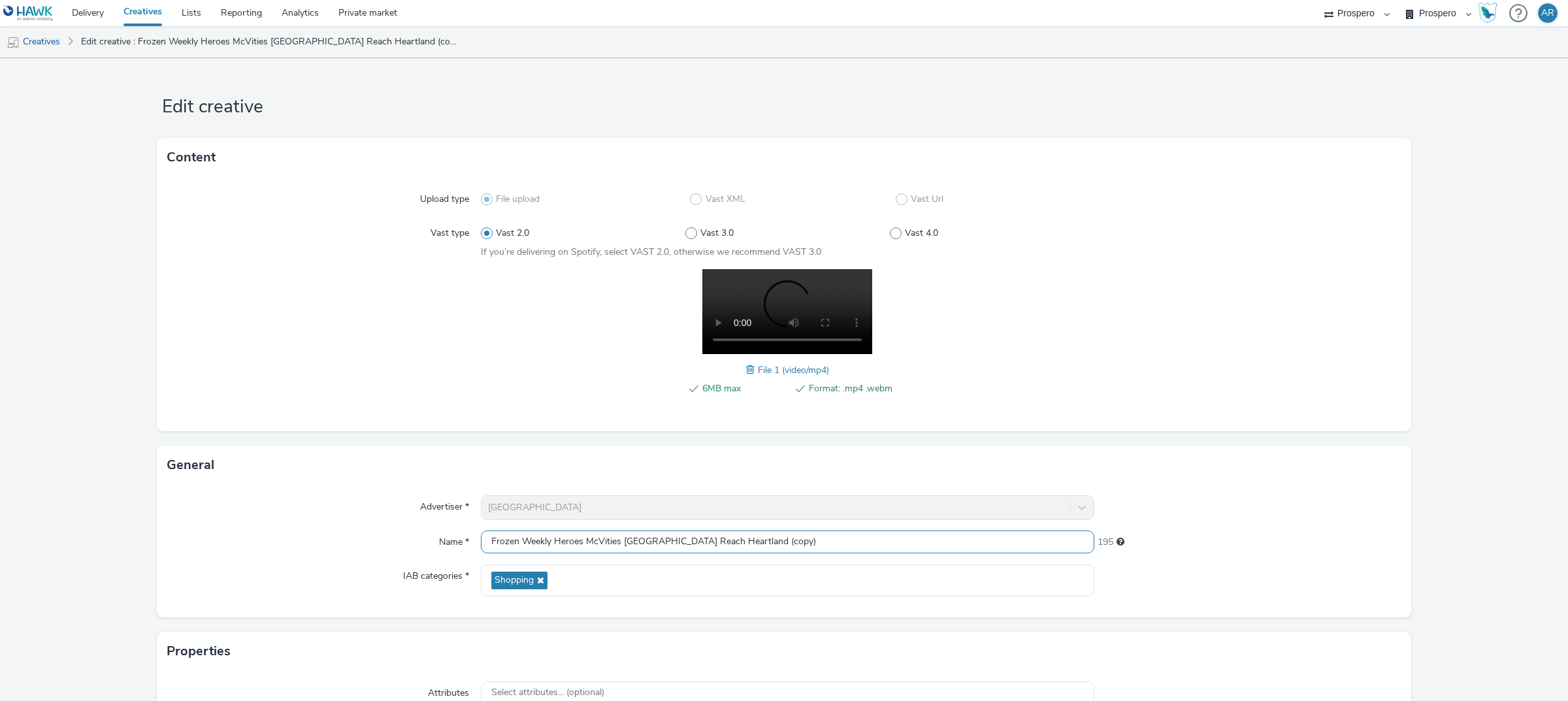
click at [795, 473] on input "Frozen Weekly Heroes McVities [GEOGRAPHIC_DATA] Reach Heartland (copy)" at bounding box center [788, 542] width 613 height 23
type input "Frozen Weekly Heroes McVities [GEOGRAPHIC_DATA] Reach [GEOGRAPHIC_DATA]"
click at [1045, 439] on form "Edit creative Content Upload type File upload Vast XML Vast Url Vast type Vast …" at bounding box center [784, 463] width 1568 height 810
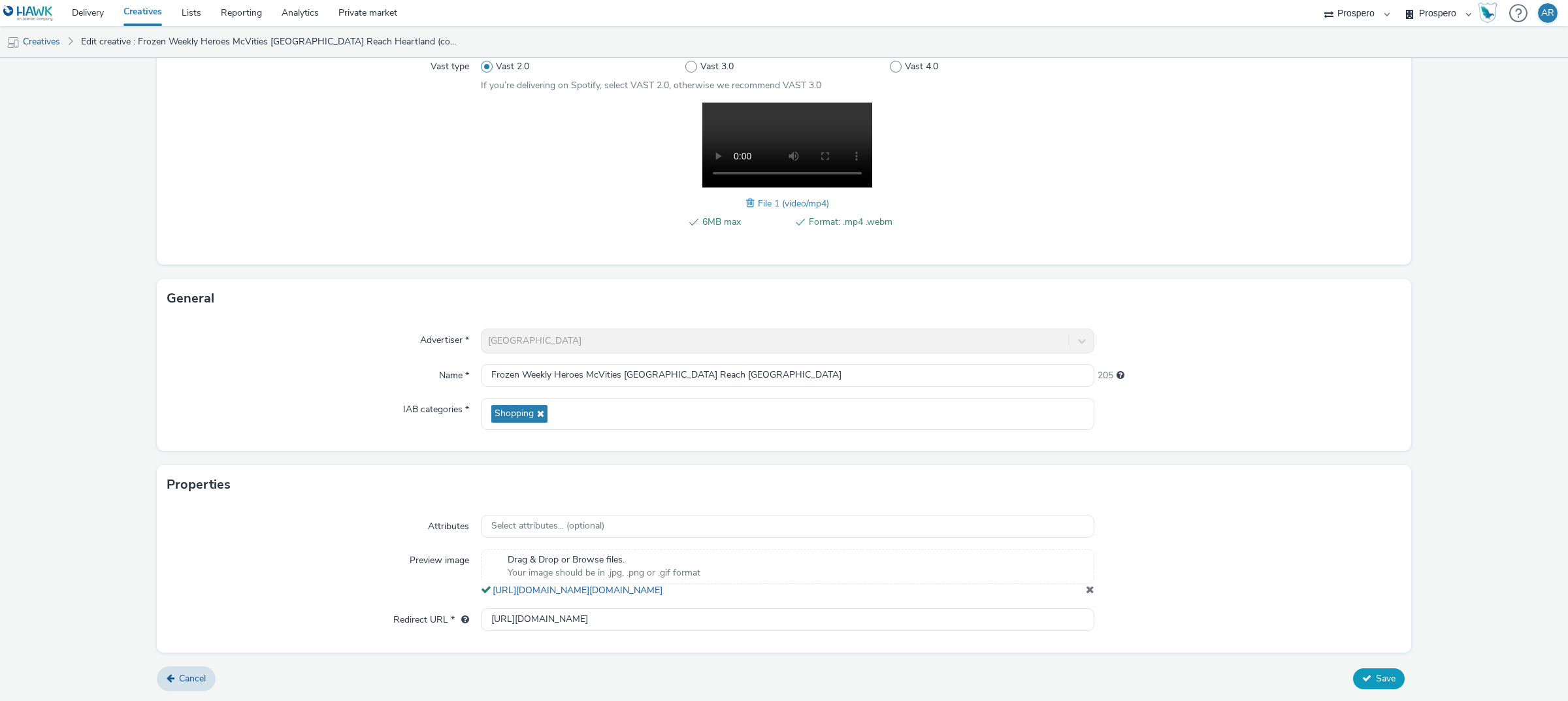
click at [1045, 473] on button "Save" at bounding box center [1378, 678] width 51 height 21
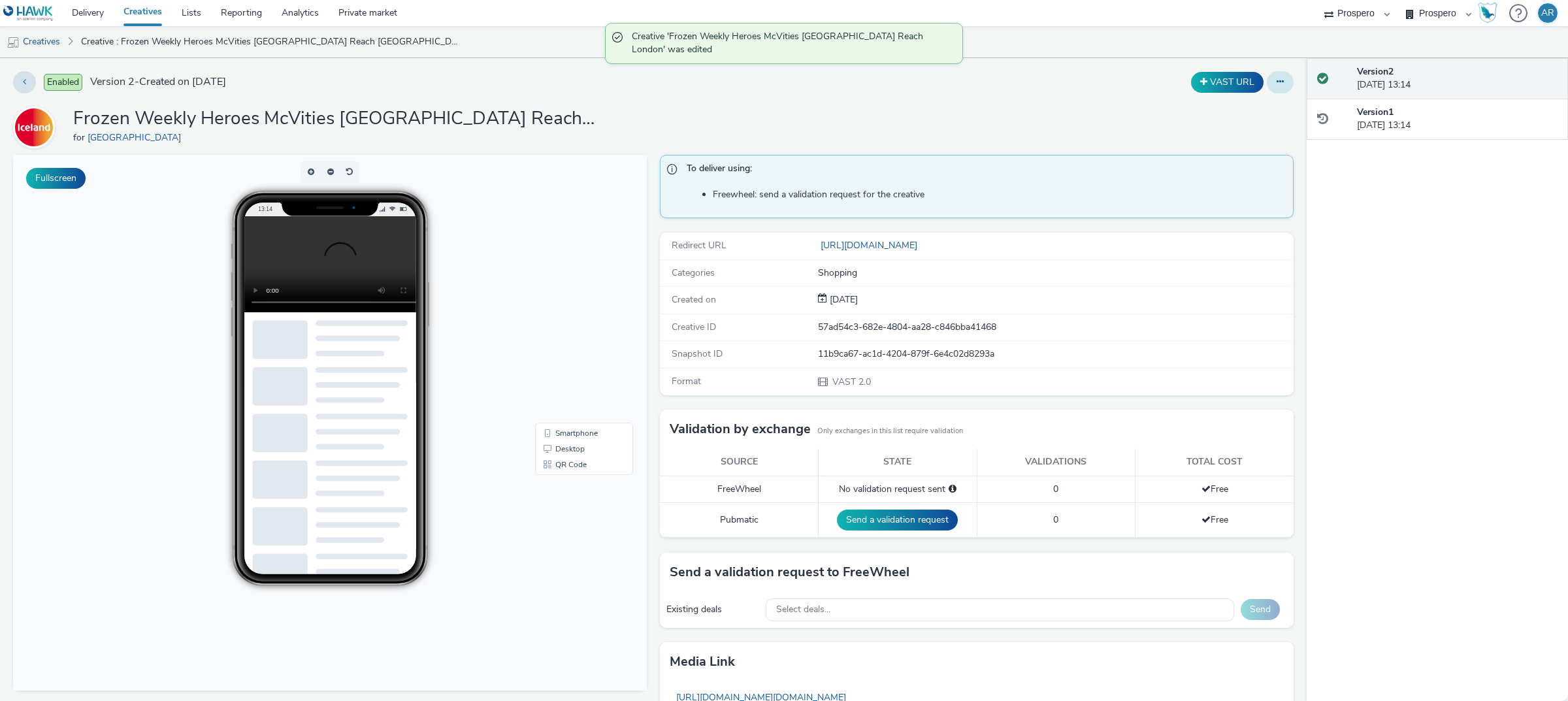
click at [1045, 83] on button at bounding box center [1281, 83] width 27 height 22
click at [1045, 132] on link "Duplicate" at bounding box center [1244, 134] width 98 height 26
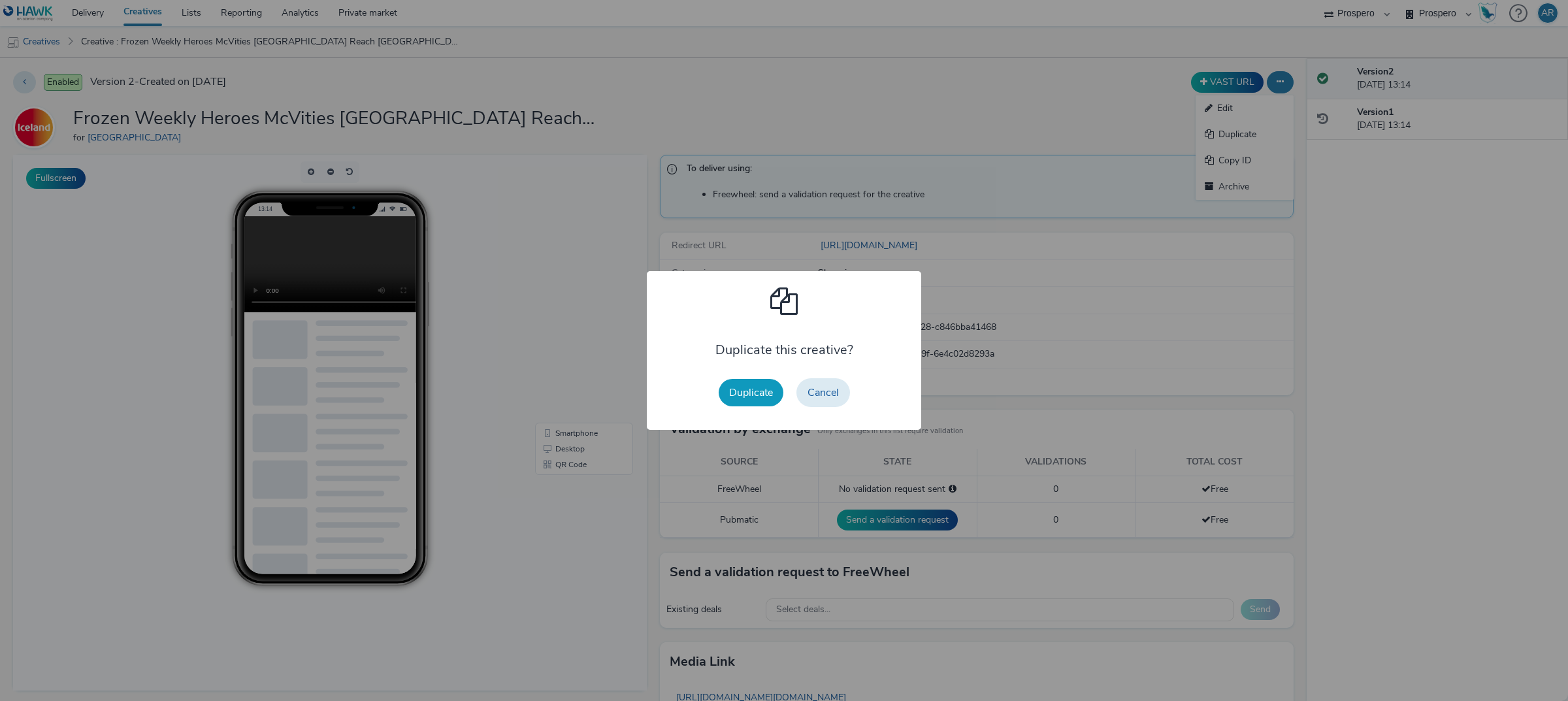
click at [756, 388] on button "Duplicate" at bounding box center [751, 393] width 65 height 28
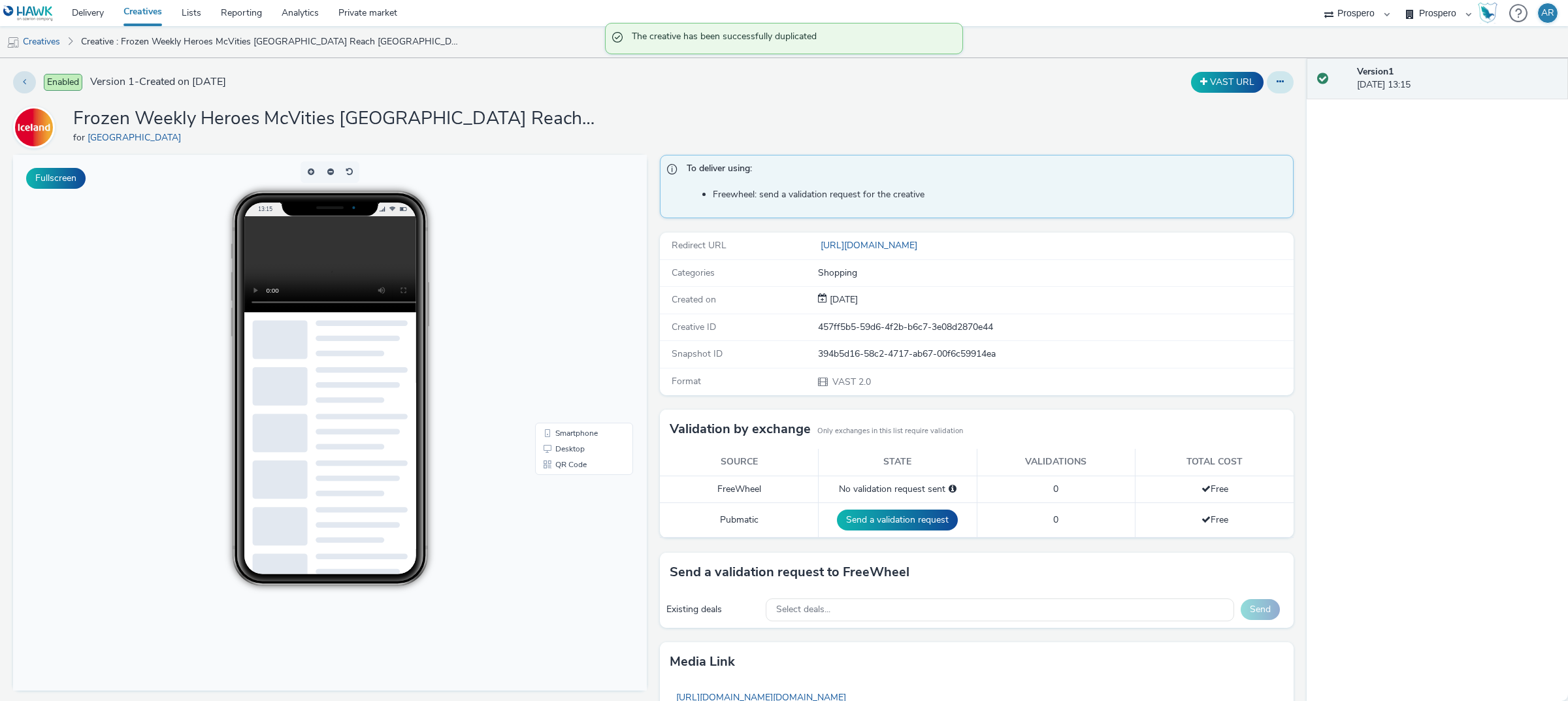
click at [1045, 83] on button at bounding box center [1281, 83] width 27 height 22
click at [1045, 103] on link "Edit" at bounding box center [1244, 108] width 98 height 26
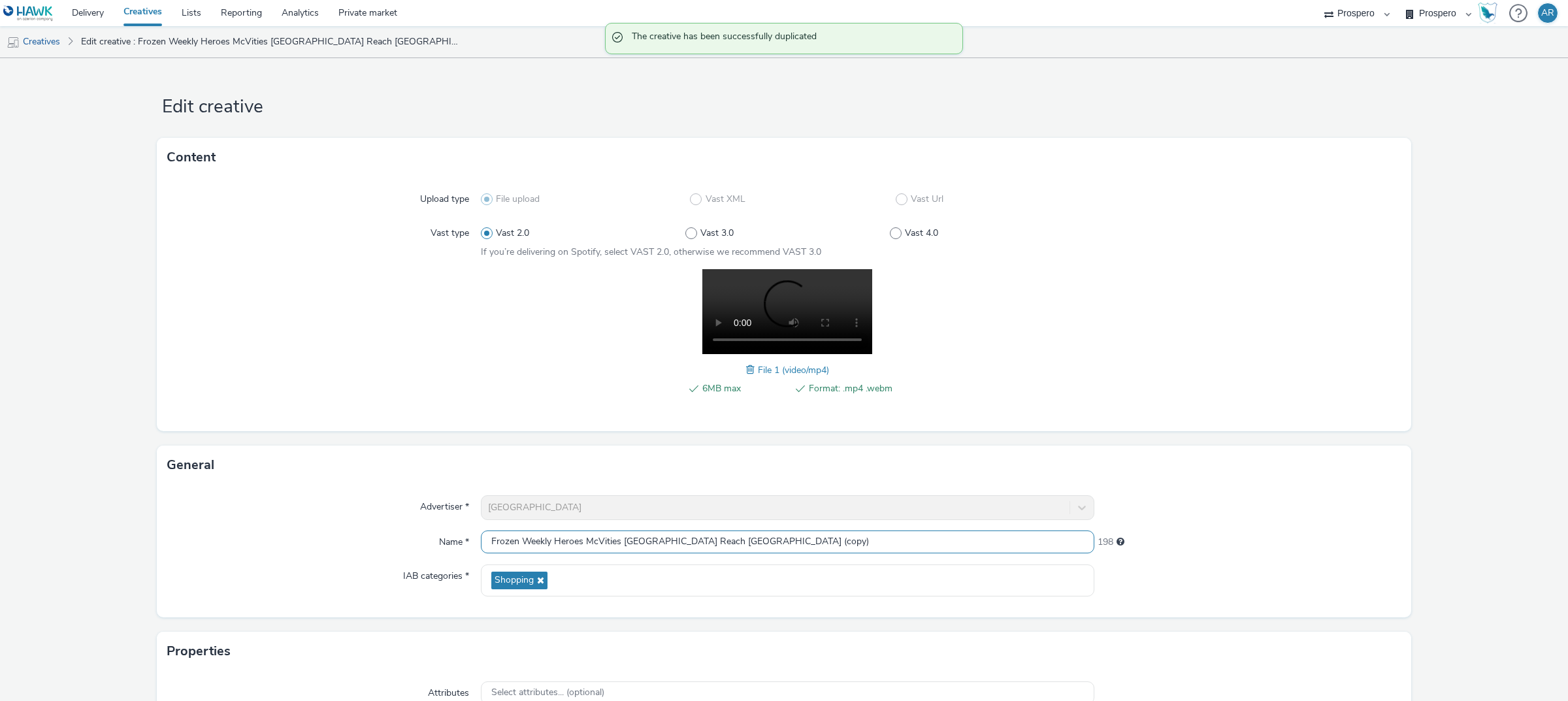
click at [796, 473] on input "Frozen Weekly Heroes McVities [GEOGRAPHIC_DATA] Reach [GEOGRAPHIC_DATA] (copy)" at bounding box center [788, 542] width 613 height 23
type input "Frozen Weekly Heroes McVities [GEOGRAPHIC_DATA] Reach Conquest"
click at [1045, 435] on form "Edit creative Content Upload type File upload Vast XML Vast Url Vast type Vast …" at bounding box center [784, 463] width 1568 height 810
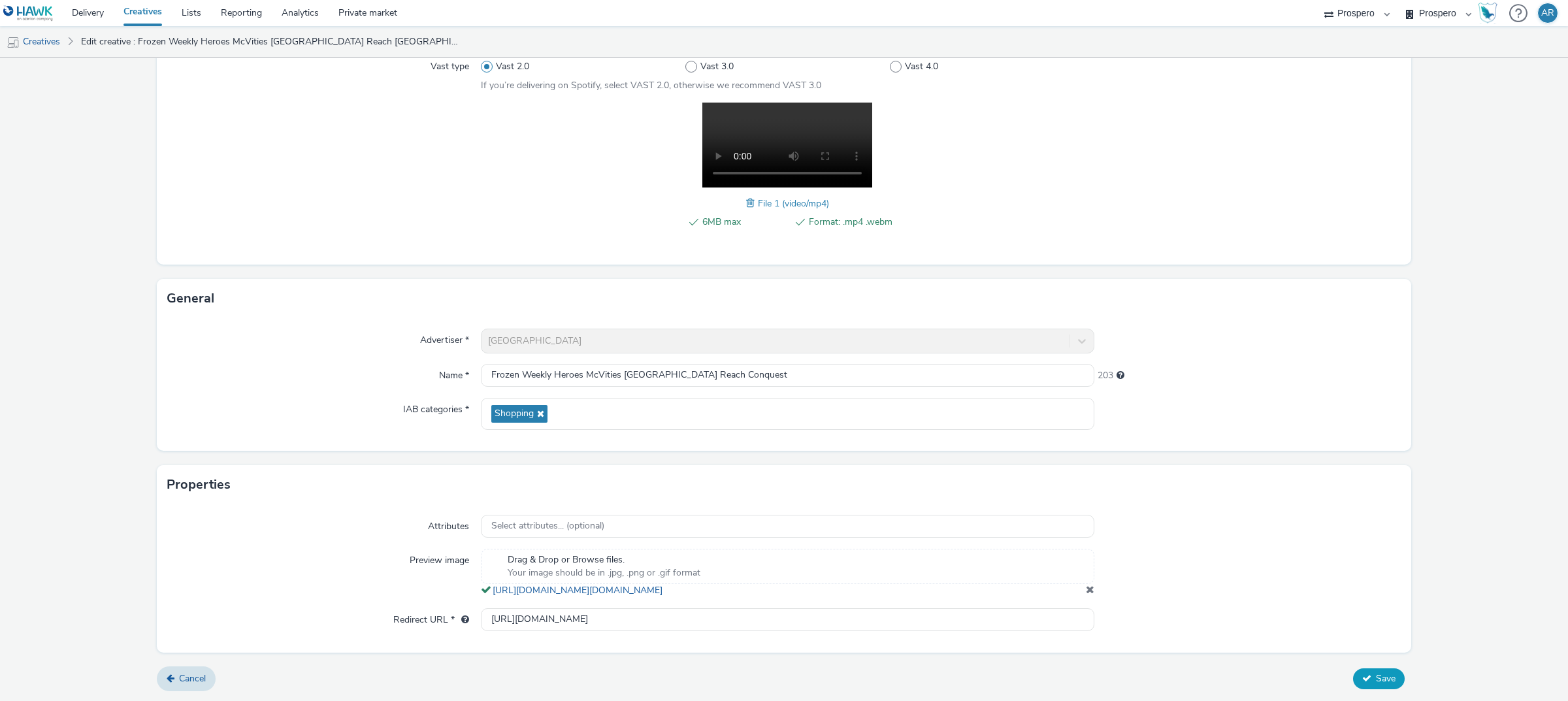
click at [1045, 473] on span "Save" at bounding box center [1385, 678] width 19 height 13
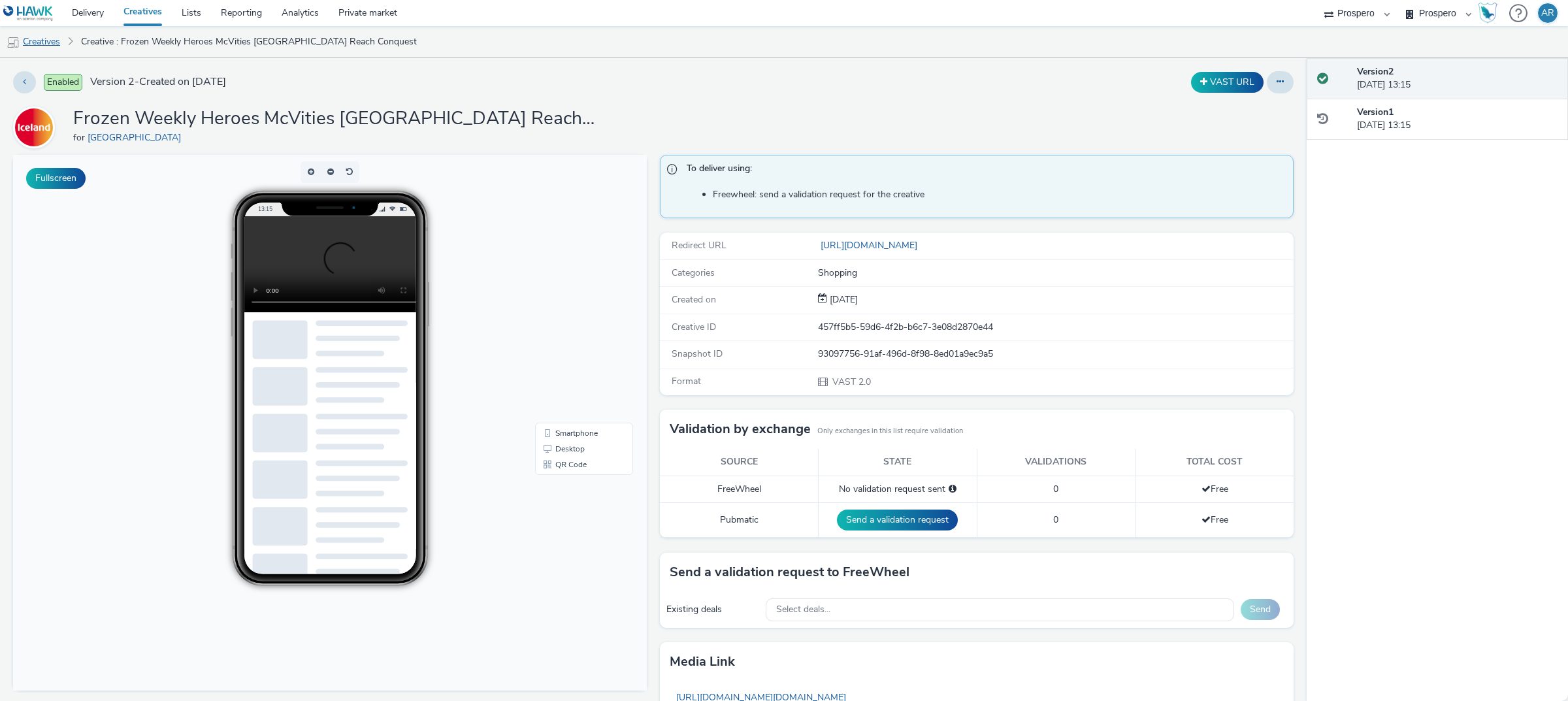
click at [45, 38] on link "Creatives" at bounding box center [33, 41] width 67 height 31
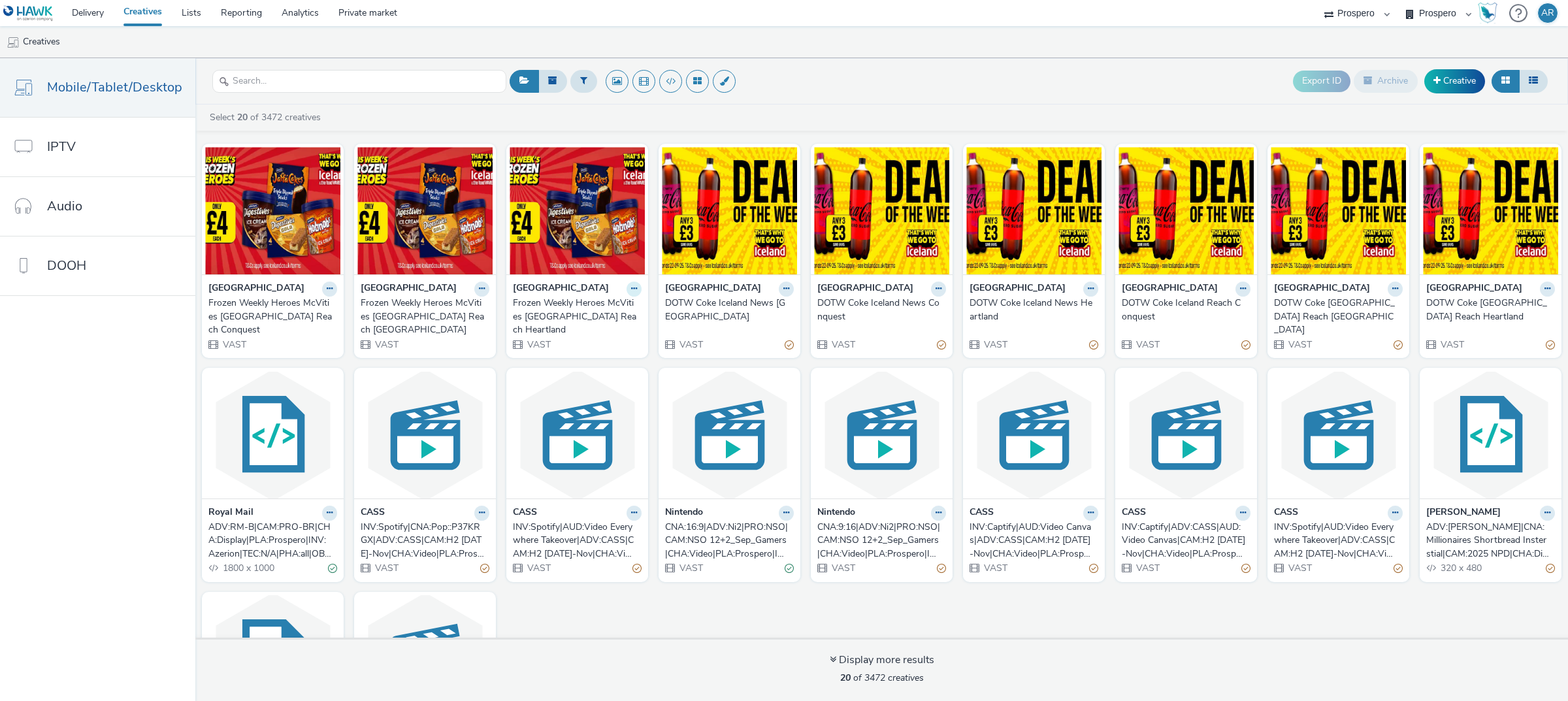
click at [631, 290] on icon at bounding box center [634, 288] width 6 height 8
click at [607, 334] on link "Duplicate" at bounding box center [592, 337] width 98 height 26
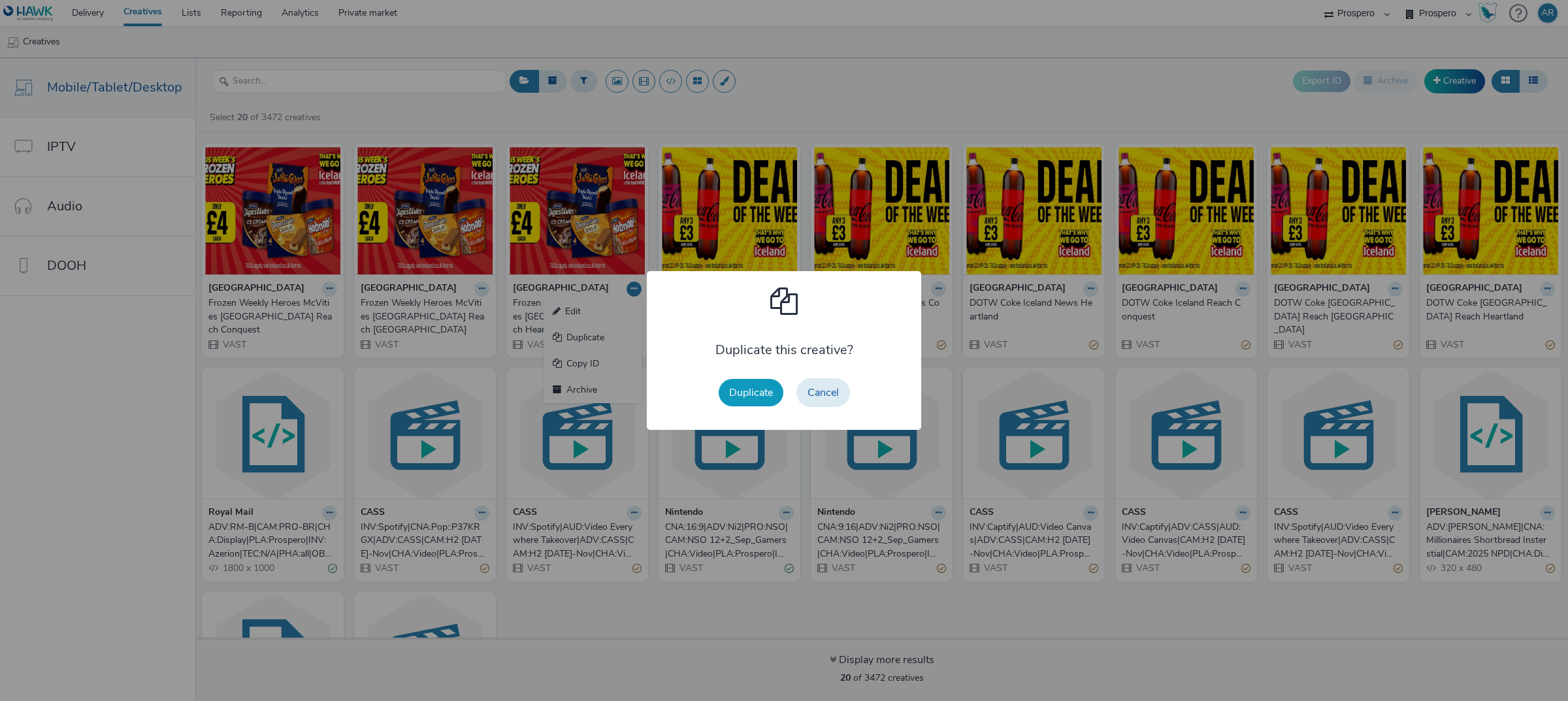
click at [770, 393] on button "Duplicate" at bounding box center [751, 393] width 65 height 28
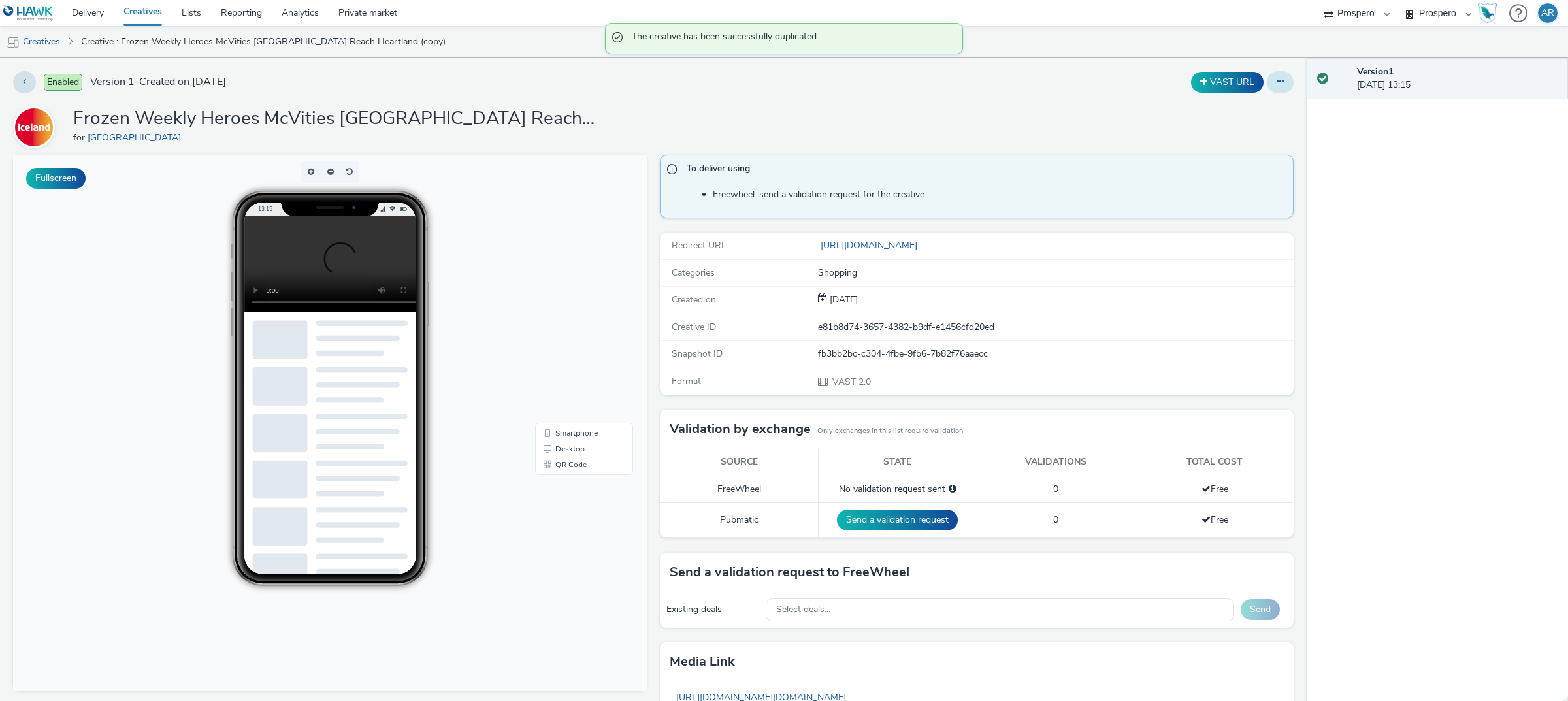
click at [1045, 72] on button at bounding box center [1281, 83] width 27 height 22
click at [1045, 101] on link "Edit" at bounding box center [1244, 108] width 98 height 26
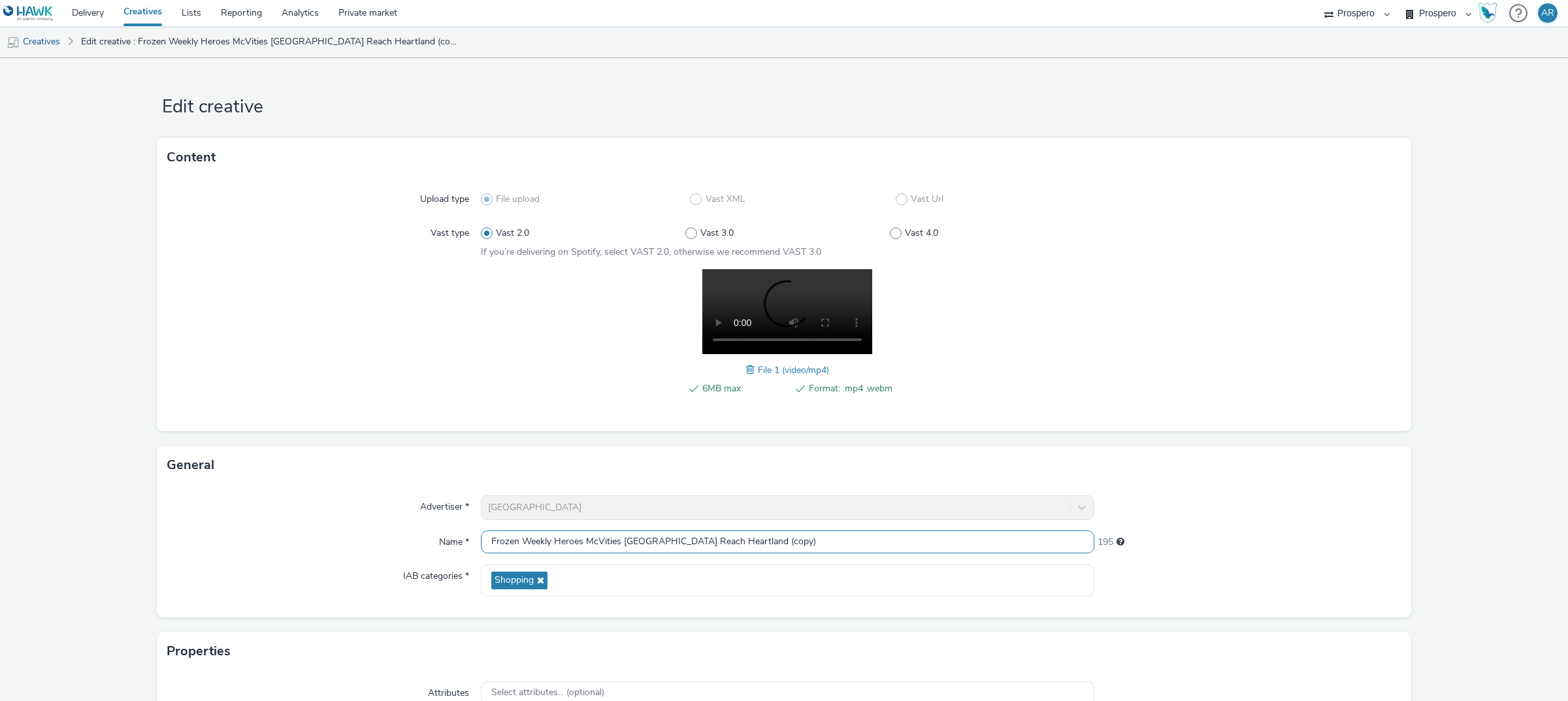
click at [782, 473] on input "Frozen Weekly Heroes McVities [GEOGRAPHIC_DATA] Reach Heartland (copy)" at bounding box center [788, 542] width 613 height 23
type input "Frozen Weekly Heroes McVities [GEOGRAPHIC_DATA] News Heartland"
click at [1045, 417] on form "Edit creative Content Upload type File upload Vast XML Vast Url Vast type Vast …" at bounding box center [784, 463] width 1568 height 810
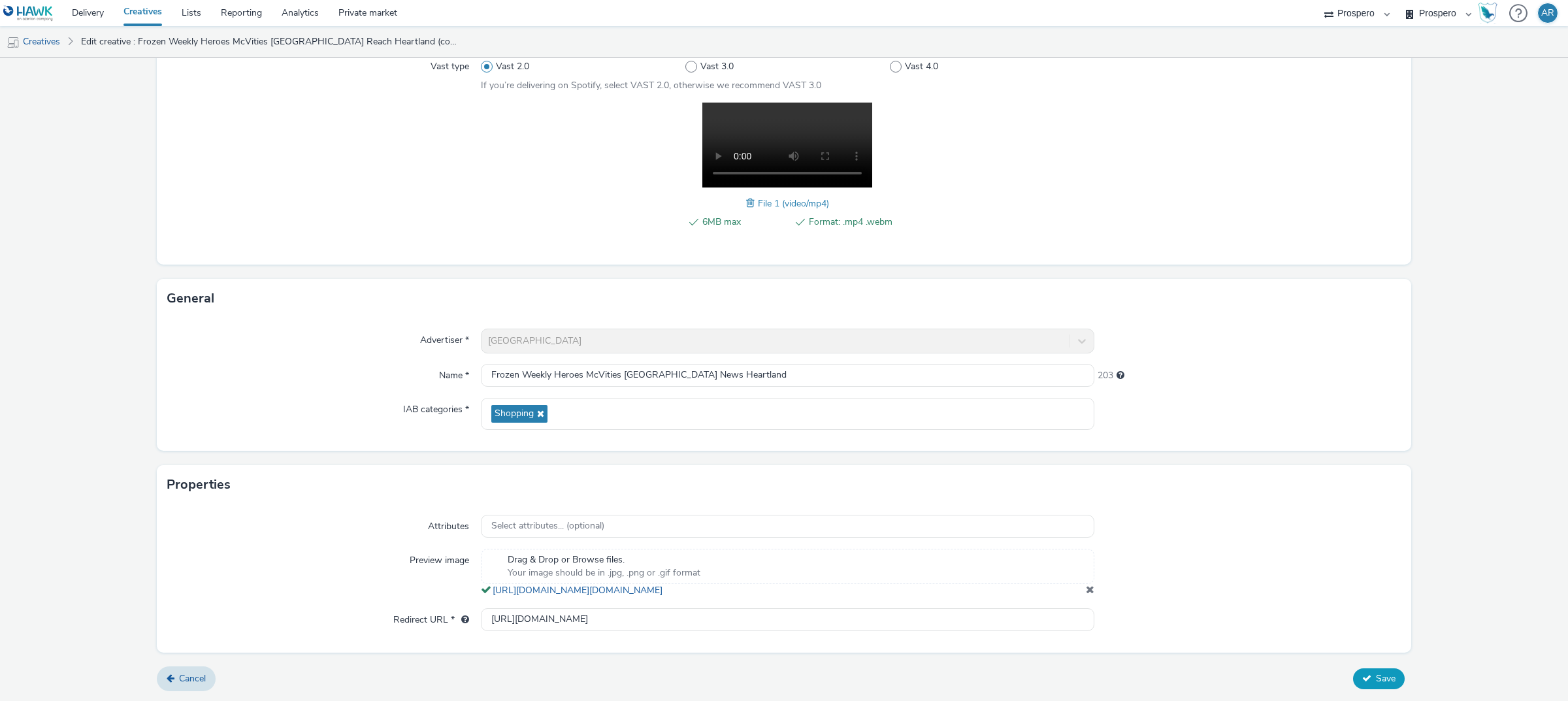
click at [1045, 473] on button "Save" at bounding box center [1378, 678] width 51 height 21
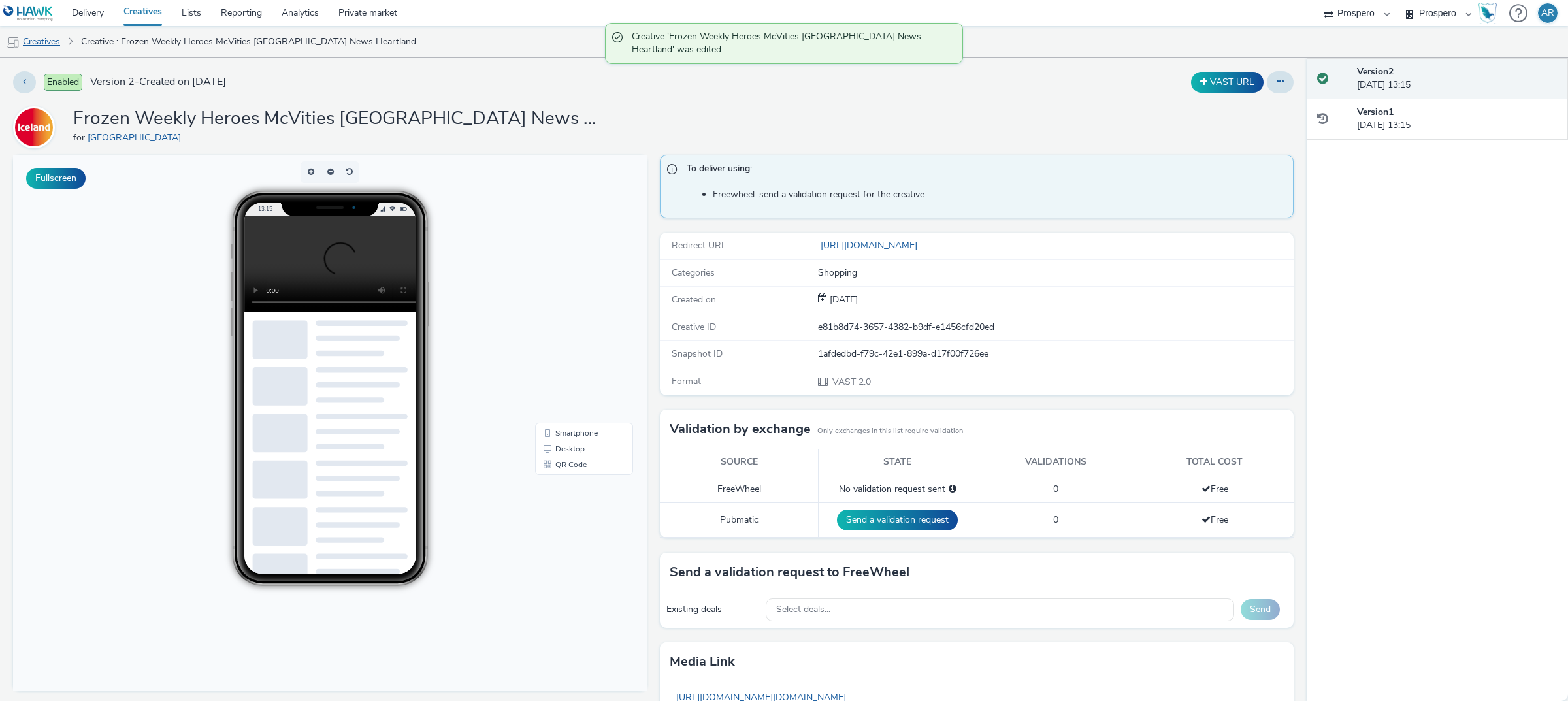
click at [45, 43] on link "Creatives" at bounding box center [33, 41] width 67 height 31
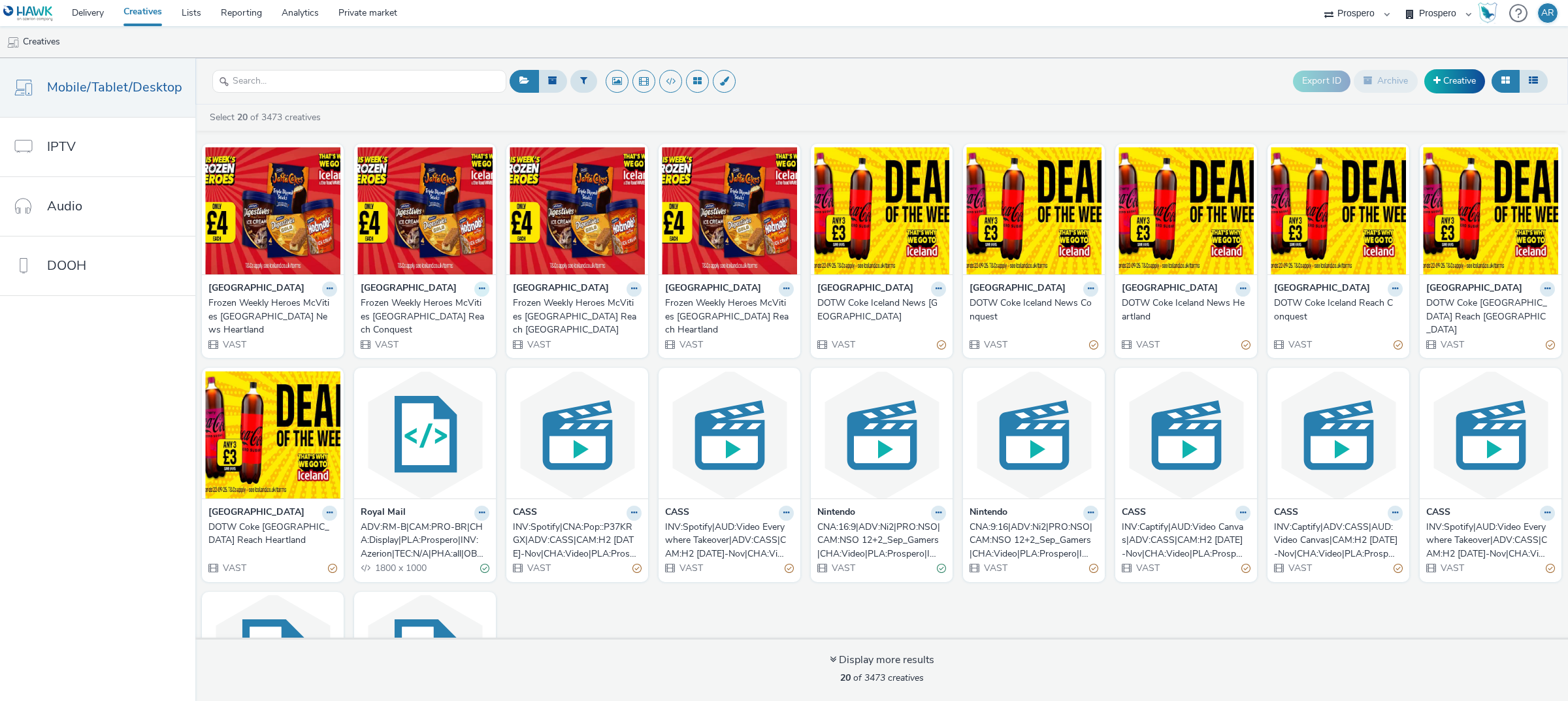
click at [474, 296] on button at bounding box center [482, 289] width 15 height 15
click at [458, 332] on link "Duplicate" at bounding box center [441, 337] width 98 height 26
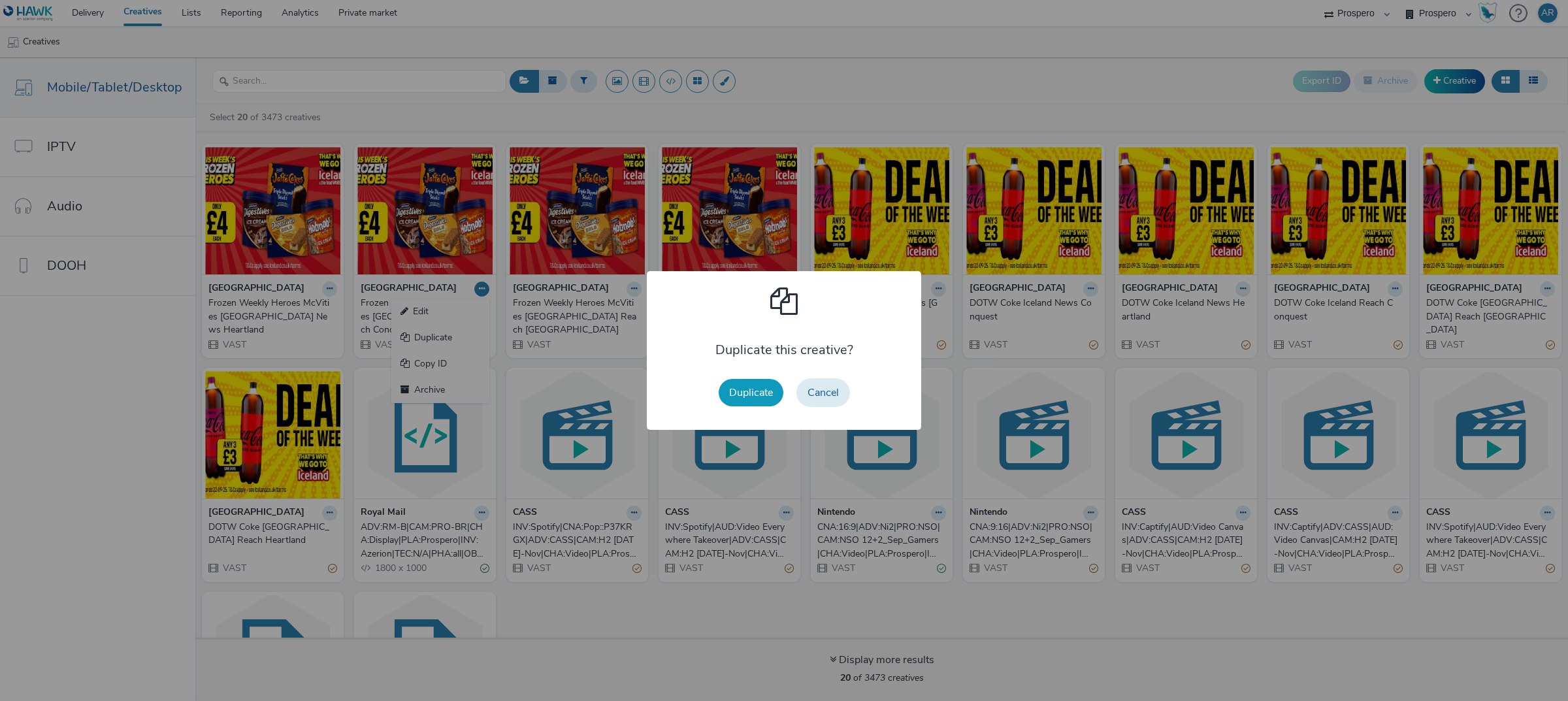
click at [741, 390] on button "Duplicate" at bounding box center [751, 393] width 65 height 28
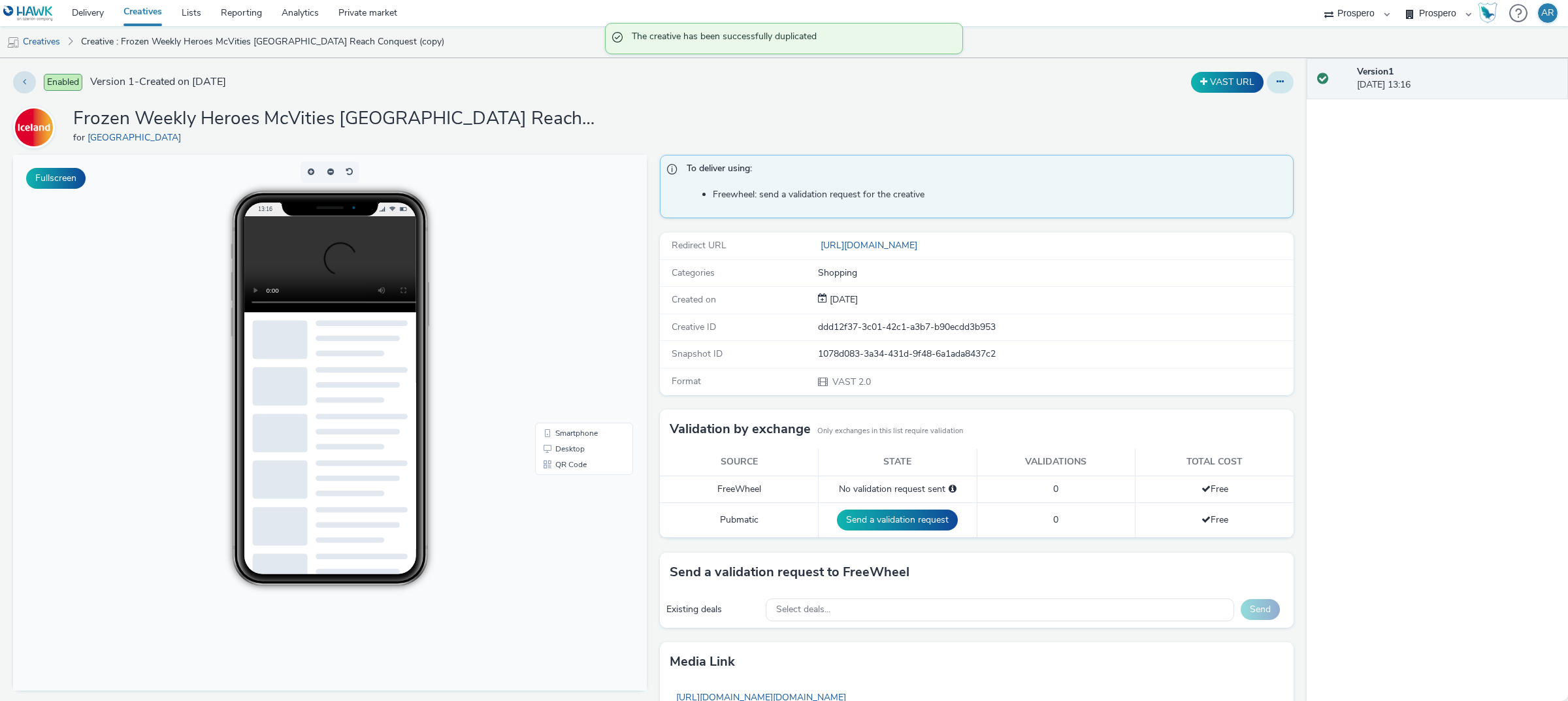
click at [1045, 78] on icon at bounding box center [1280, 82] width 8 height 9
click at [1045, 104] on link "Edit" at bounding box center [1244, 108] width 98 height 26
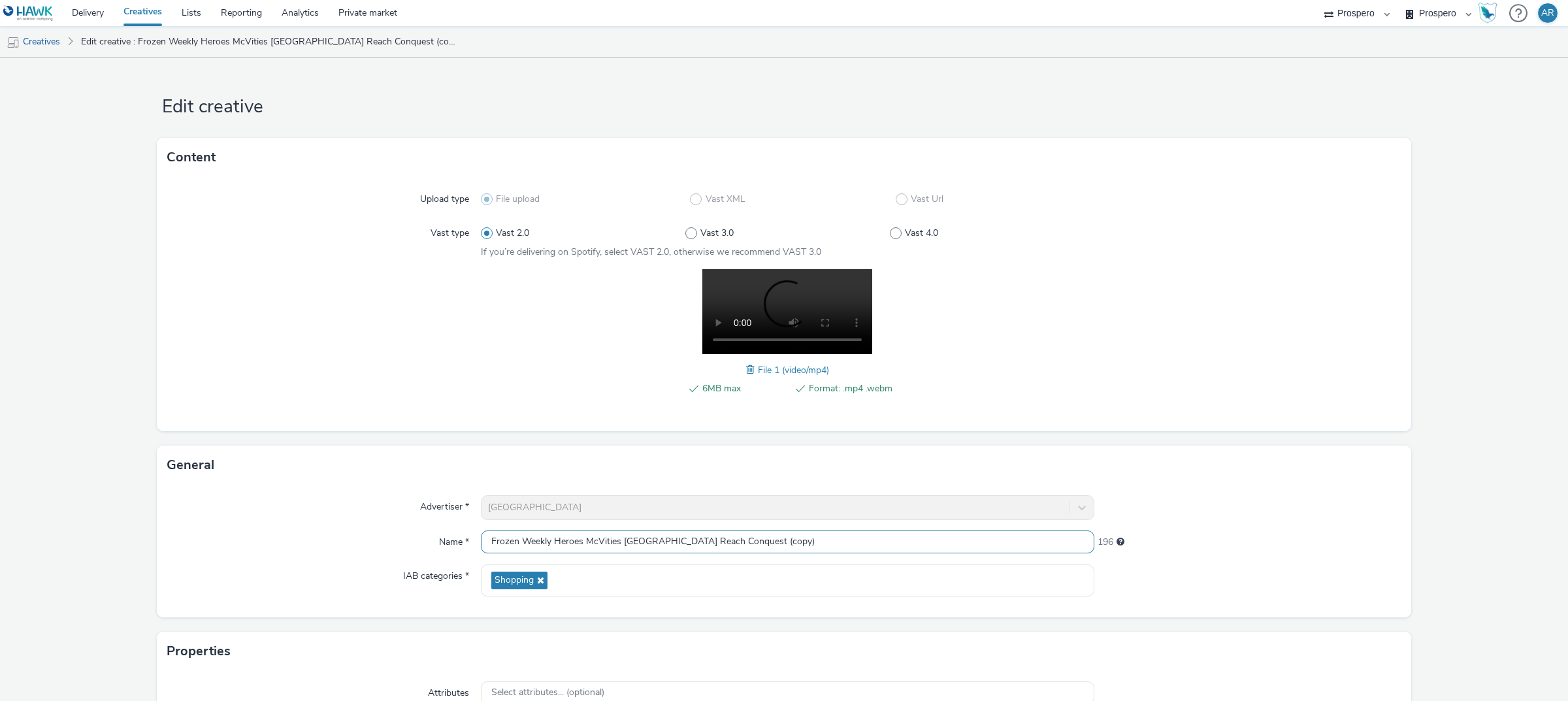
click at [775, 473] on input "Frozen Weekly Heroes McVities [GEOGRAPHIC_DATA] Reach Conquest (copy)" at bounding box center [788, 542] width 613 height 23
click at [673, 473] on input "Frozen Weekly Heroes McVities [GEOGRAPHIC_DATA] Reach Conquest" at bounding box center [788, 542] width 613 height 23
type input "Frozen Weekly Heroes McVities [GEOGRAPHIC_DATA] News Conquest"
click at [1045, 331] on form "Edit creative Content Upload type File upload Vast XML Vast Url Vast type Vast …" at bounding box center [784, 463] width 1568 height 810
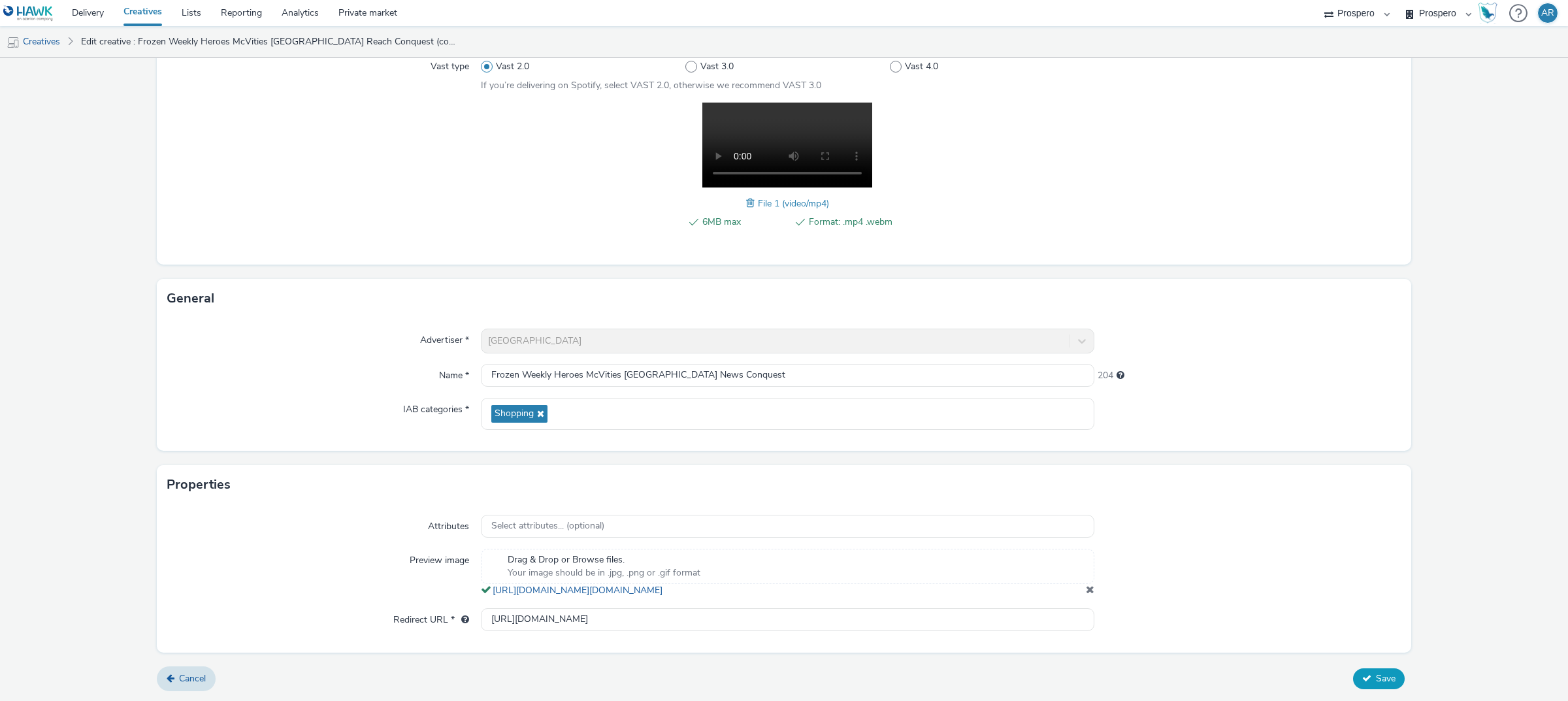
click at [1045, 473] on span "Save" at bounding box center [1385, 678] width 19 height 13
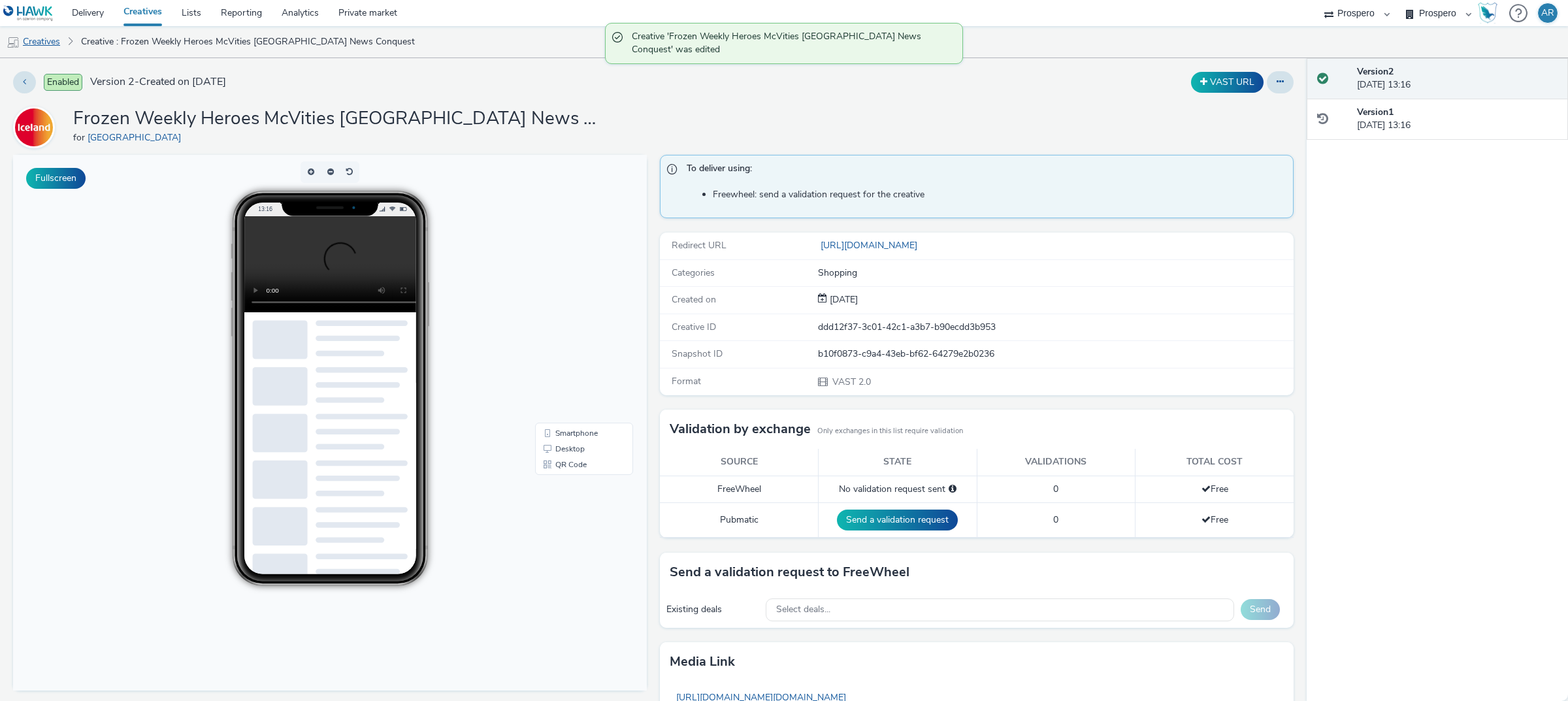
click at [59, 37] on link "Creatives" at bounding box center [33, 41] width 67 height 31
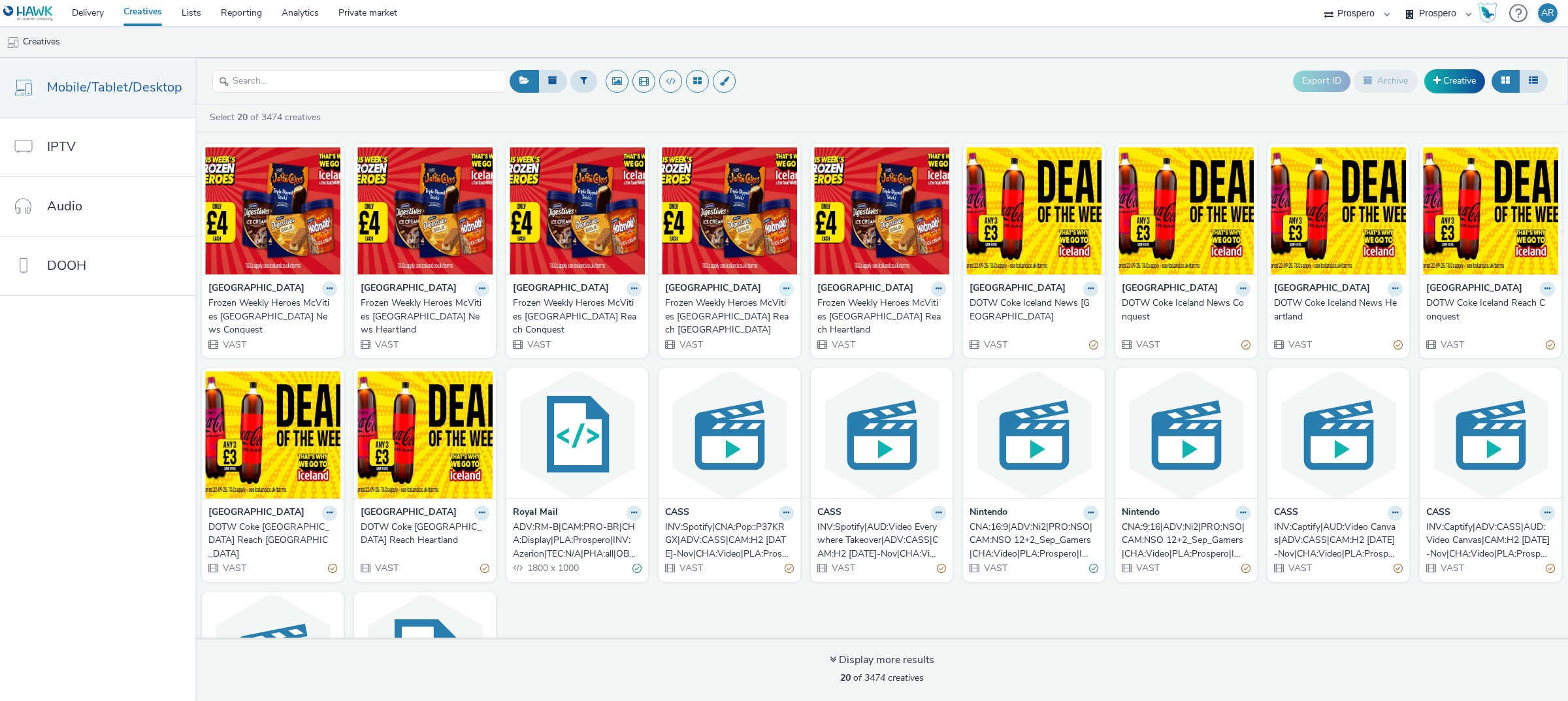
click at [784, 292] on icon at bounding box center [786, 288] width 6 height 8
click at [750, 339] on link "Duplicate" at bounding box center [745, 337] width 98 height 26
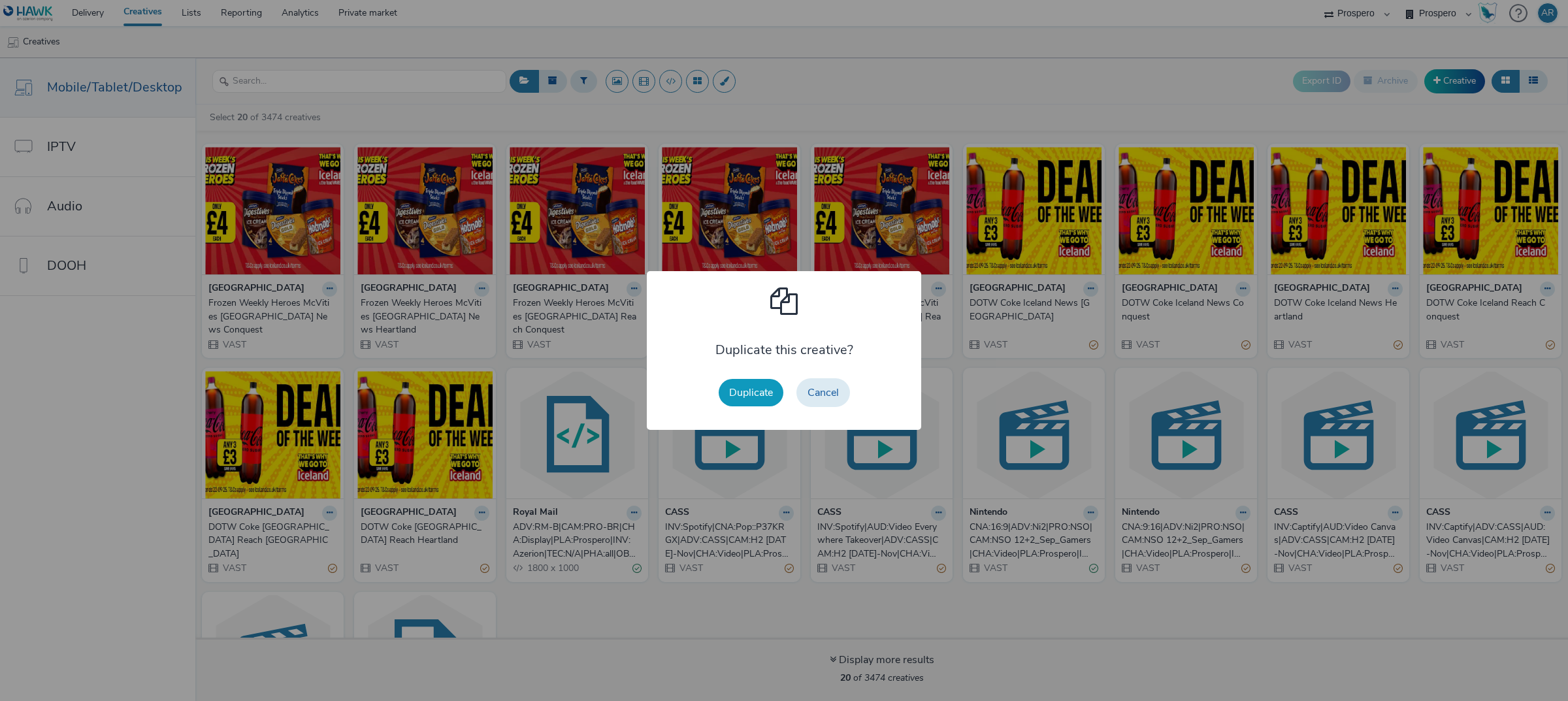
click at [758, 399] on button "Duplicate" at bounding box center [751, 393] width 65 height 28
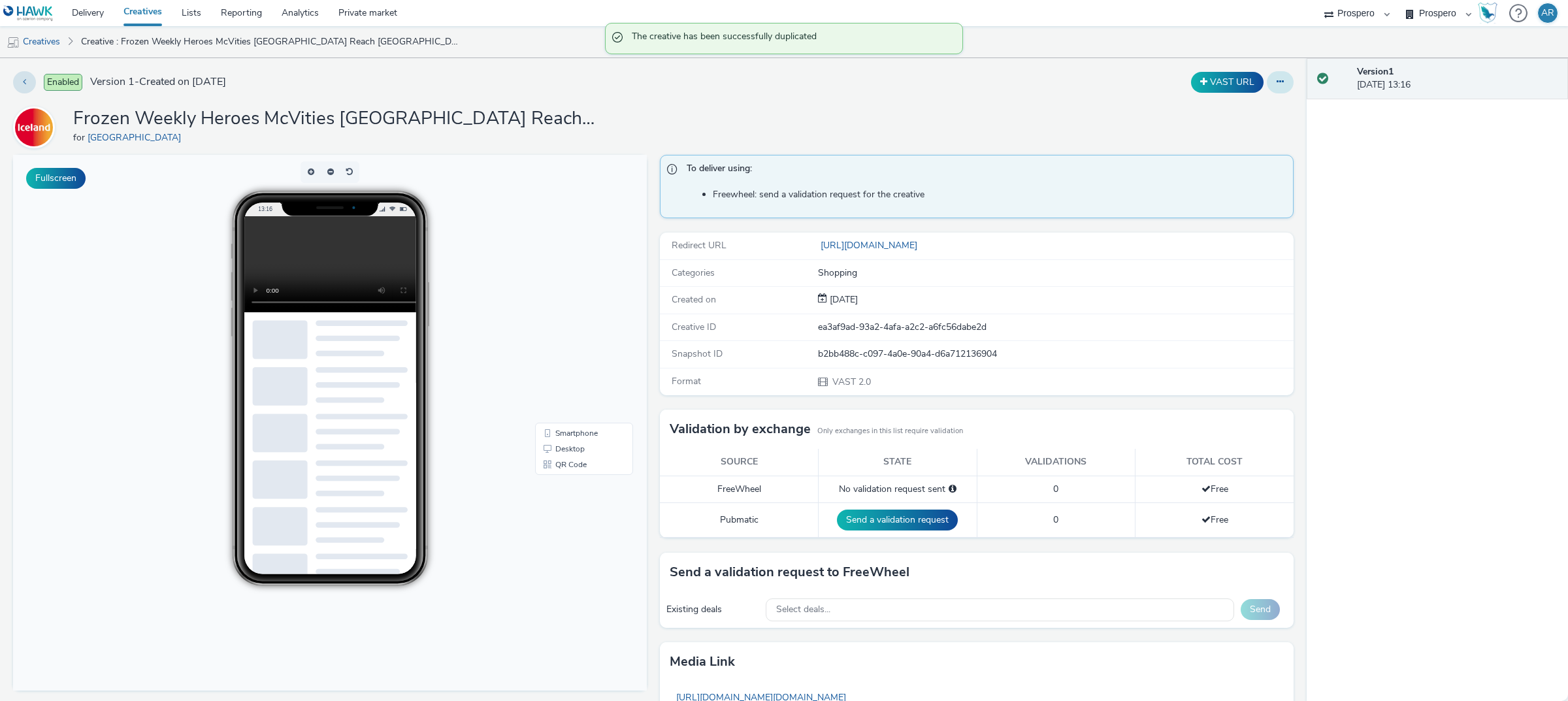
click at [1045, 79] on icon at bounding box center [1280, 82] width 8 height 9
click at [1045, 104] on link "Edit" at bounding box center [1244, 108] width 98 height 26
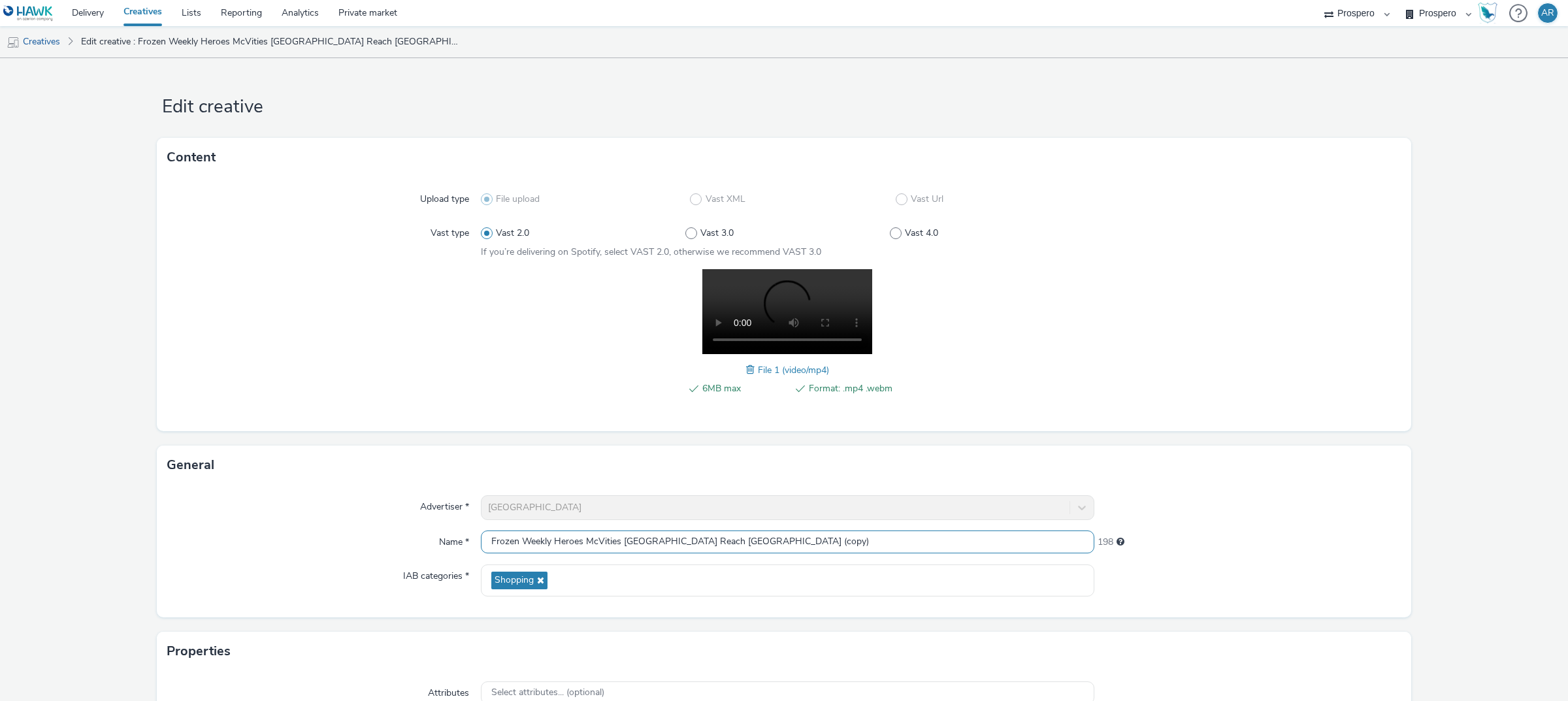
click at [764, 473] on input "Frozen Weekly Heroes McVities [GEOGRAPHIC_DATA] Reach [GEOGRAPHIC_DATA] (copy)" at bounding box center [788, 542] width 613 height 23
click at [675, 473] on input "Frozen Weekly Heroes McVities [GEOGRAPHIC_DATA] Reach [GEOGRAPHIC_DATA]" at bounding box center [788, 542] width 613 height 23
type input "Frozen Weekly Heroes McVities [GEOGRAPHIC_DATA] News [GEOGRAPHIC_DATA]"
click at [1045, 415] on form "Edit creative Content Upload type File upload Vast XML Vast Url Vast type Vast …" at bounding box center [784, 463] width 1568 height 810
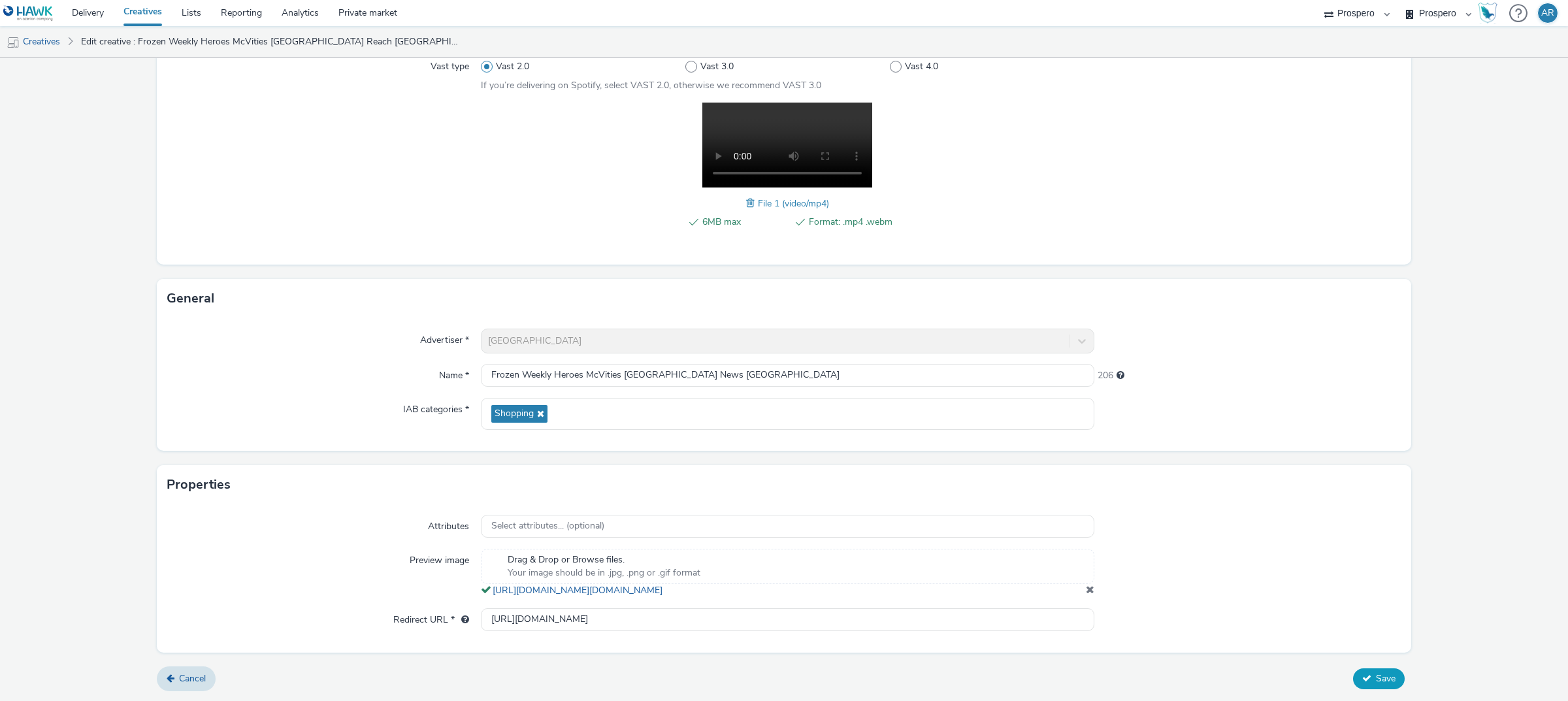
click at [1045, 473] on icon at bounding box center [1367, 678] width 9 height 9
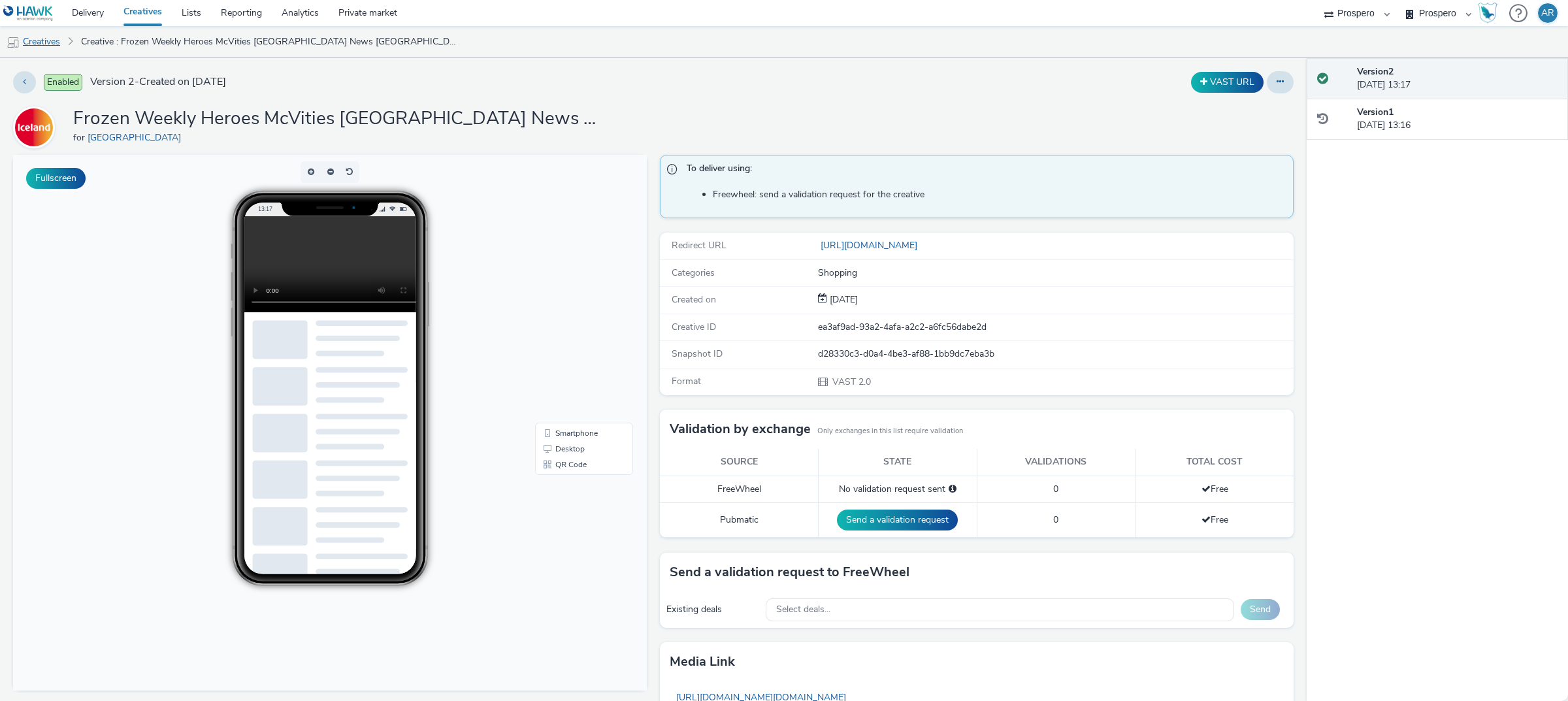
click at [51, 35] on link "Creatives" at bounding box center [33, 41] width 67 height 31
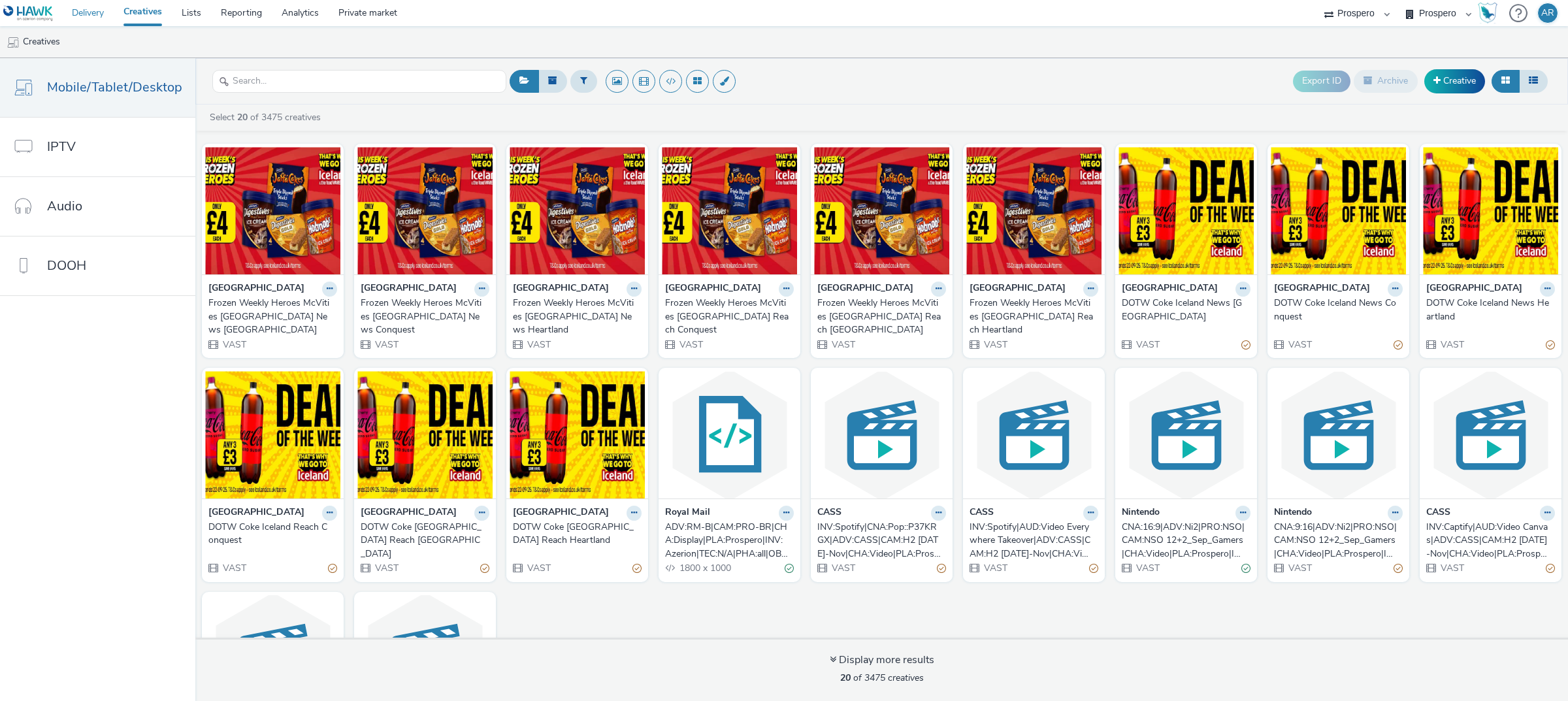
click at [88, 12] on link "Delivery" at bounding box center [88, 13] width 51 height 26
